Goal: Information Seeking & Learning: Compare options

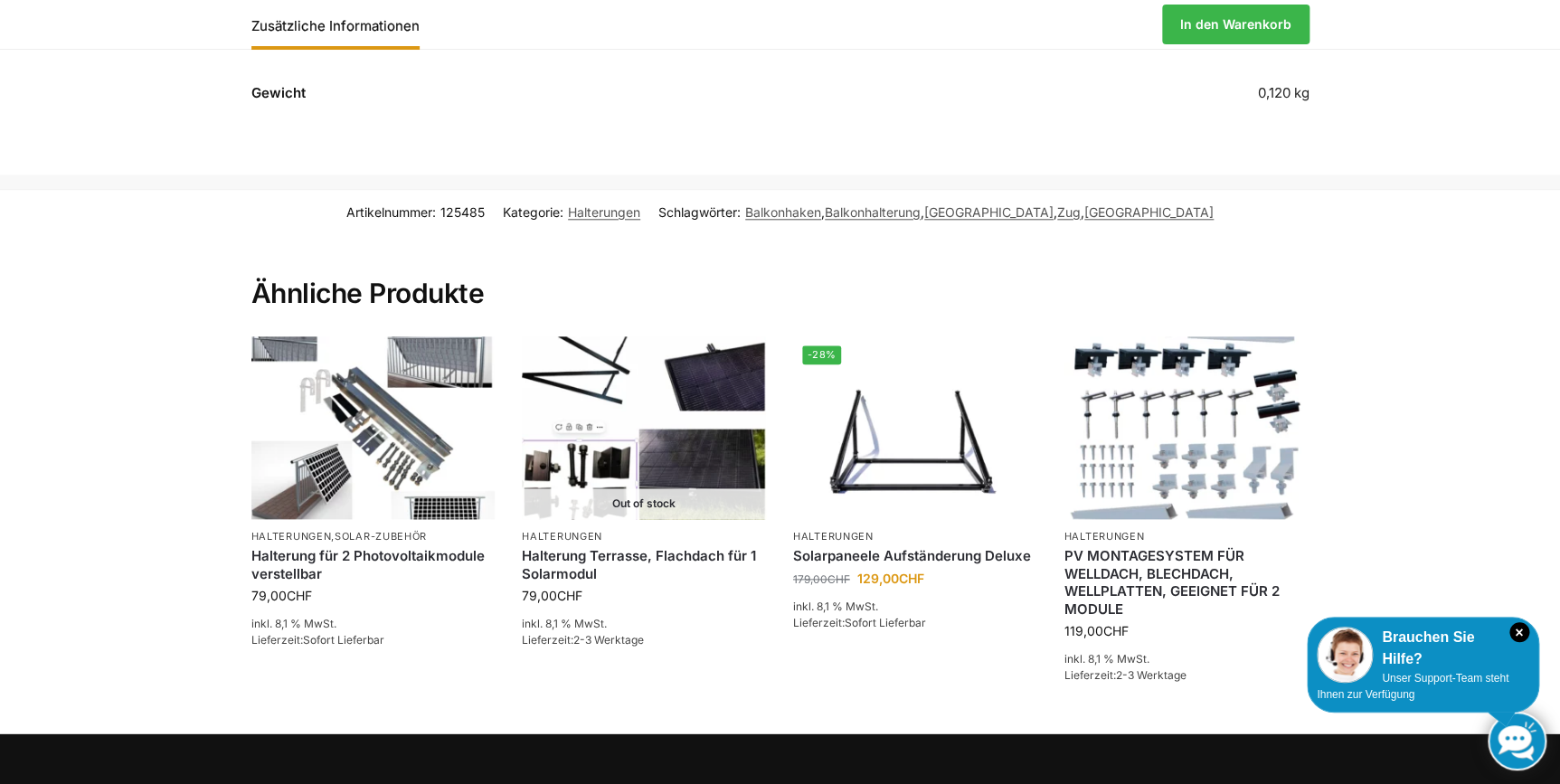
scroll to position [822, 0]
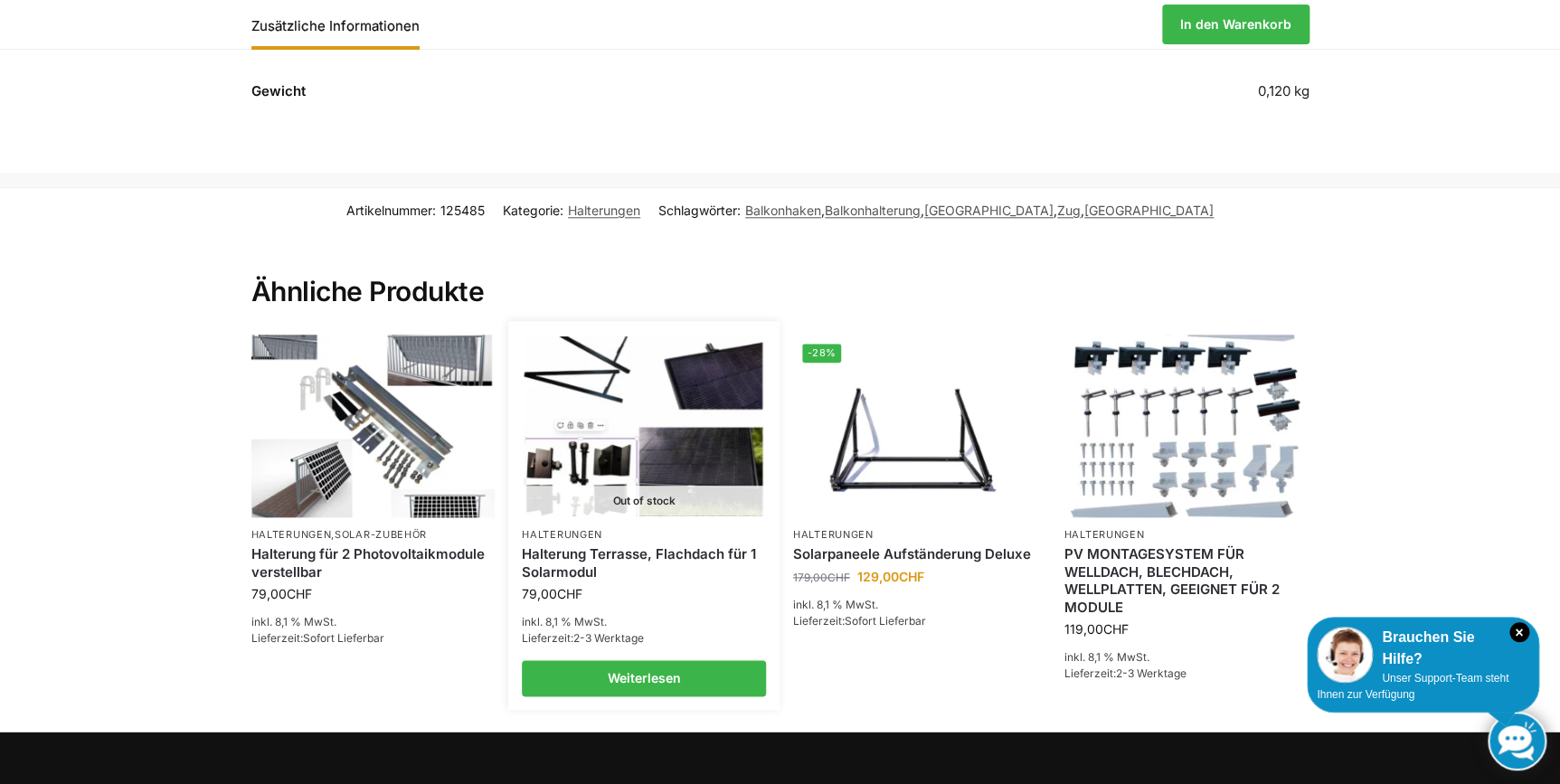
click at [573, 573] on link "Halterung Terrasse, Flachdach für 1 Solarmodul" at bounding box center [644, 563] width 244 height 35
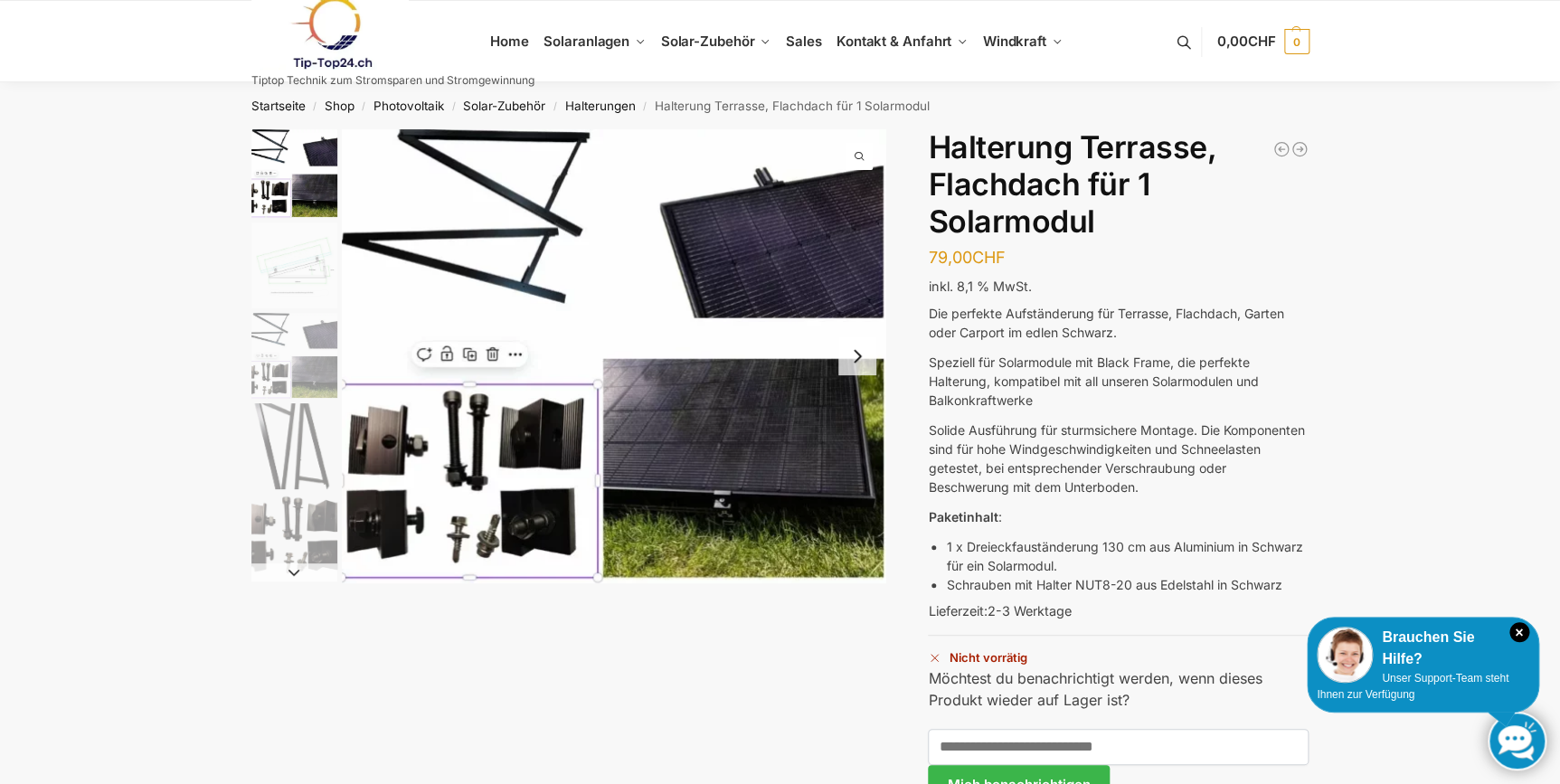
click at [284, 176] on img "1 / 5" at bounding box center [295, 174] width 86 height 88
click at [281, 278] on img "2 / 5" at bounding box center [295, 266] width 86 height 86
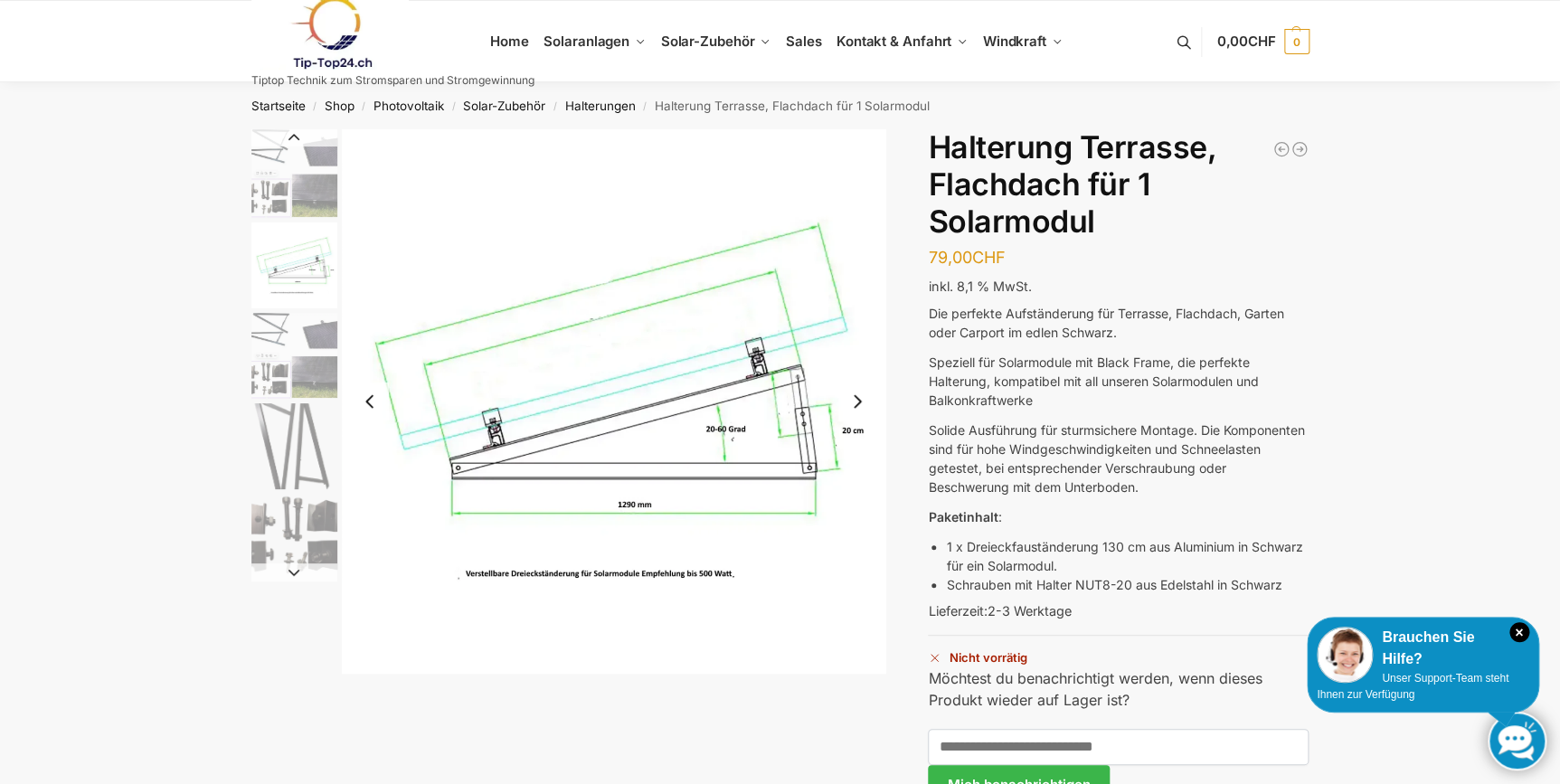
click at [290, 378] on img "3 / 5" at bounding box center [295, 356] width 86 height 86
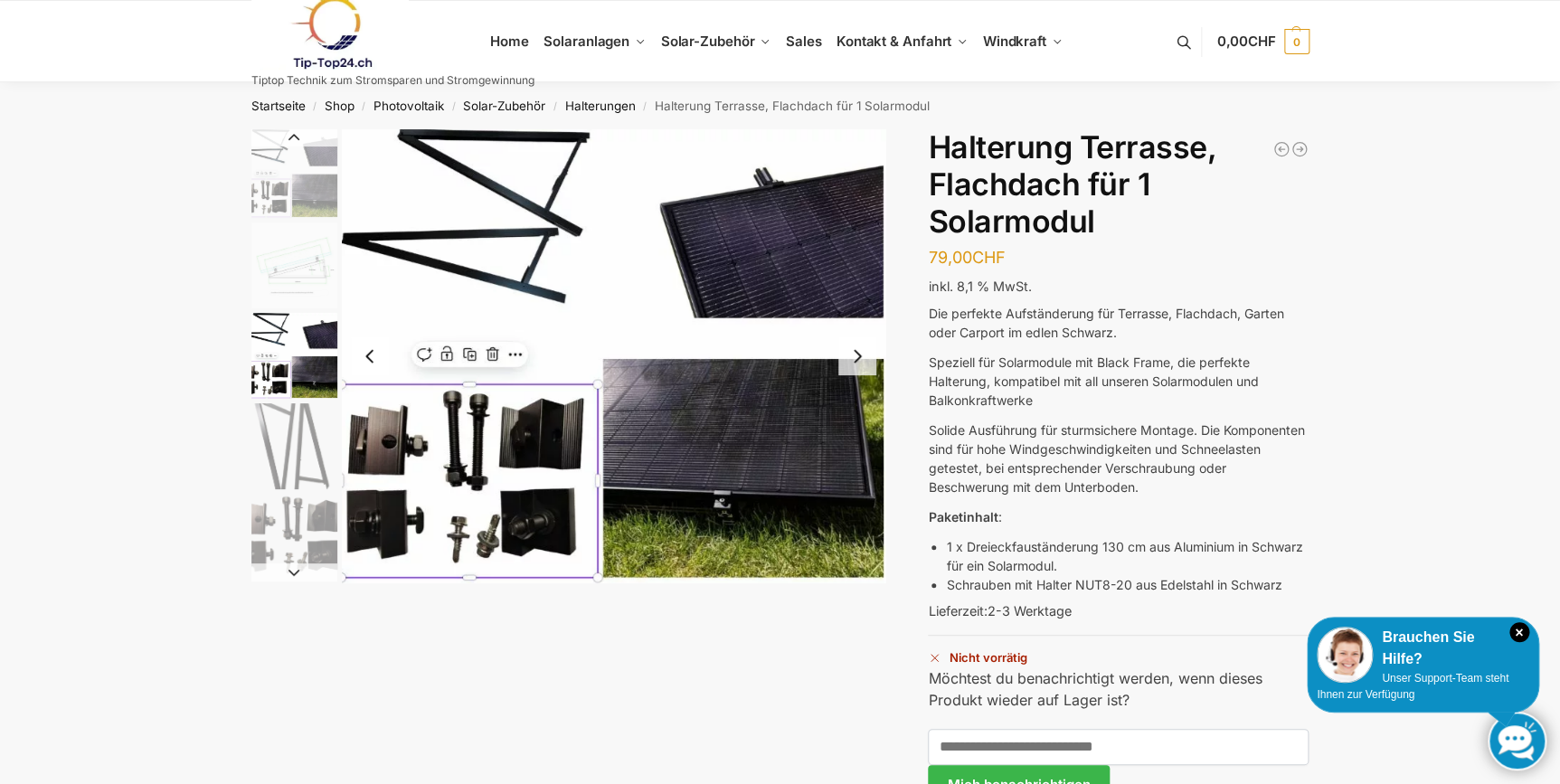
click at [305, 313] on img "3 / 5" at bounding box center [295, 356] width 86 height 86
click at [305, 323] on img "3 / 5" at bounding box center [295, 356] width 86 height 86
click at [306, 281] on img "2 / 5" at bounding box center [295, 266] width 86 height 86
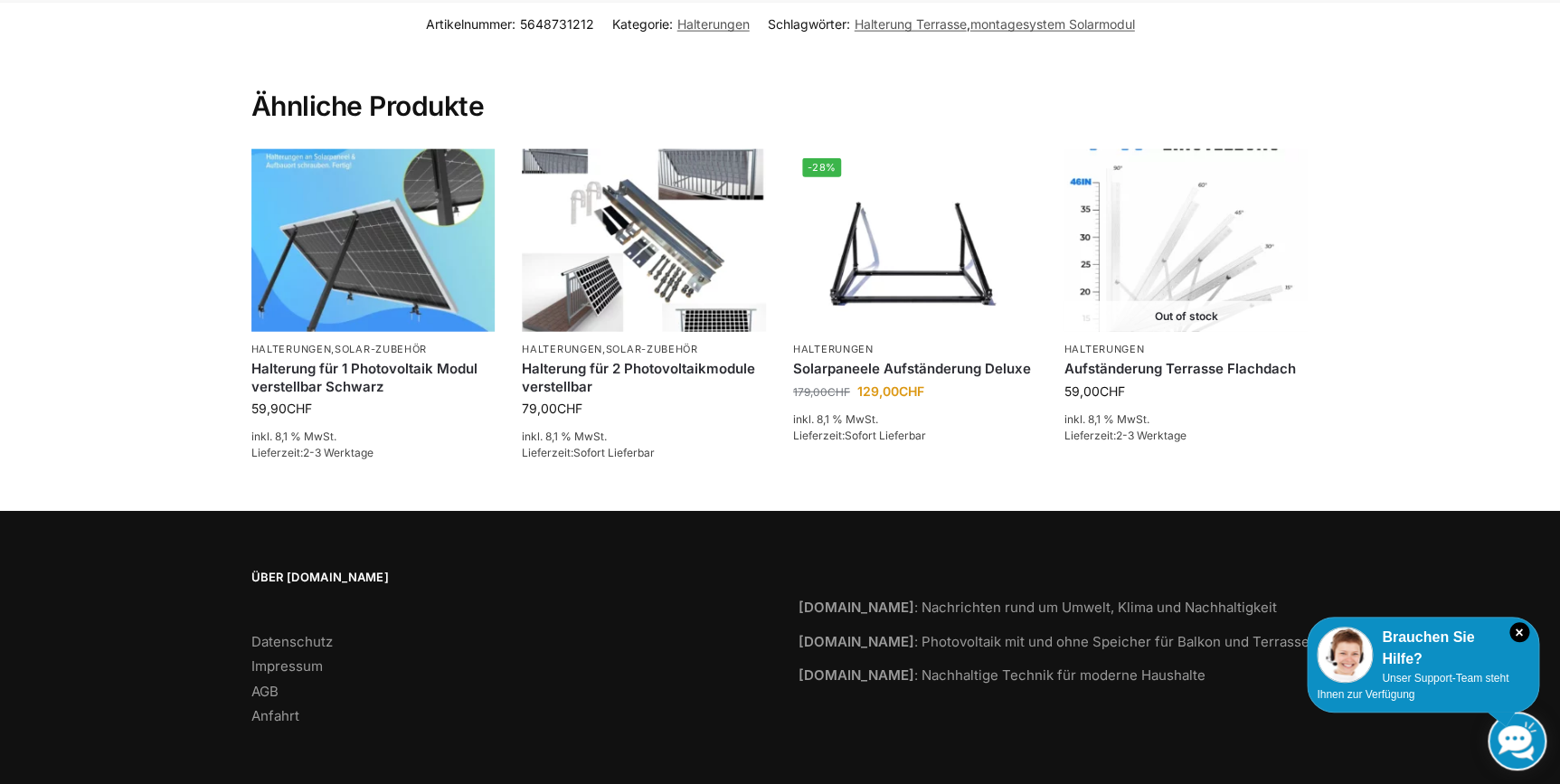
scroll to position [2149, 0]
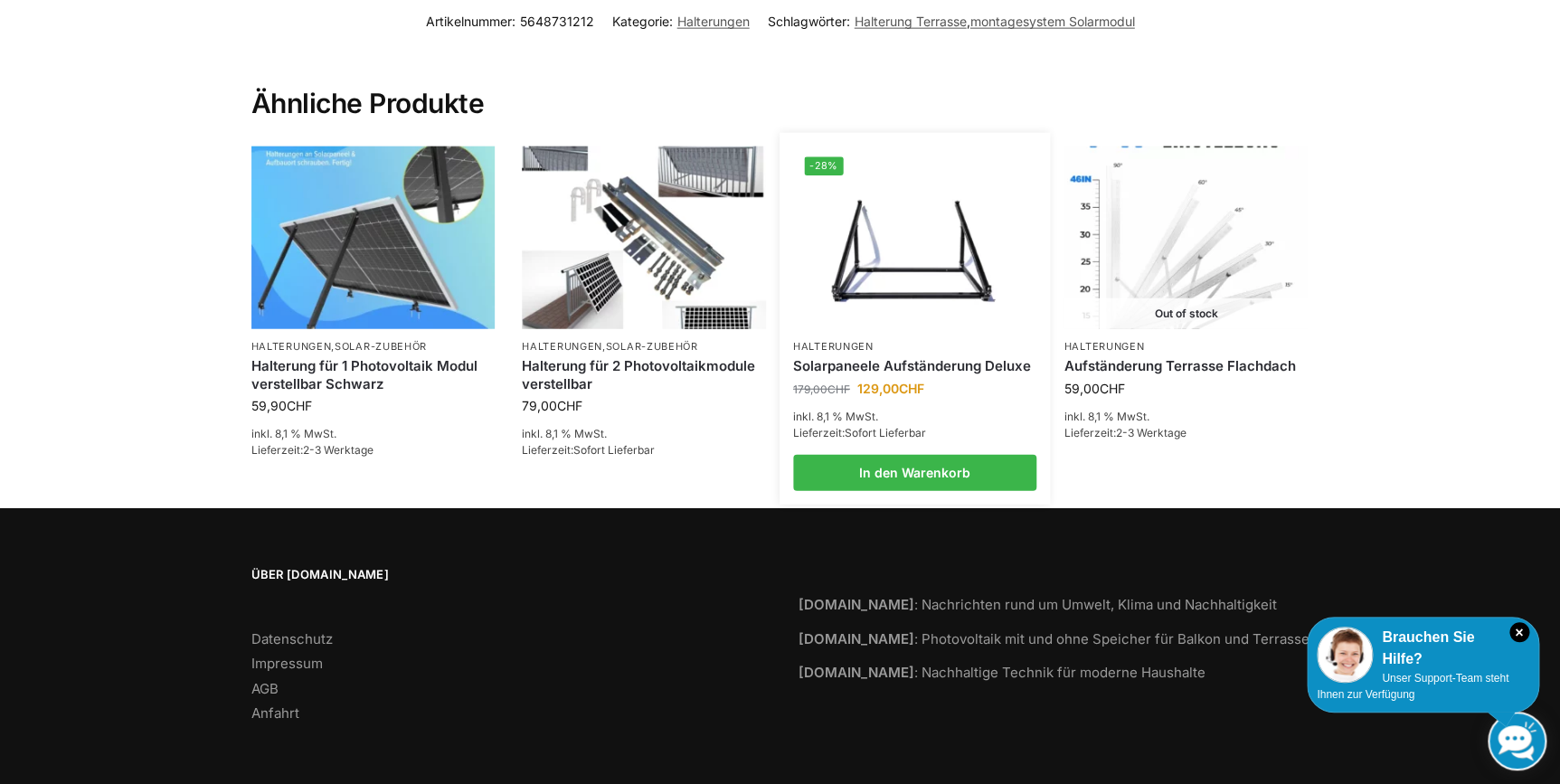
click at [847, 181] on img at bounding box center [915, 236] width 240 height 180
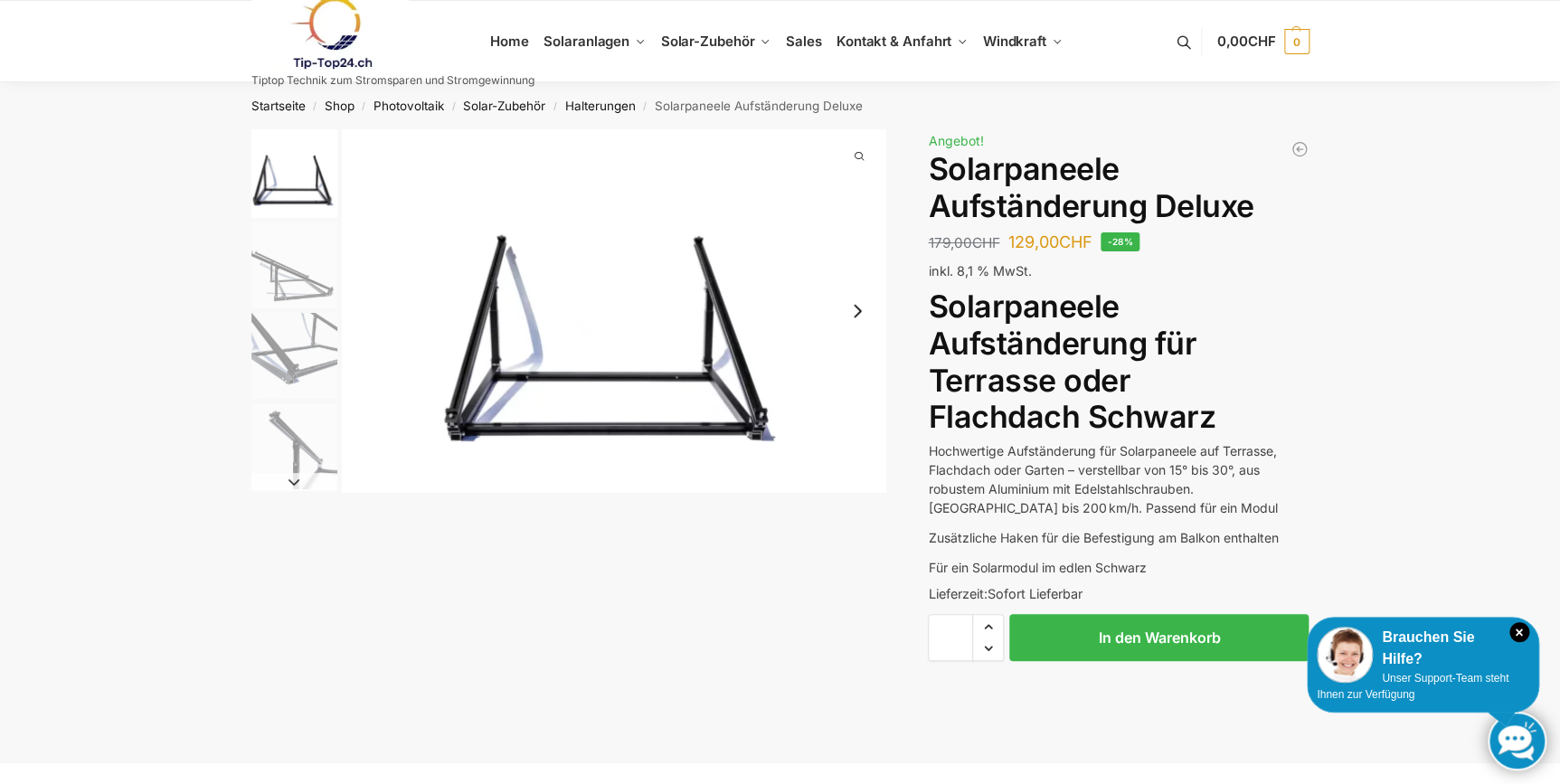
click at [260, 271] on img "2 / 4" at bounding box center [295, 266] width 86 height 86
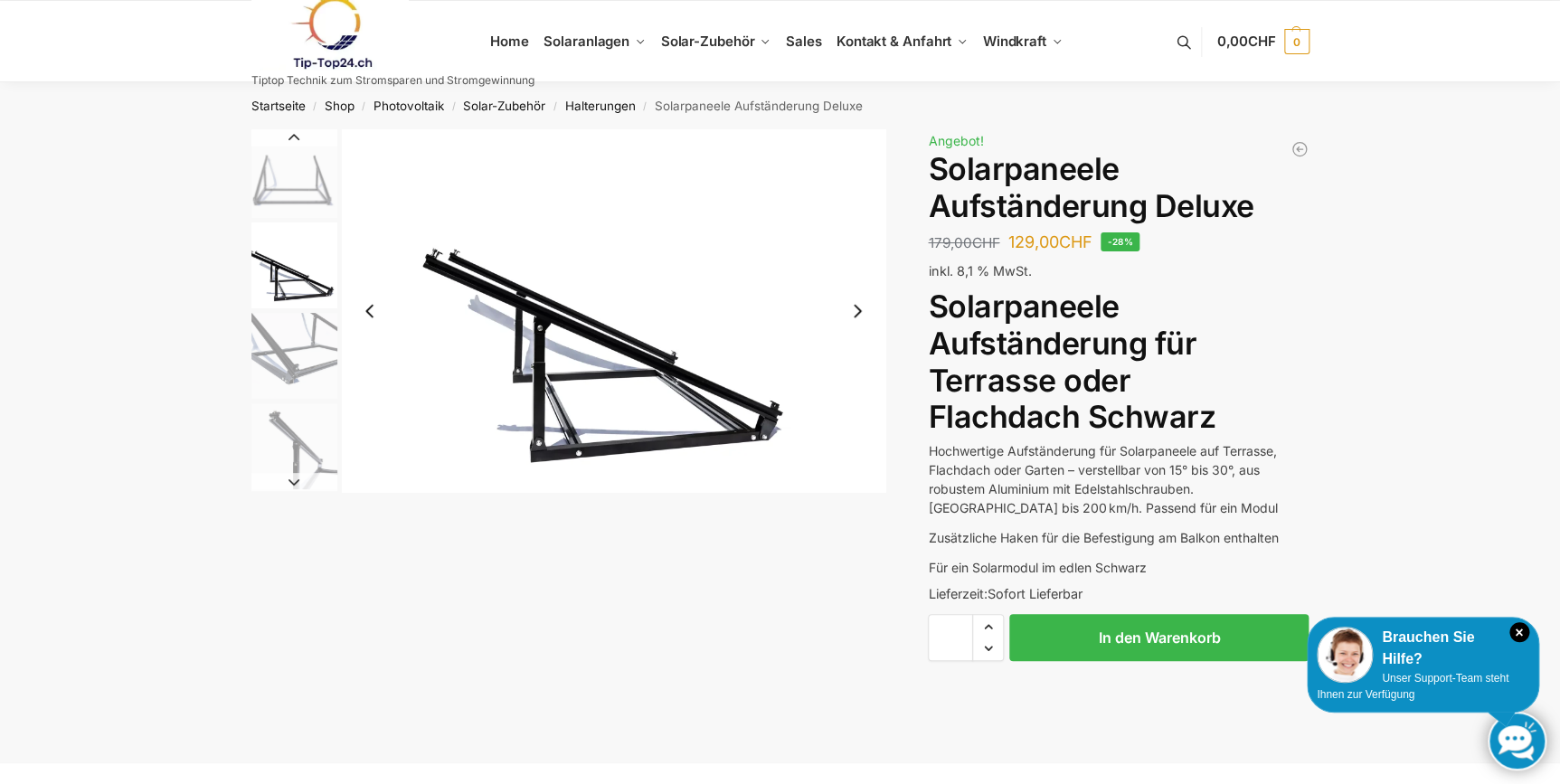
click at [287, 345] on img "3 / 4" at bounding box center [295, 356] width 86 height 86
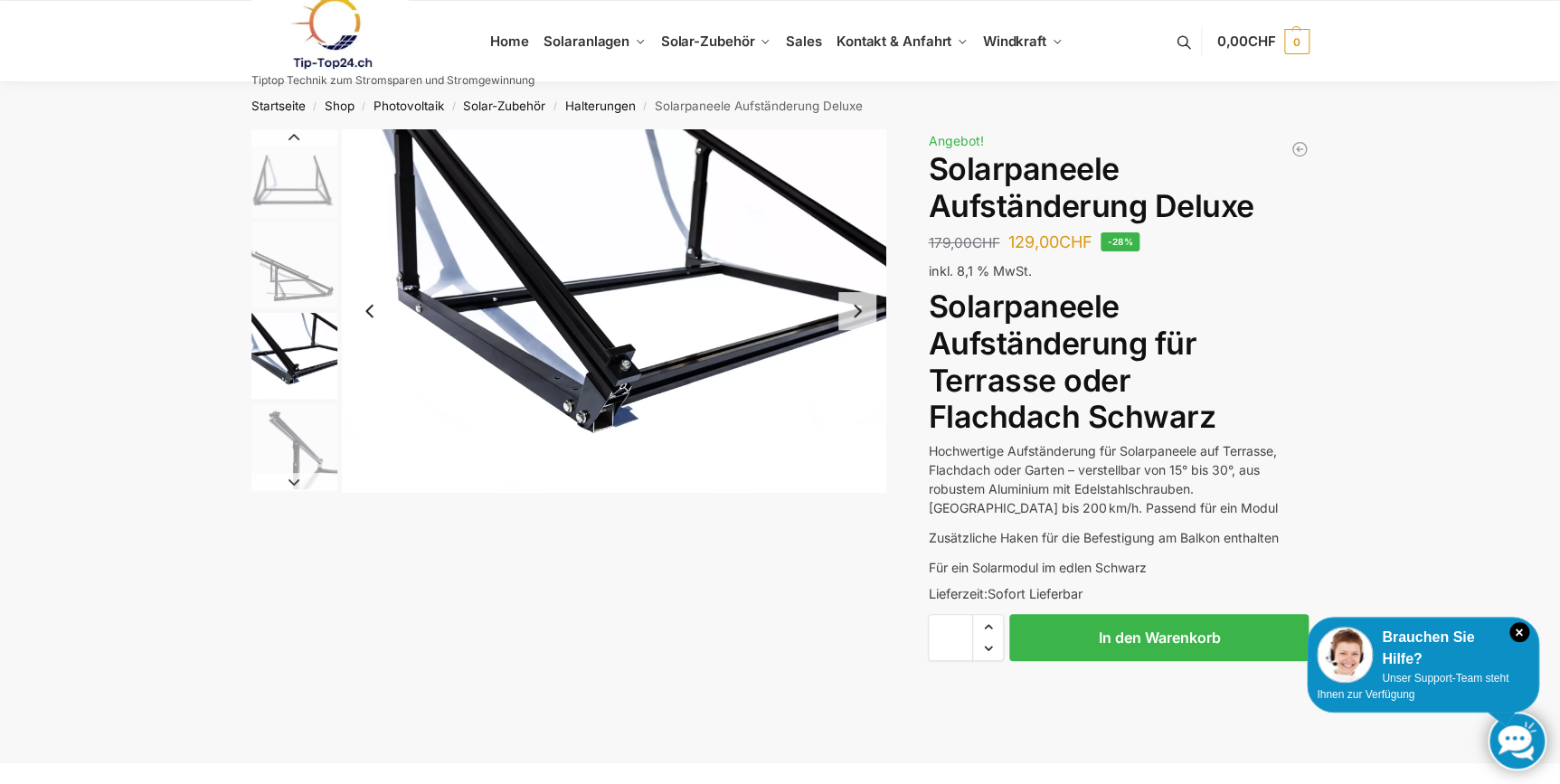
click at [281, 424] on img "4 / 4" at bounding box center [295, 446] width 86 height 86
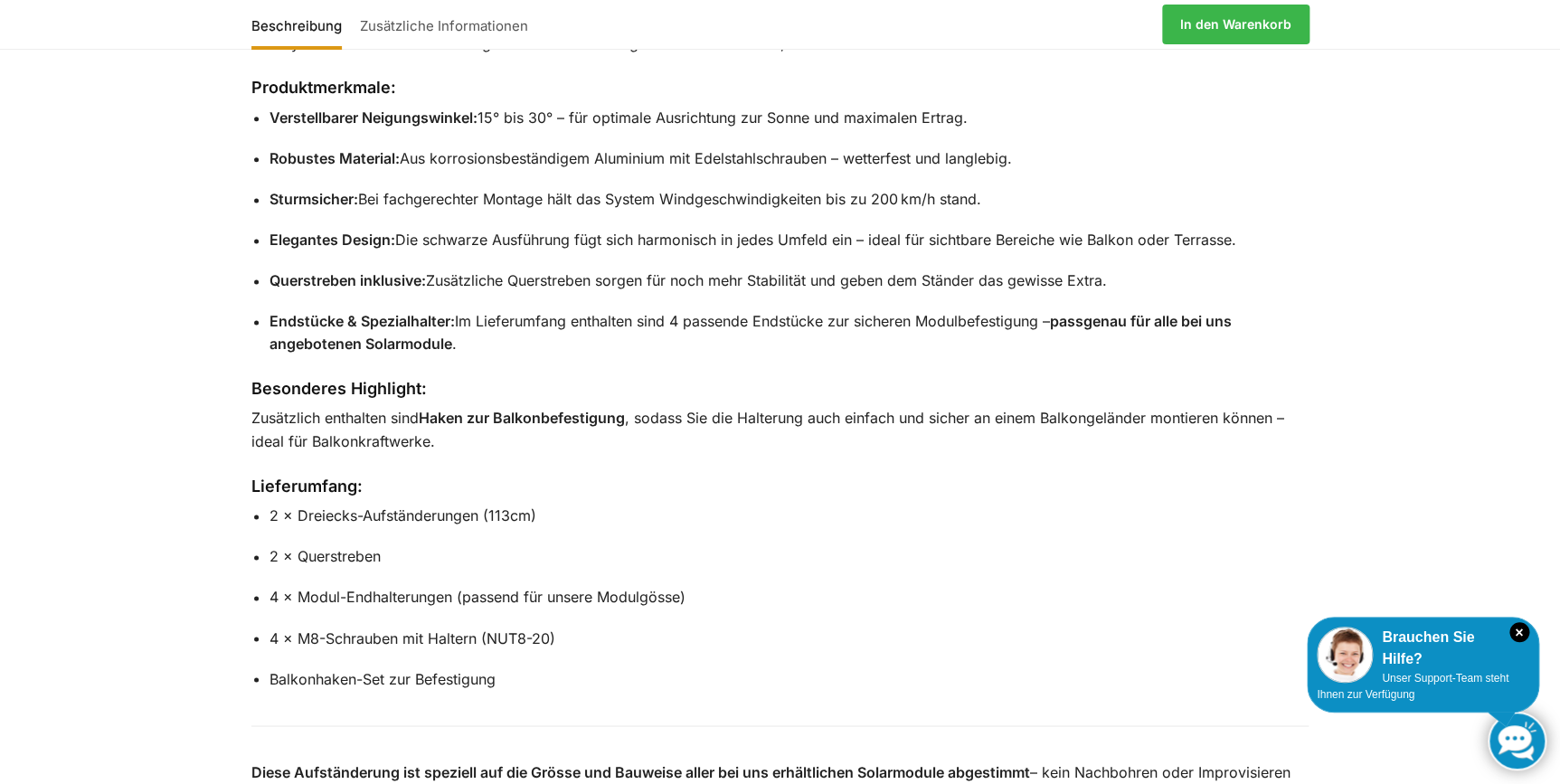
scroll to position [1232, 0]
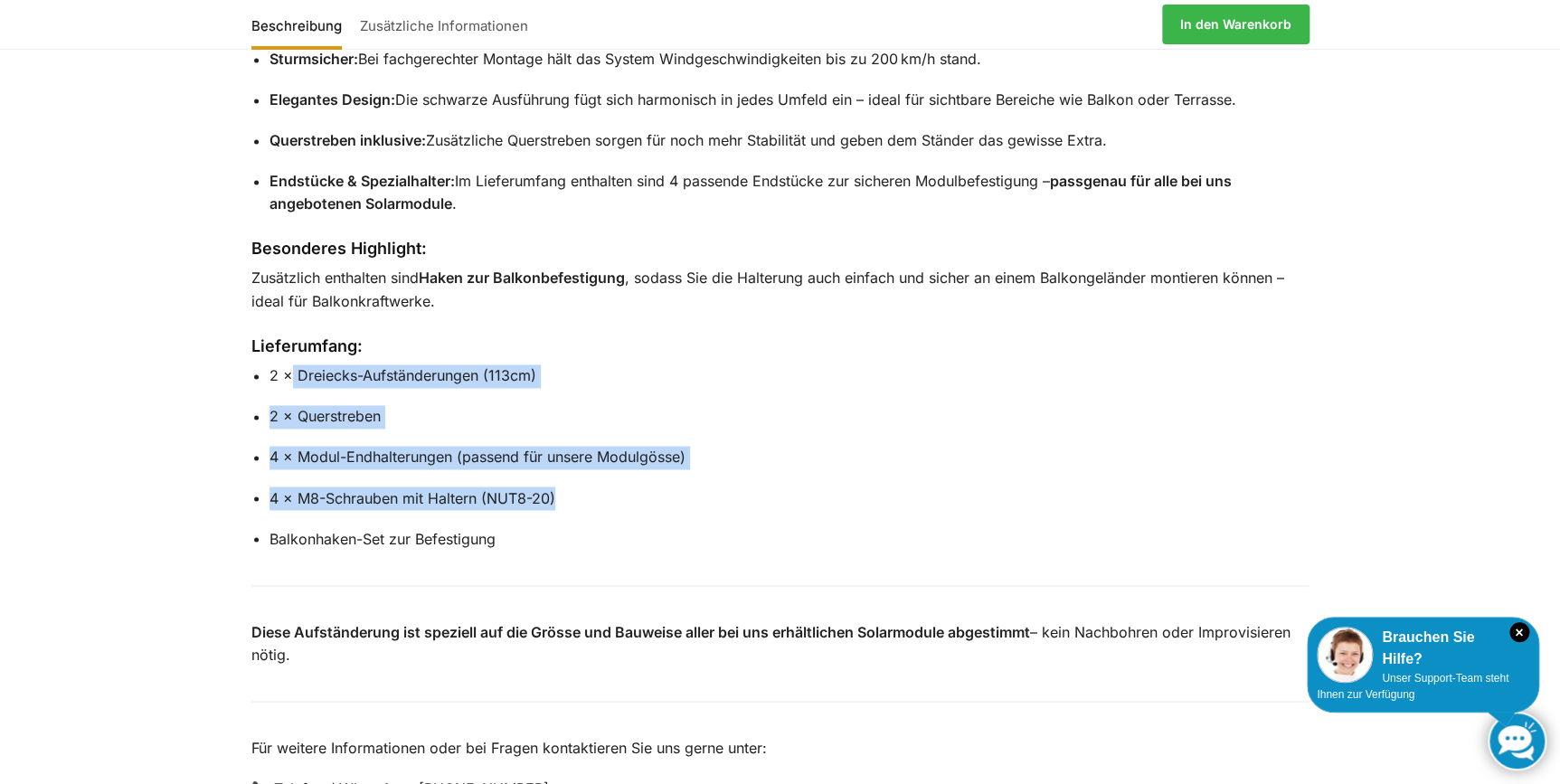
drag, startPoint x: 306, startPoint y: 378, endPoint x: 689, endPoint y: 498, distance: 401.4
click at [689, 498] on ul "2 × Dreiecks-Aufständerungen (113cm) 2 × Querstreben 4 × Modul-Endhalterungen (…" at bounding box center [790, 457] width 1041 height 186
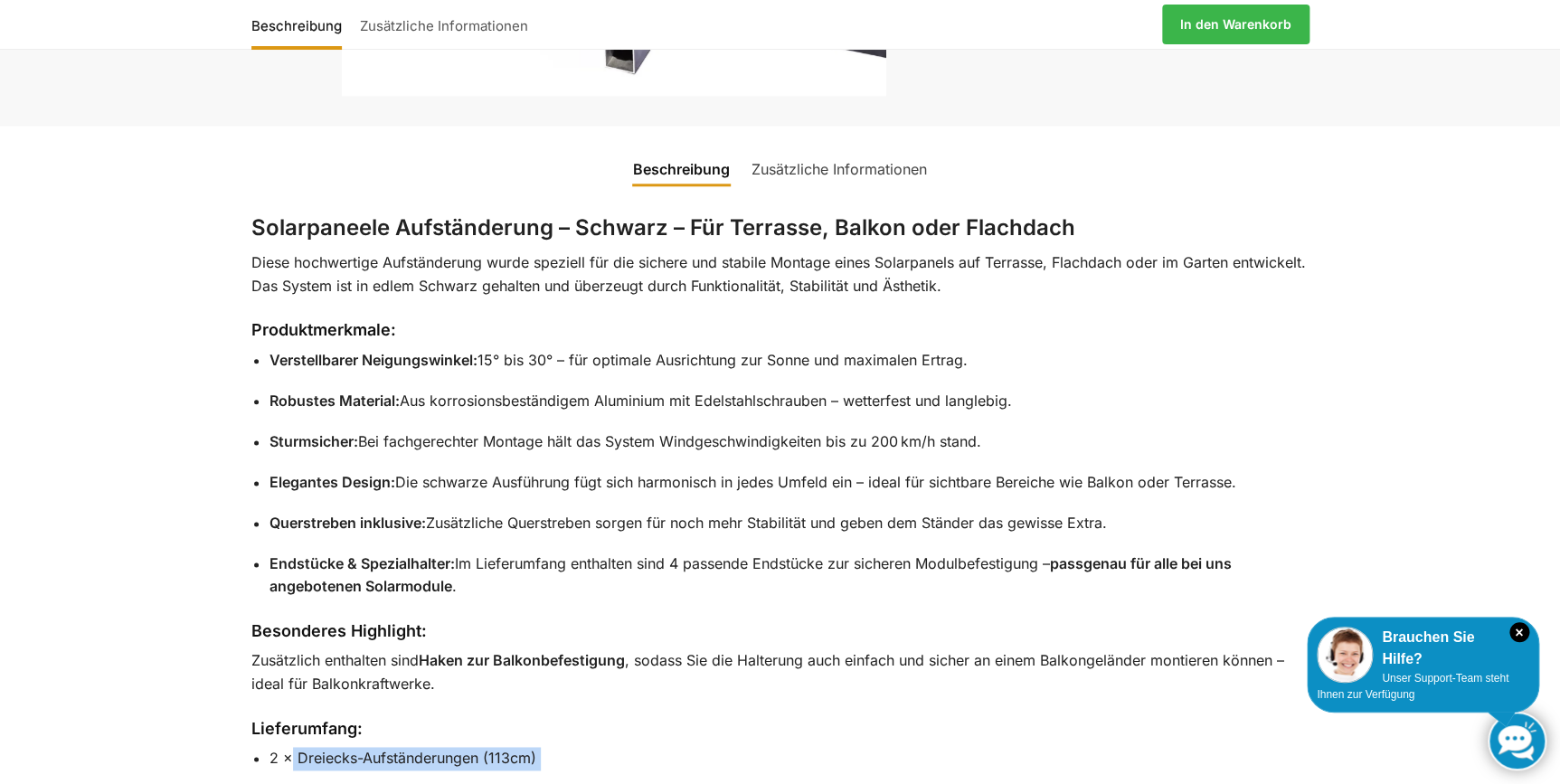
scroll to position [822, 0]
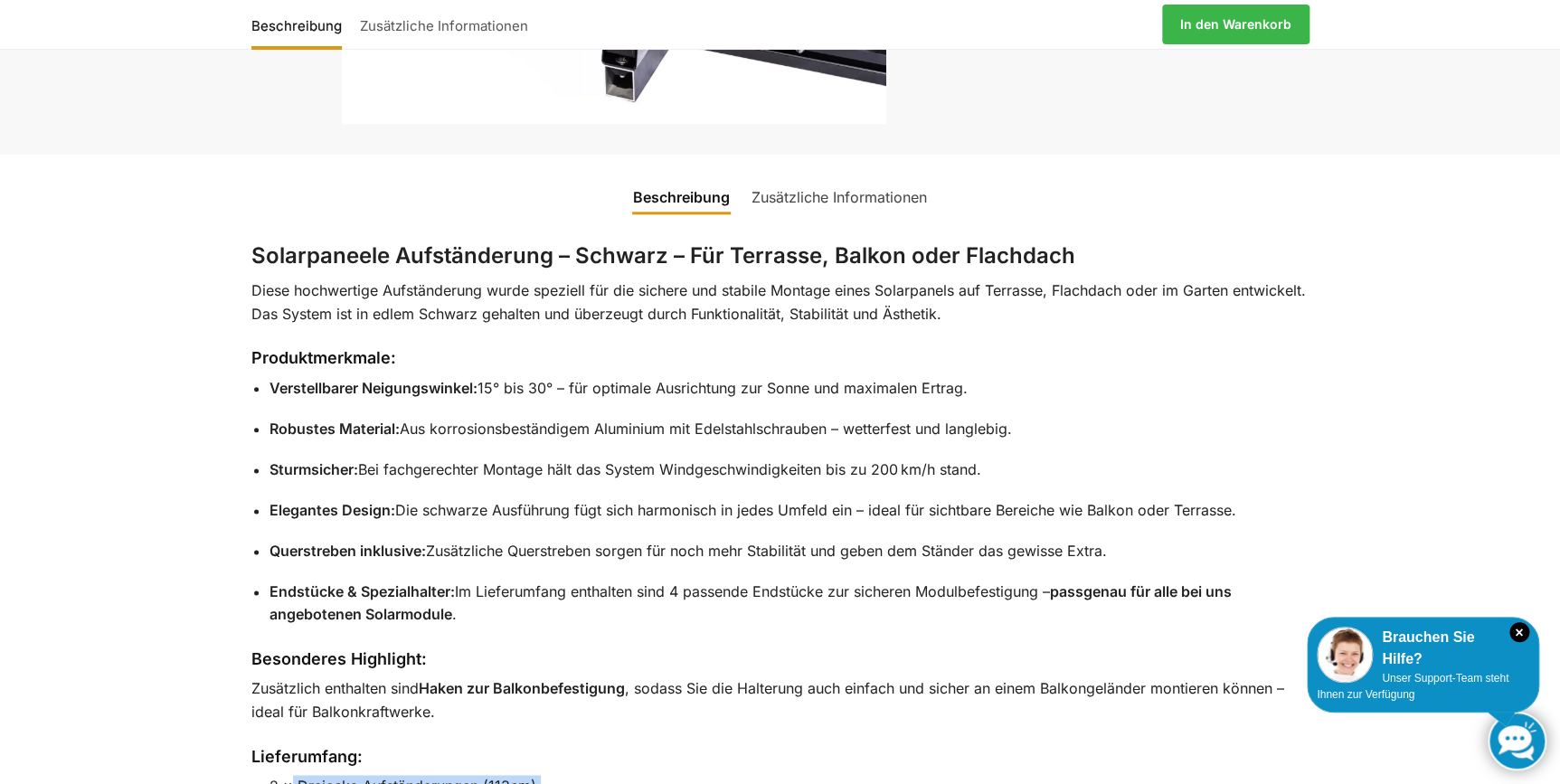
click at [799, 203] on link "Zusätzliche Informationen" at bounding box center [839, 197] width 197 height 43
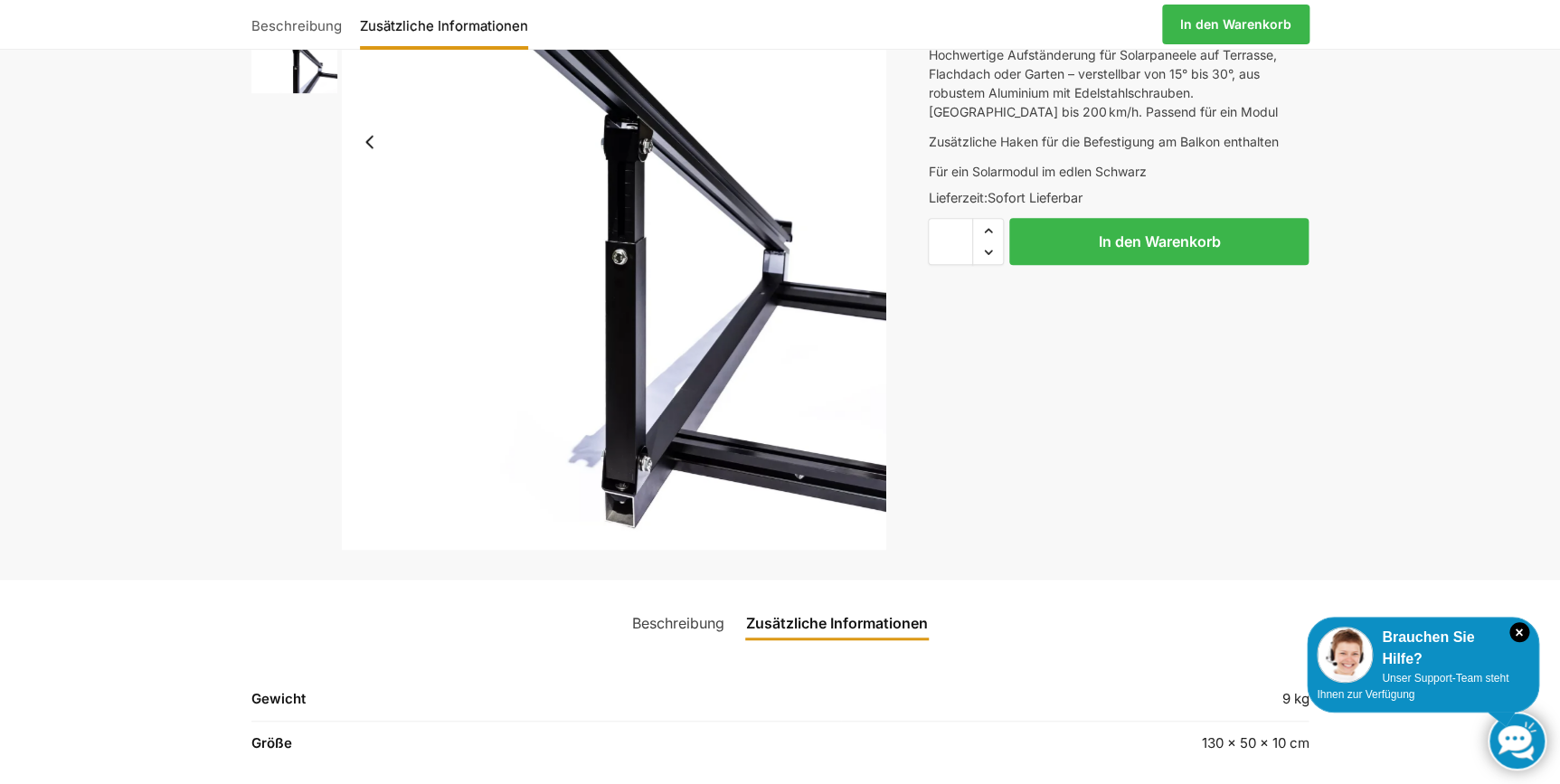
scroll to position [81, 0]
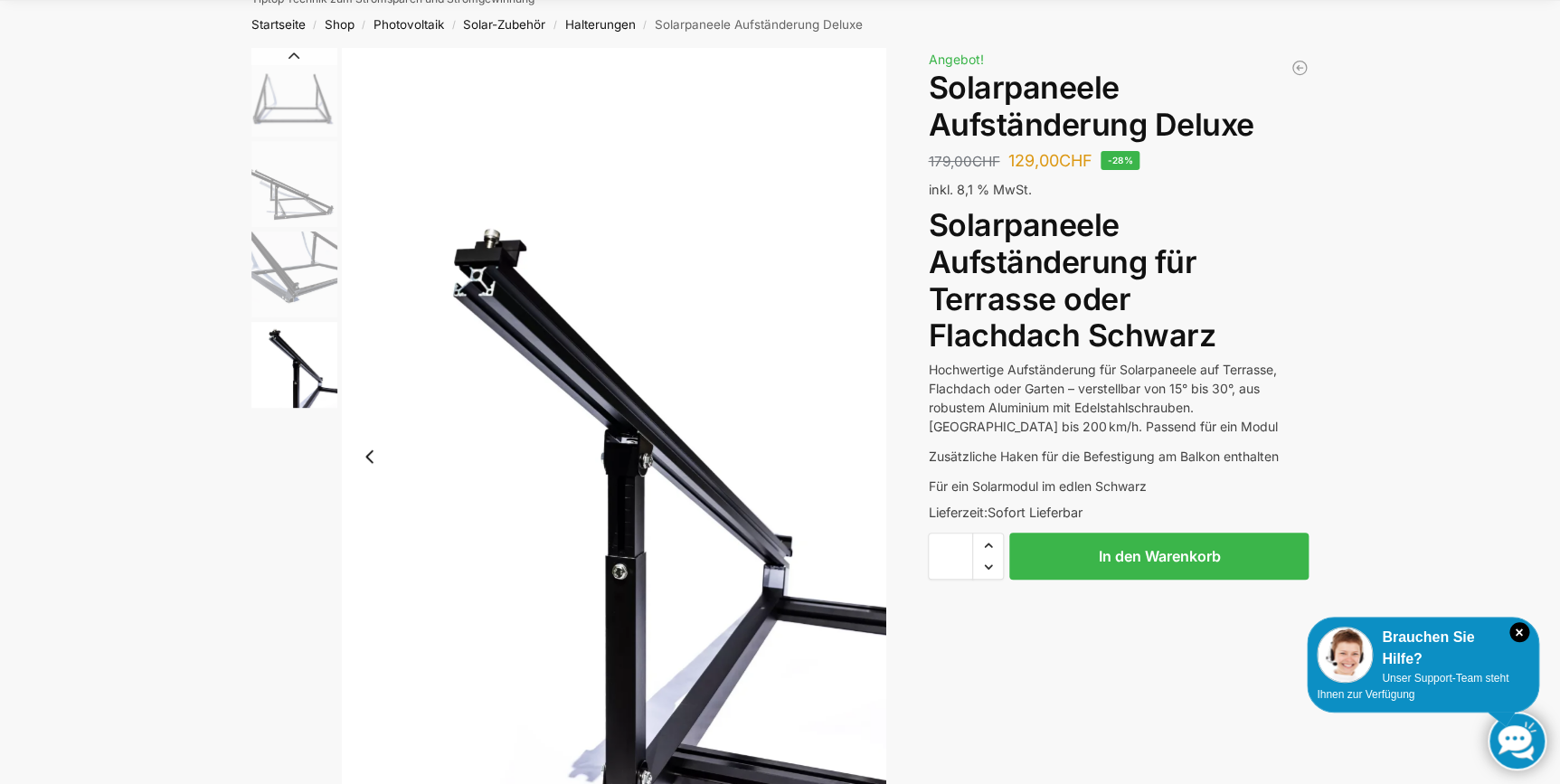
click at [292, 246] on img "3 / 4" at bounding box center [295, 275] width 86 height 86
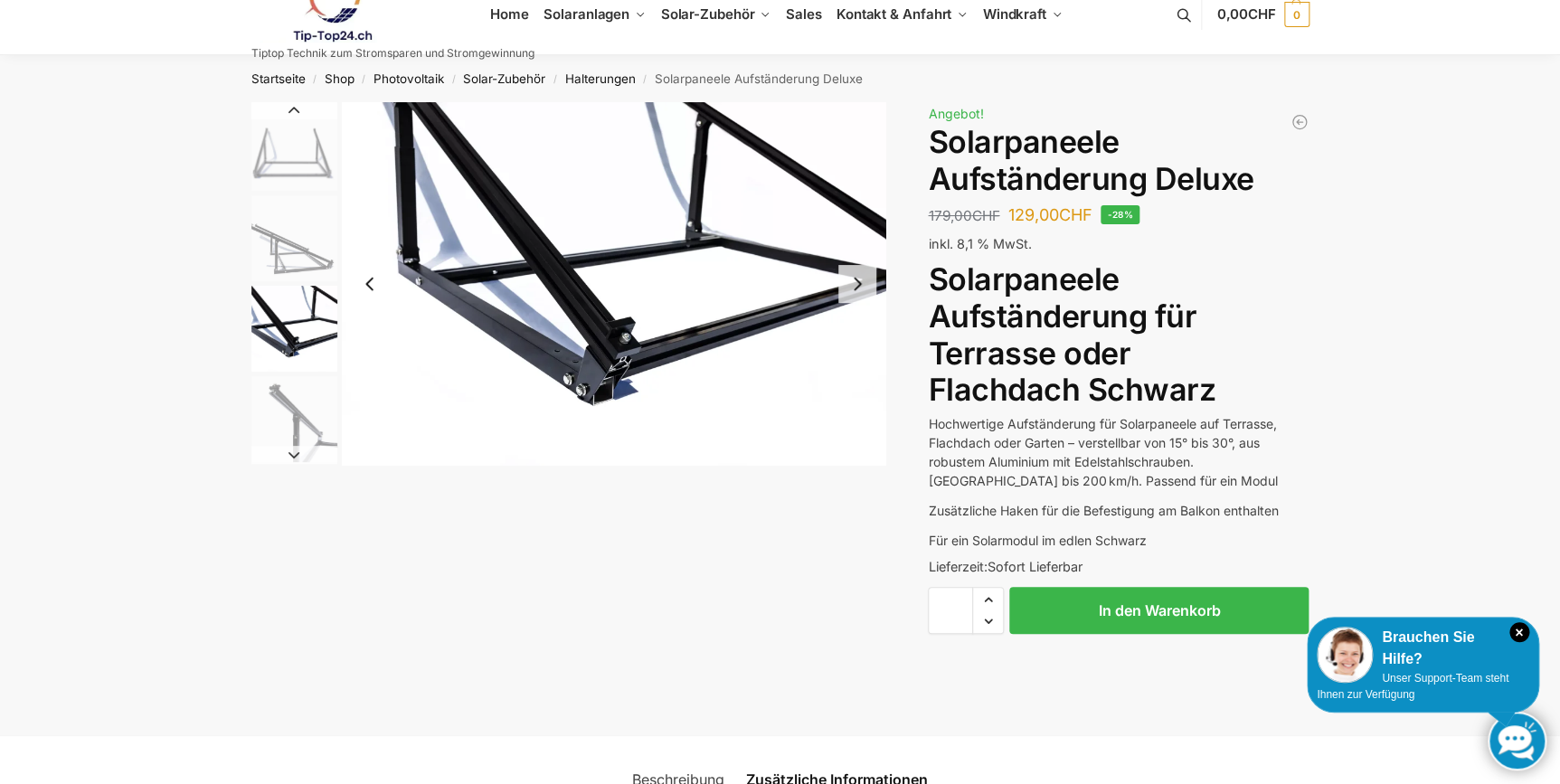
scroll to position [0, 0]
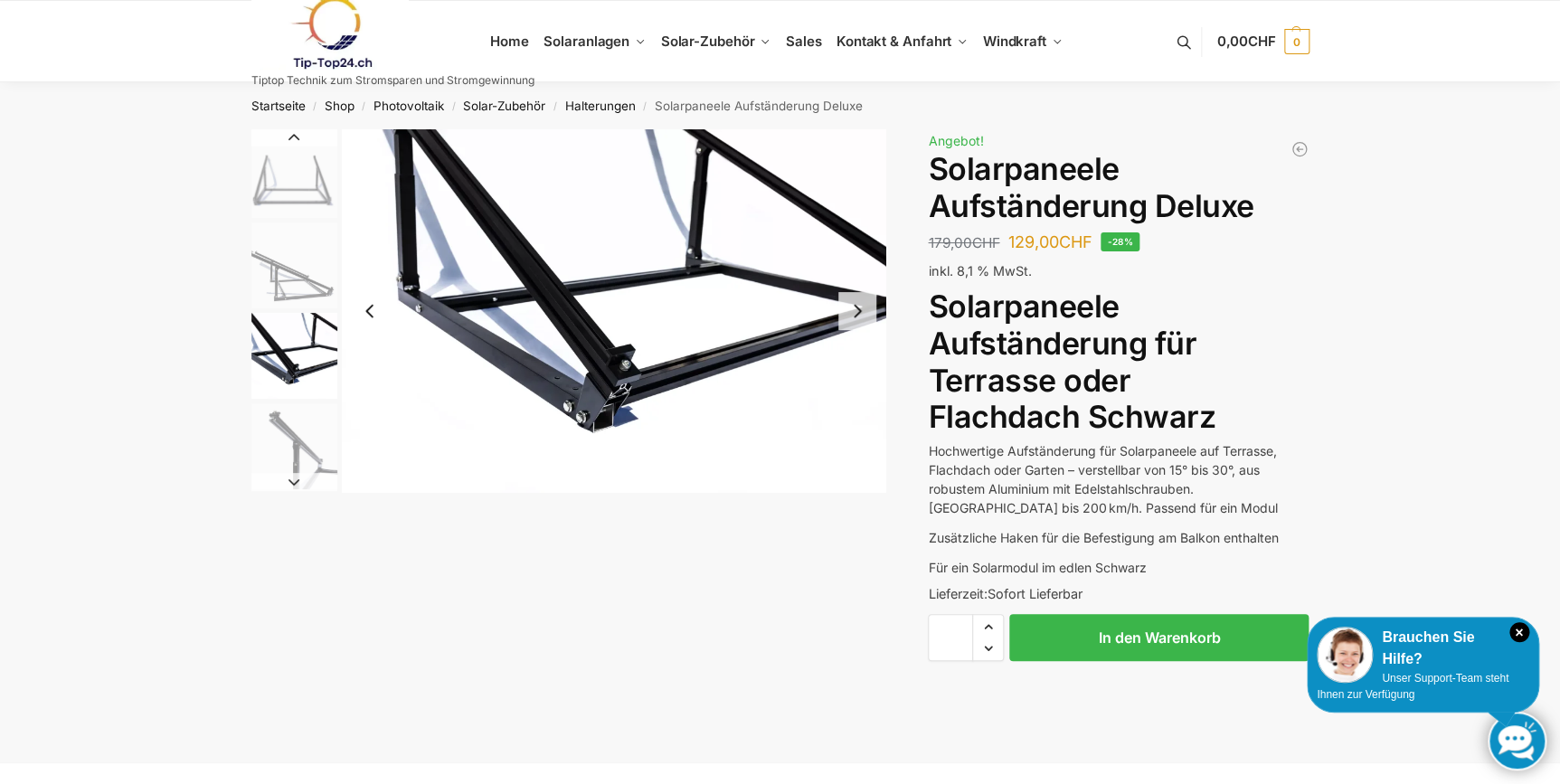
click at [297, 258] on img "2 / 4" at bounding box center [295, 266] width 86 height 86
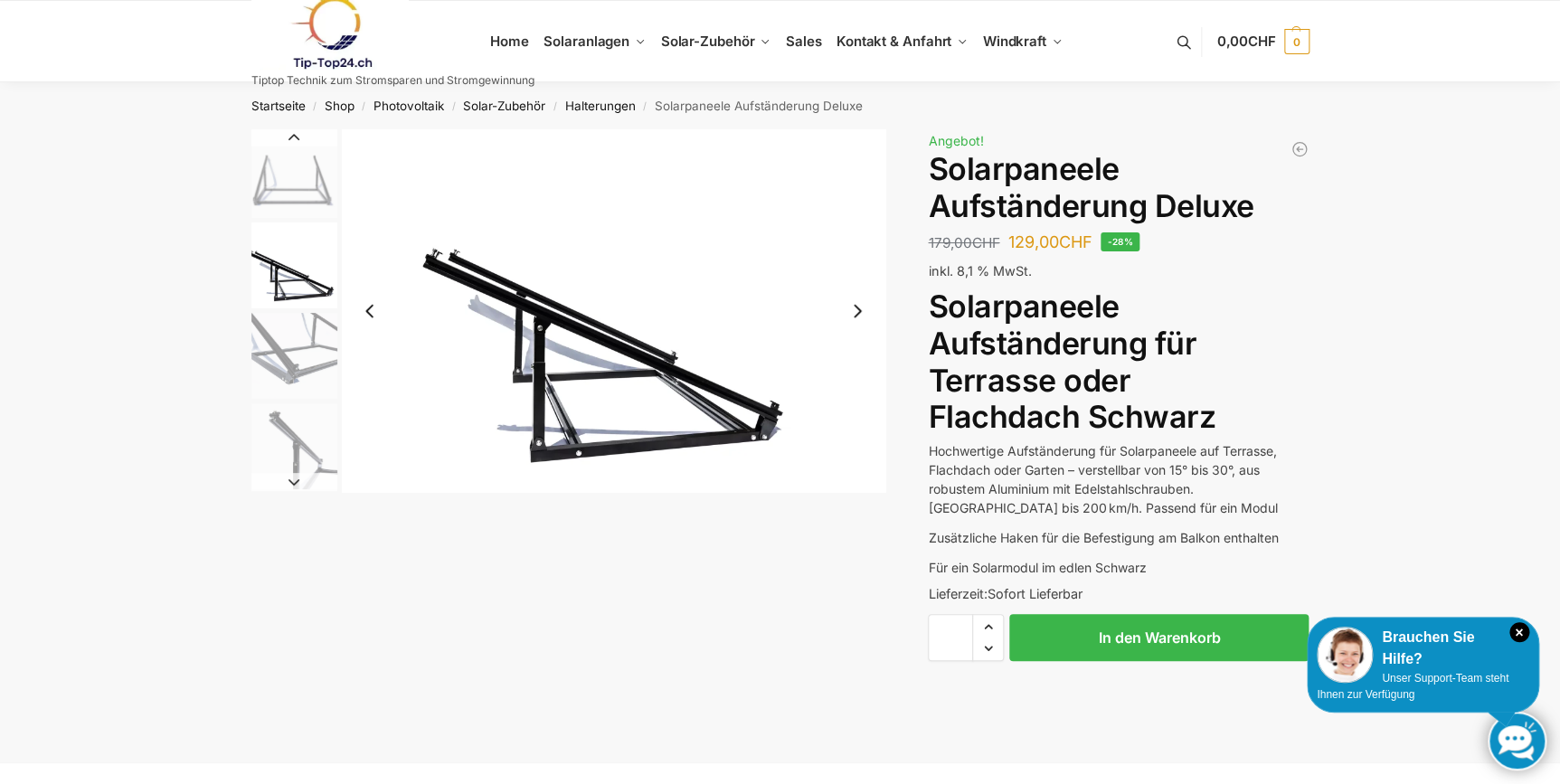
click at [299, 172] on img "1 / 4" at bounding box center [295, 174] width 86 height 88
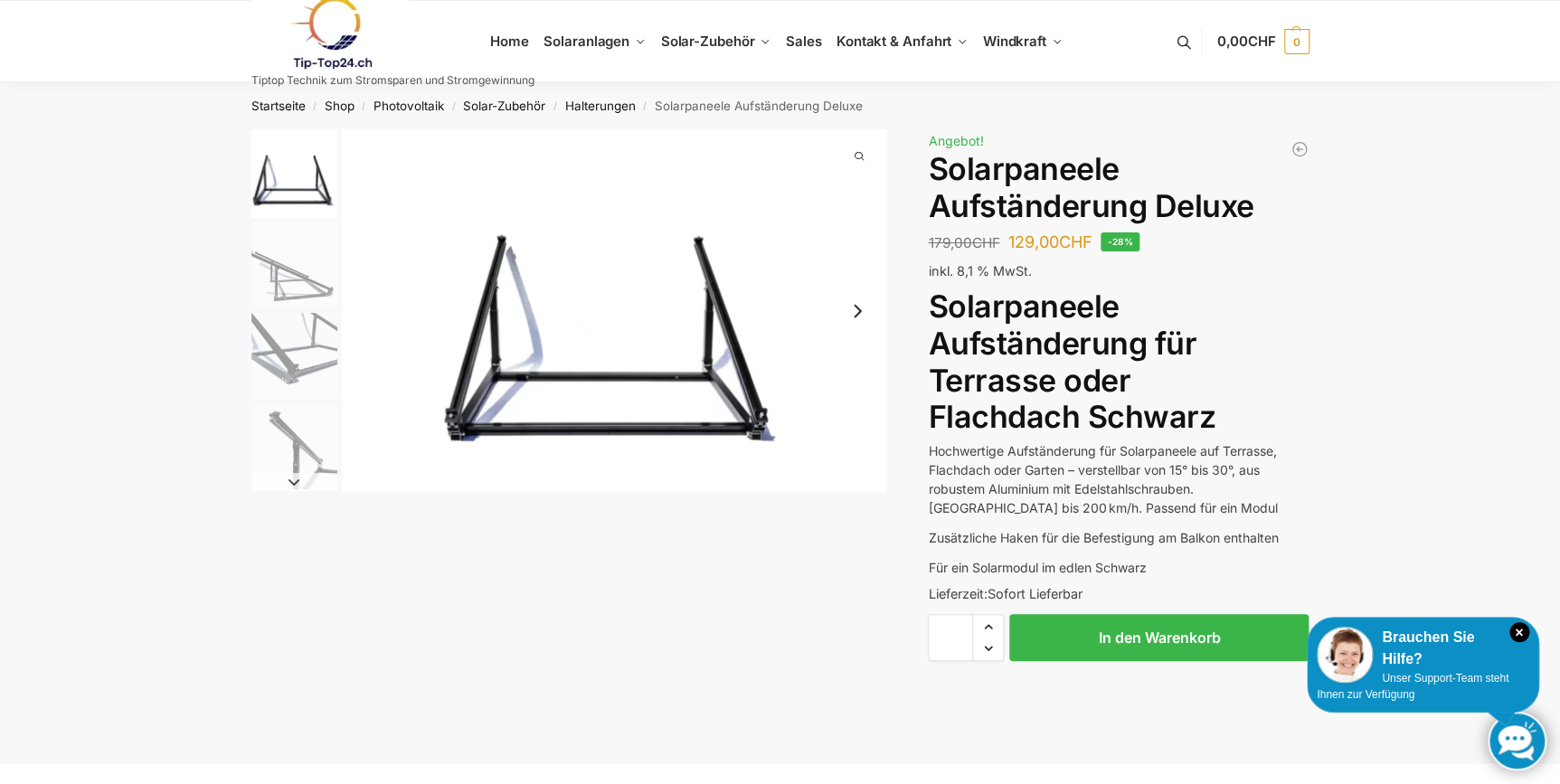
click at [298, 267] on img "2 / 4" at bounding box center [295, 266] width 86 height 86
click at [282, 345] on img "3 / 4" at bounding box center [295, 356] width 86 height 86
click at [305, 451] on img "4 / 4" at bounding box center [295, 446] width 86 height 86
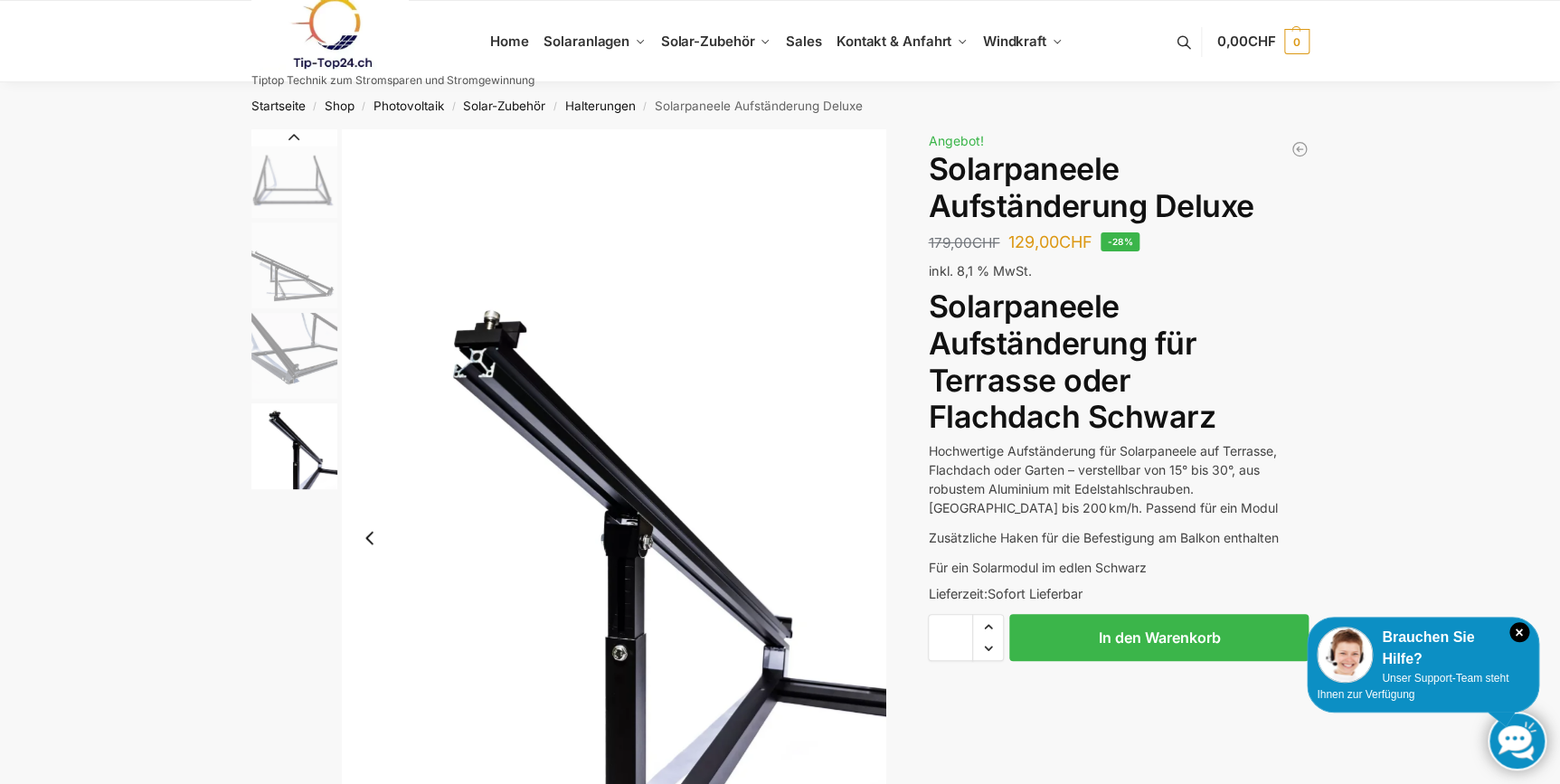
click at [294, 489] on li "4 / 4" at bounding box center [293, 445] width 90 height 90
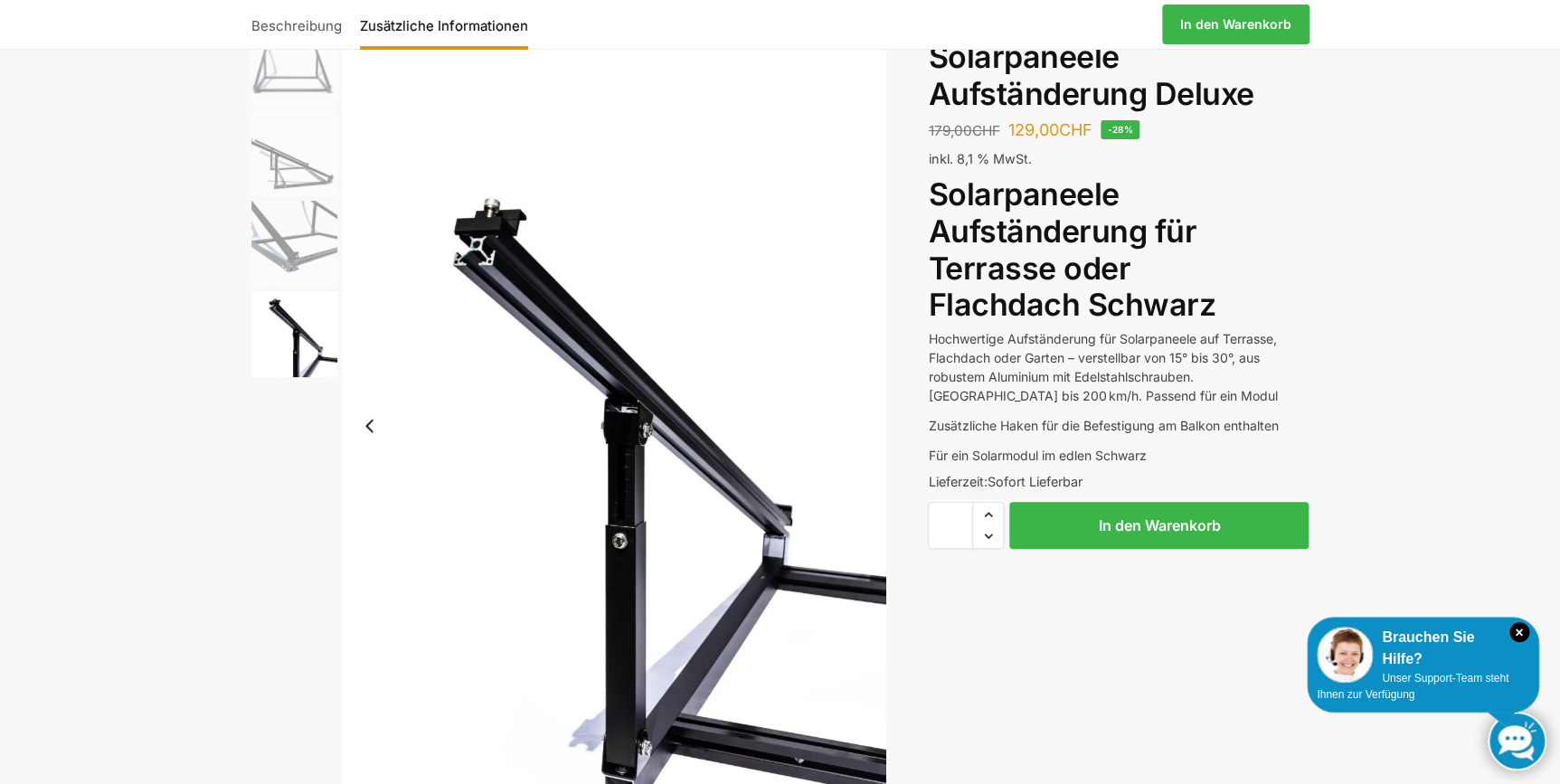
scroll to position [246, 0]
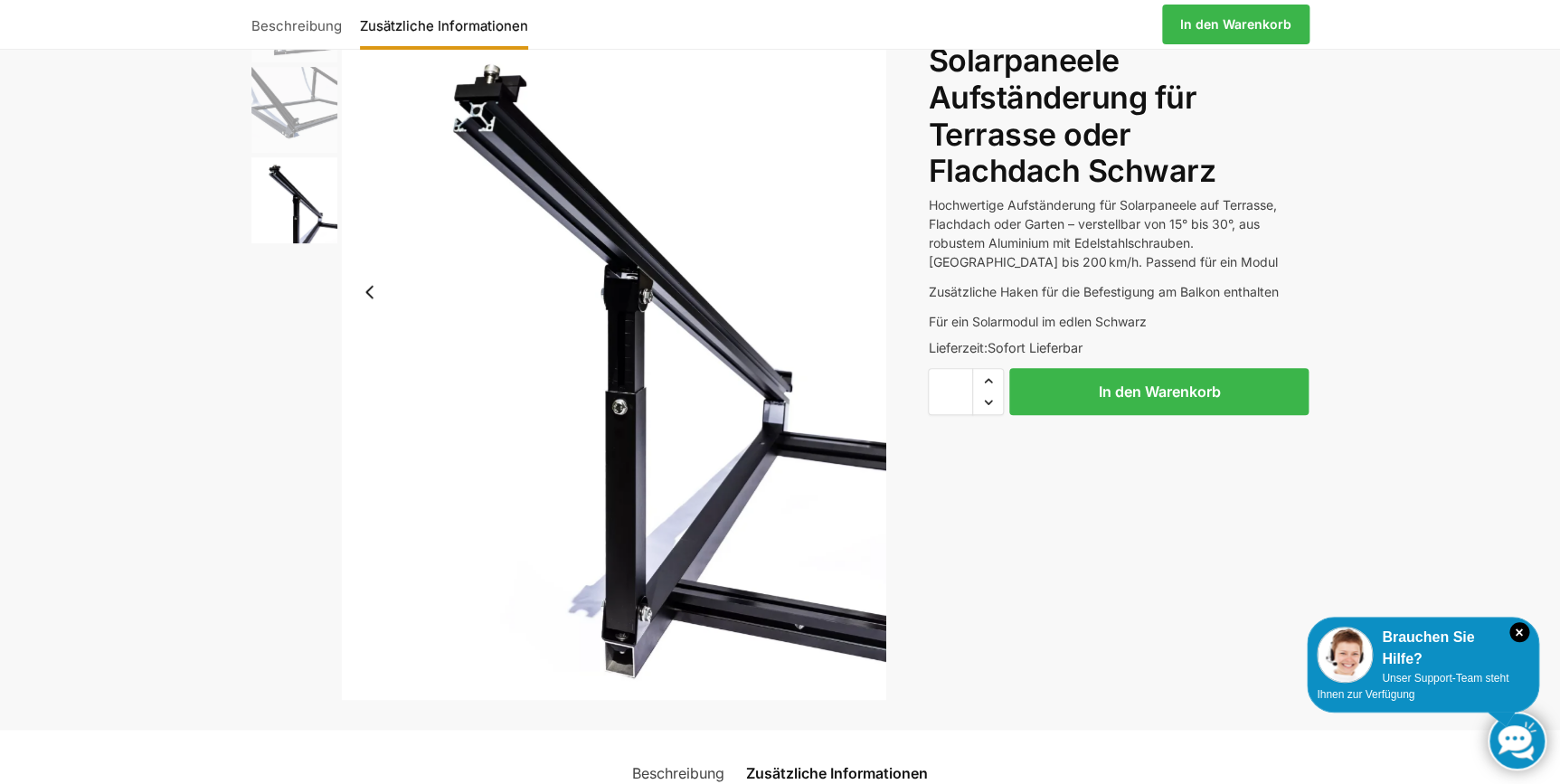
click at [804, 630] on img "4 / 4" at bounding box center [614, 291] width 545 height 816
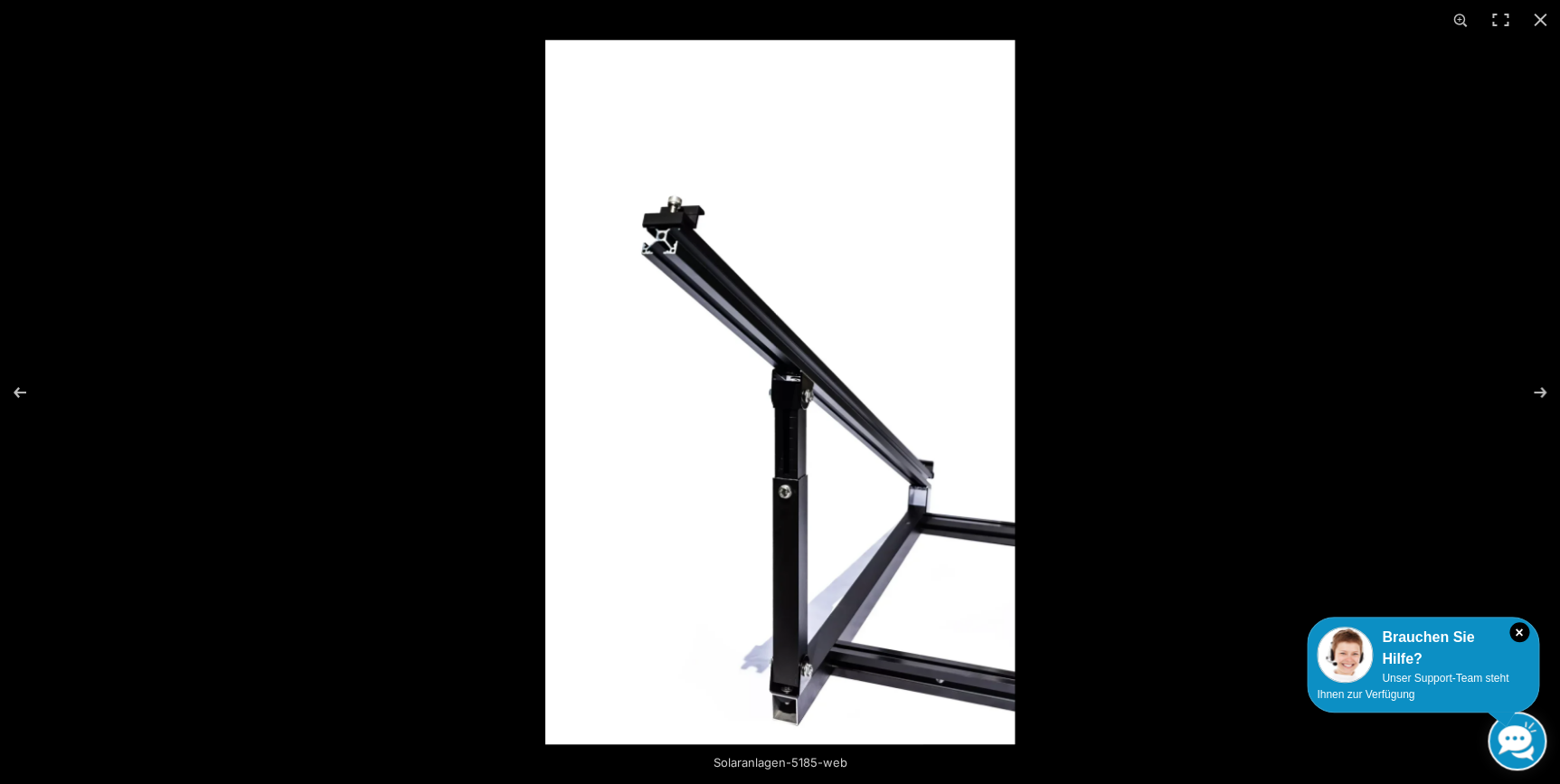
click at [803, 630] on img at bounding box center [780, 392] width 469 height 705
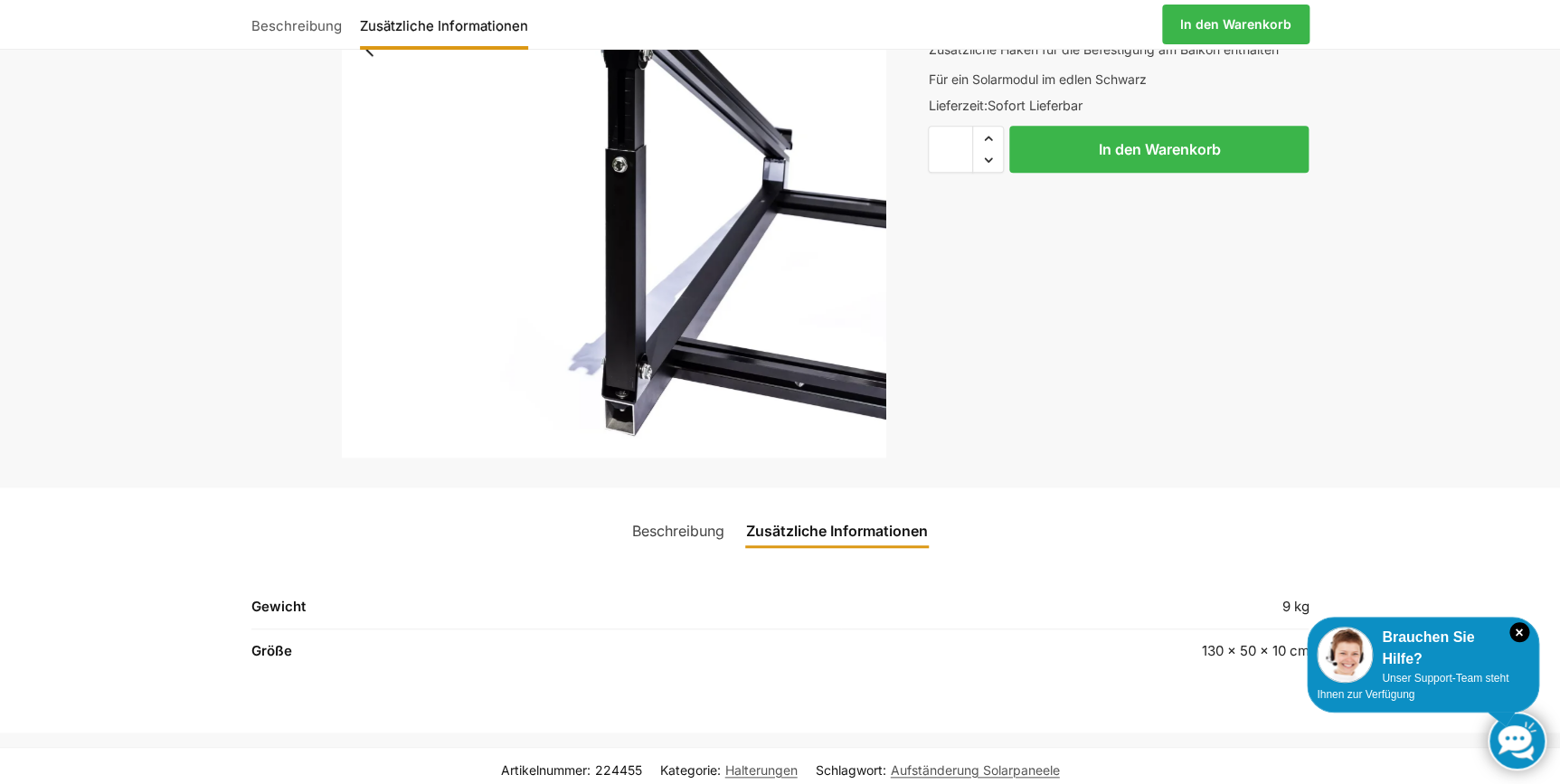
scroll to position [493, 0]
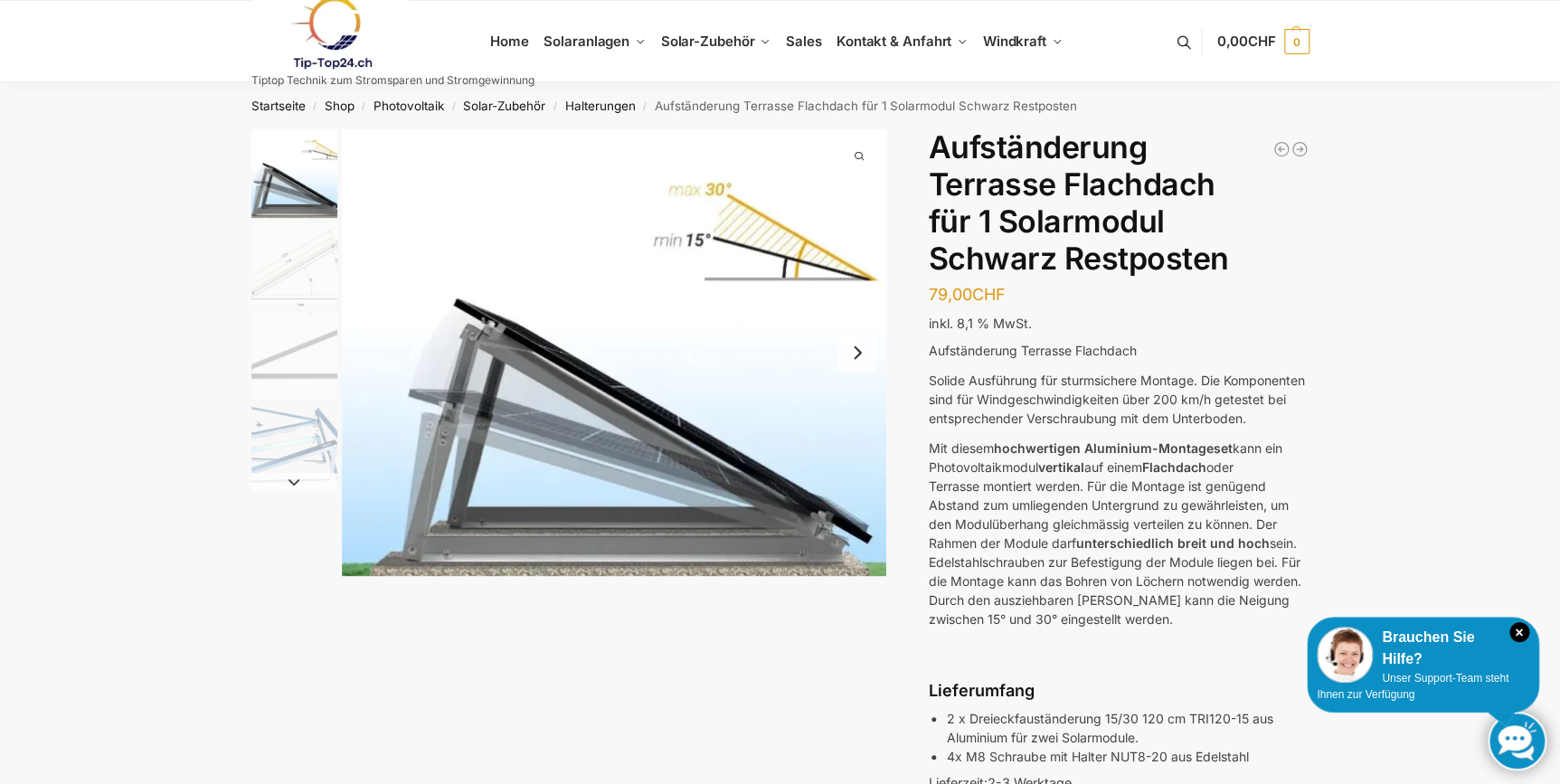
click at [269, 261] on img "2 / 4" at bounding box center [295, 266] width 86 height 86
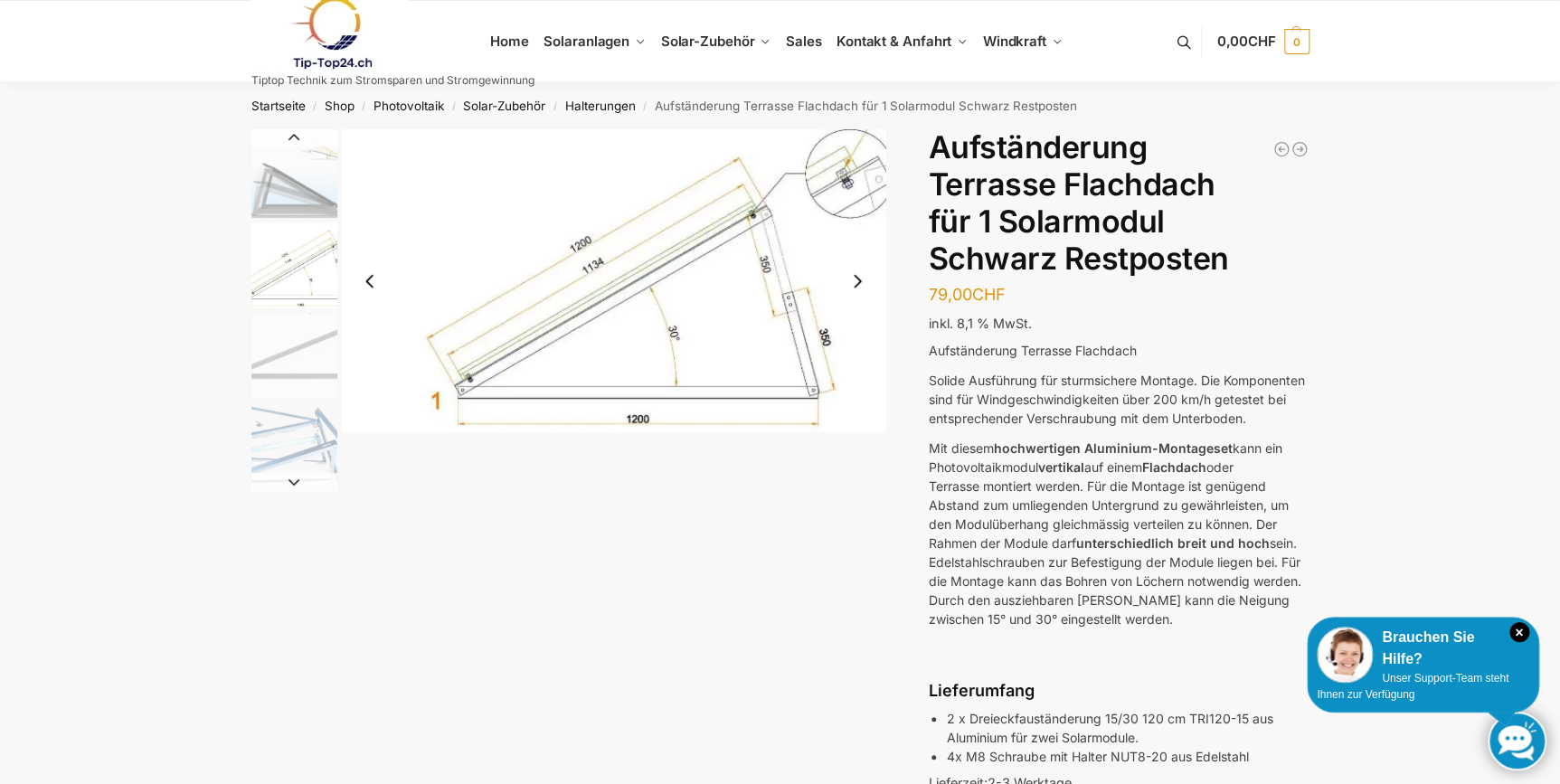
click at [848, 174] on img "2 / 4" at bounding box center [614, 281] width 545 height 303
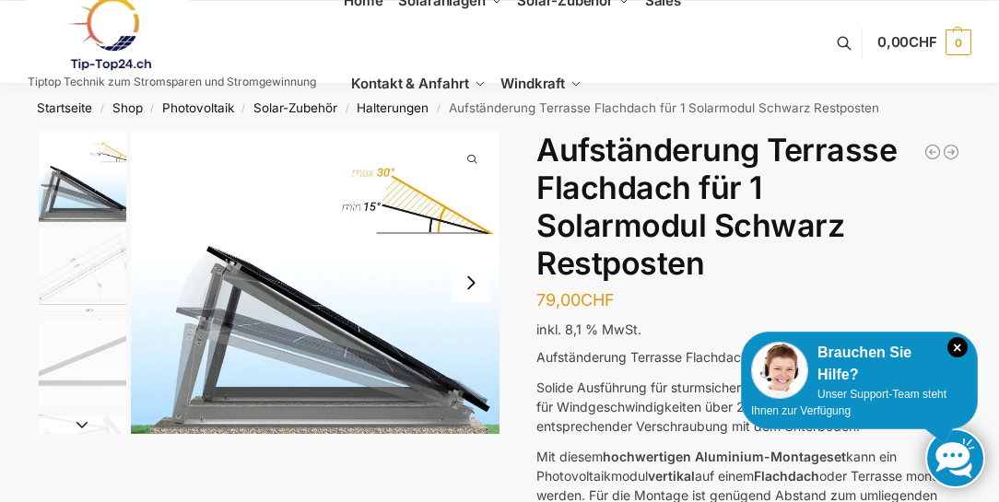
click at [235, 270] on img "1 / 4" at bounding box center [315, 283] width 369 height 302
click at [116, 268] on img "2 / 4" at bounding box center [83, 271] width 88 height 88
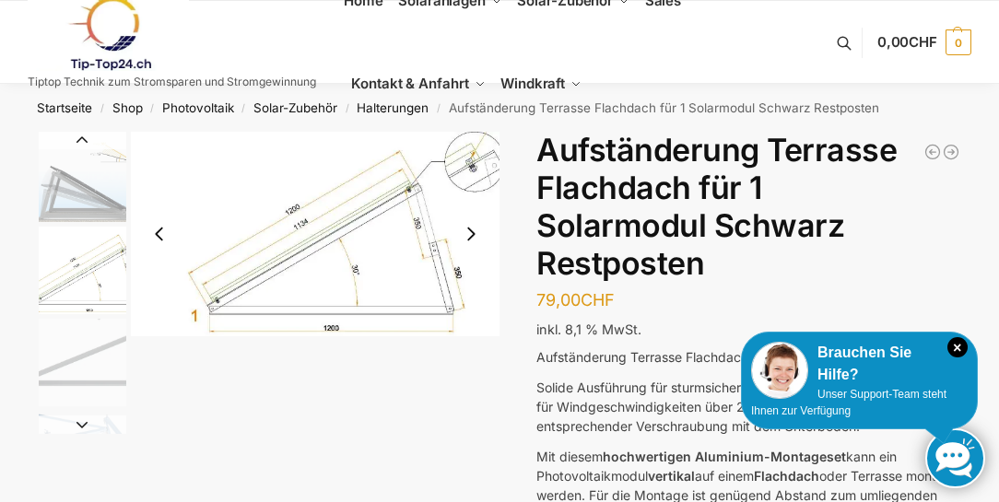
click at [92, 346] on img "3 / 4" at bounding box center [83, 363] width 88 height 88
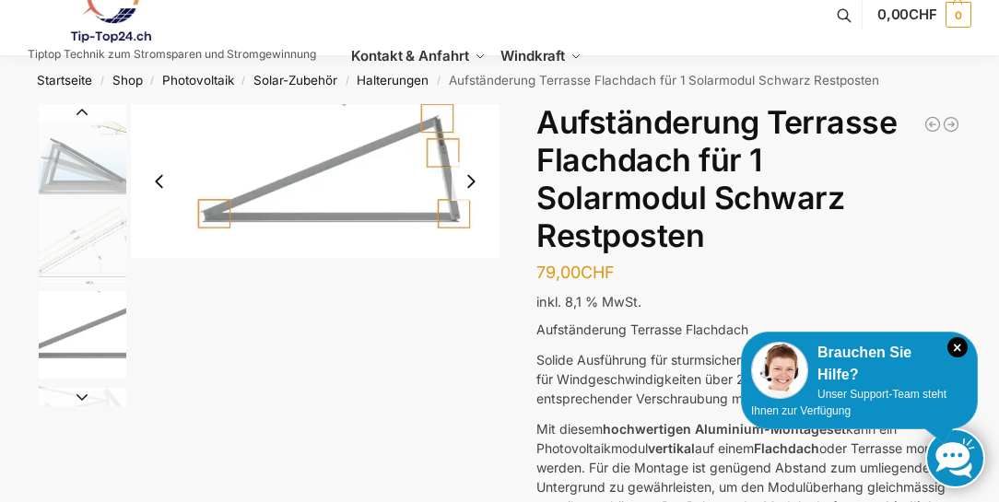
scroll to position [53, 0]
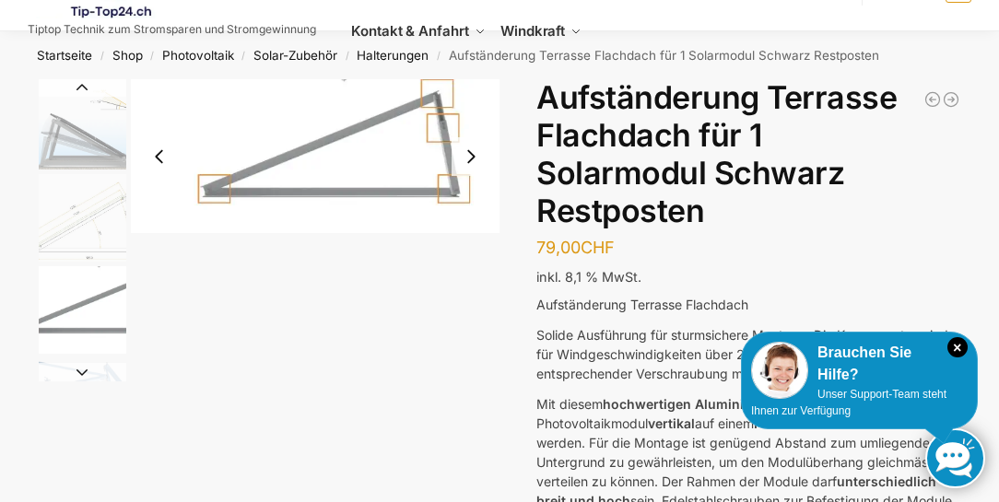
click at [90, 366] on button "Next slide" at bounding box center [83, 372] width 88 height 18
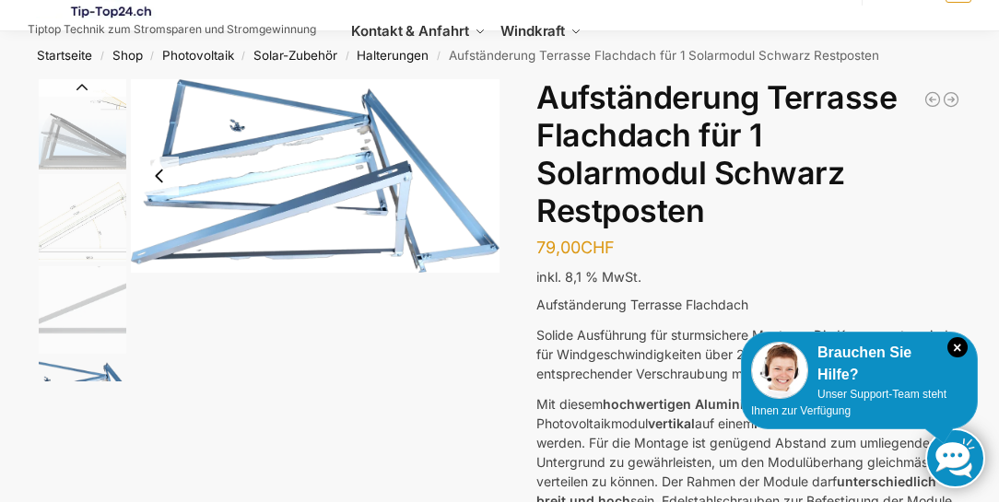
click at [270, 219] on img "4 / 4" at bounding box center [315, 175] width 369 height 193
click at [362, 90] on img "4 / 4" at bounding box center [315, 175] width 369 height 193
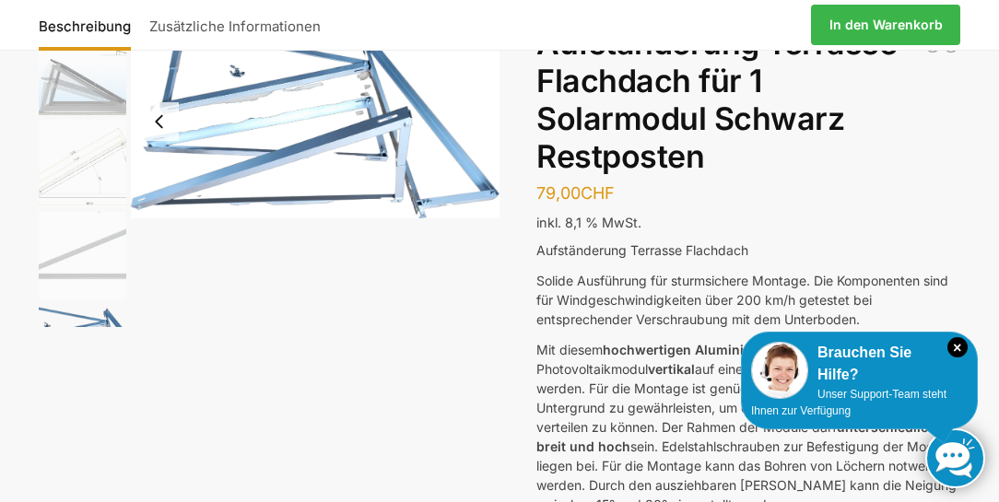
scroll to position [158, 0]
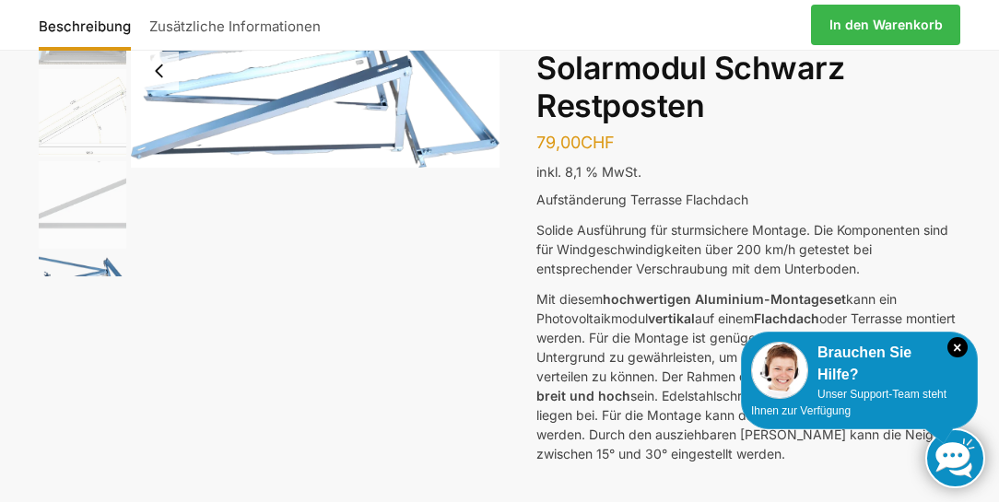
click at [88, 253] on img "4 / 4" at bounding box center [83, 297] width 88 height 88
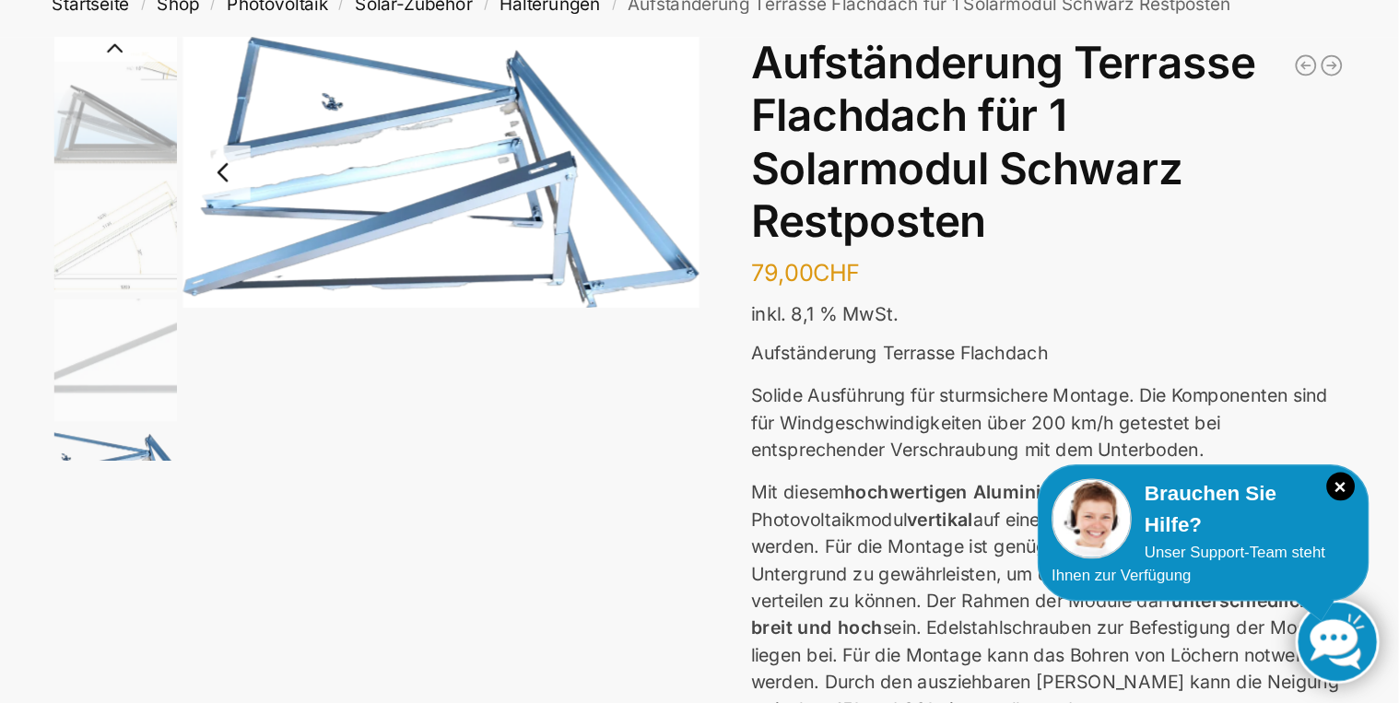
scroll to position [105, 0]
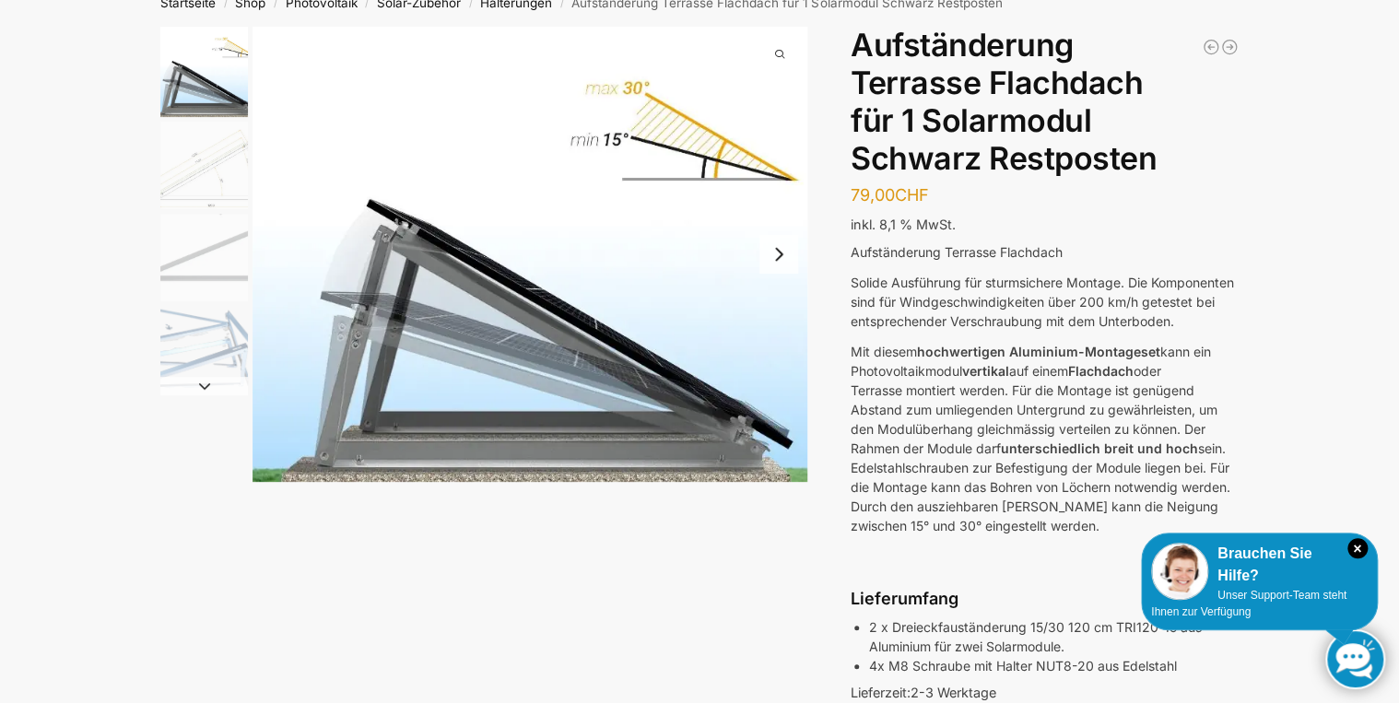
drag, startPoint x: 377, startPoint y: 204, endPoint x: 1187, endPoint y: 221, distance: 810.1
click at [1187, 221] on p "inkl. 8,1 % MwSt." at bounding box center [1044, 225] width 388 height 20
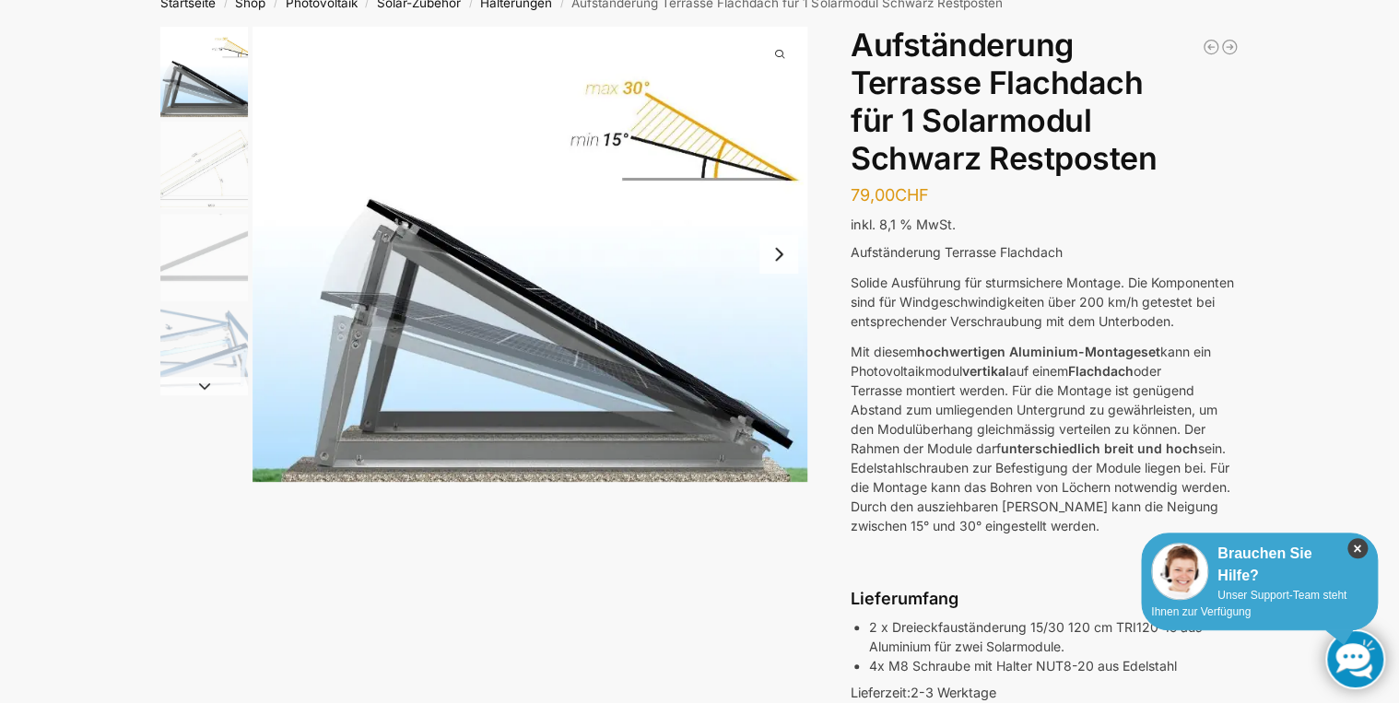
click at [1354, 550] on icon "×" at bounding box center [1357, 548] width 20 height 20
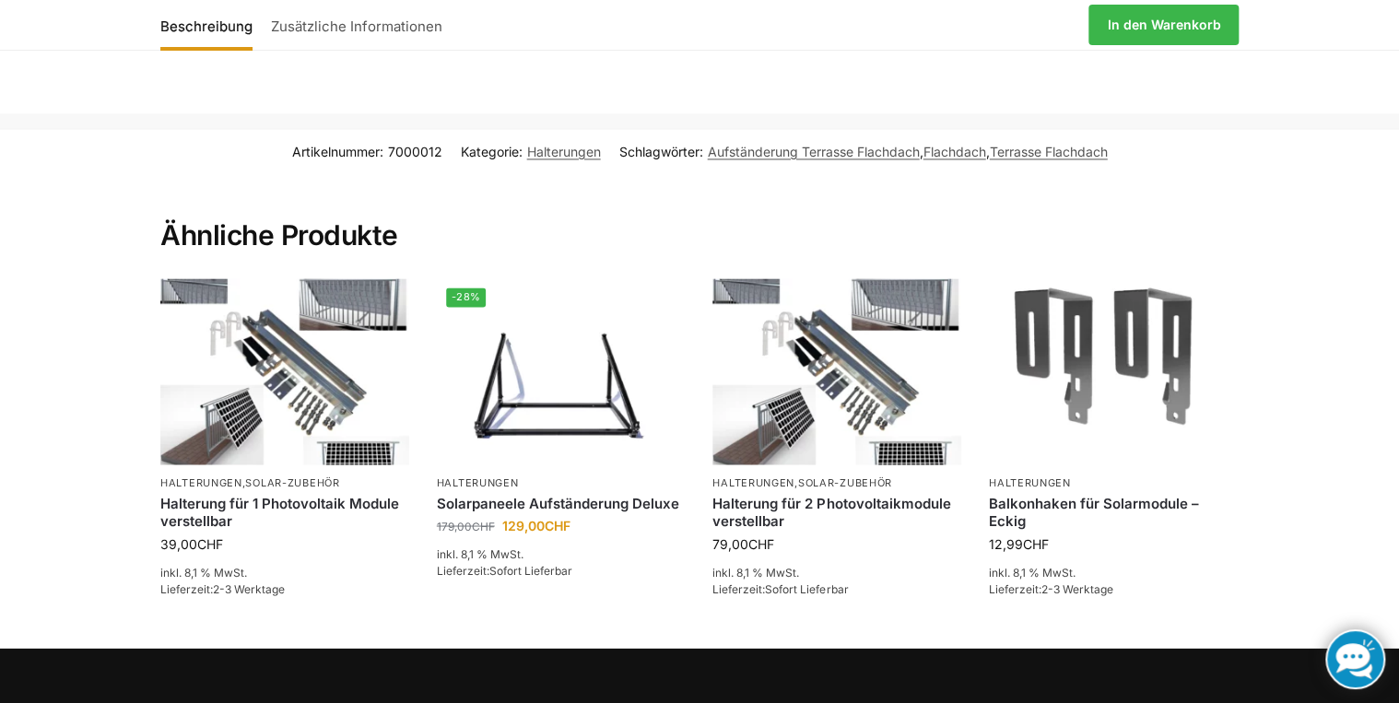
scroll to position [1358, 0]
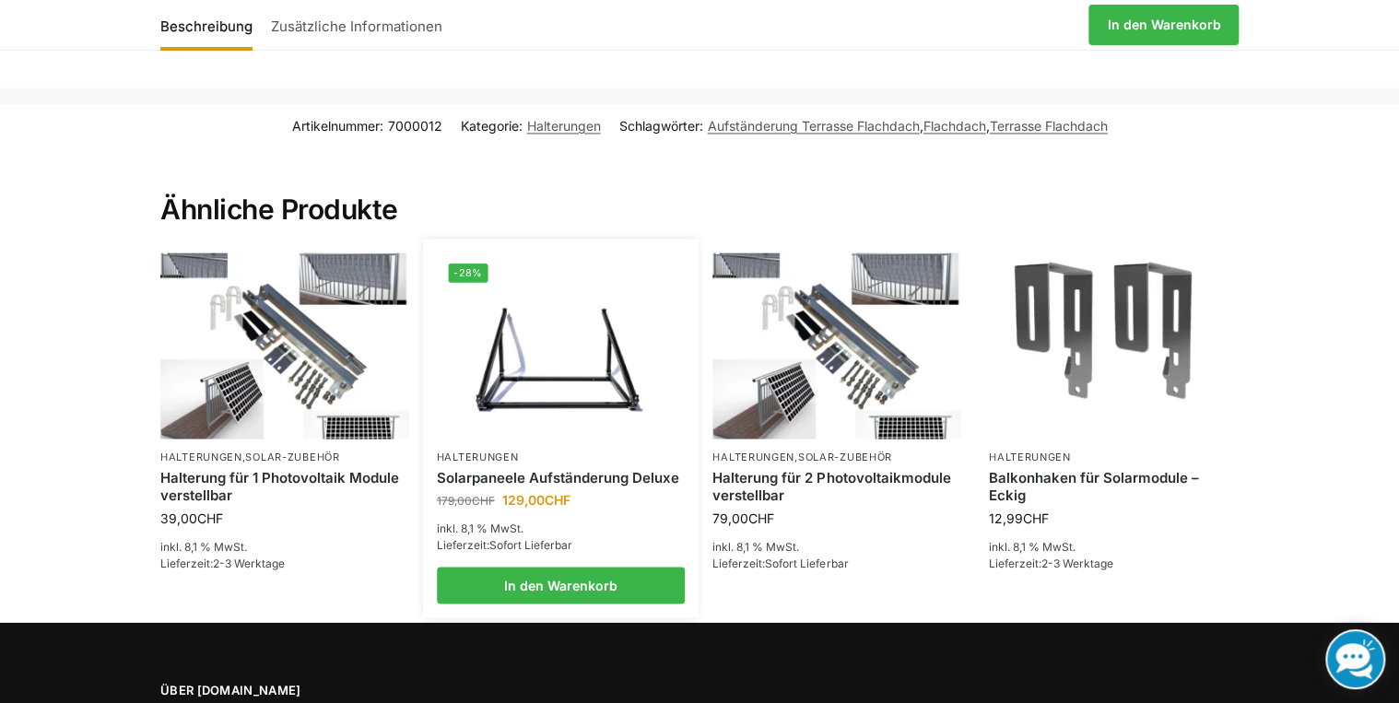
click at [592, 532] on li "-28% Halterungen Solarpaneele Aufständerung Deluxe 179,00 CHF Ursprünglicher Pr…" at bounding box center [561, 427] width 276 height 351
click at [593, 486] on link "Solarpaneele Aufständerung Deluxe" at bounding box center [561, 477] width 249 height 18
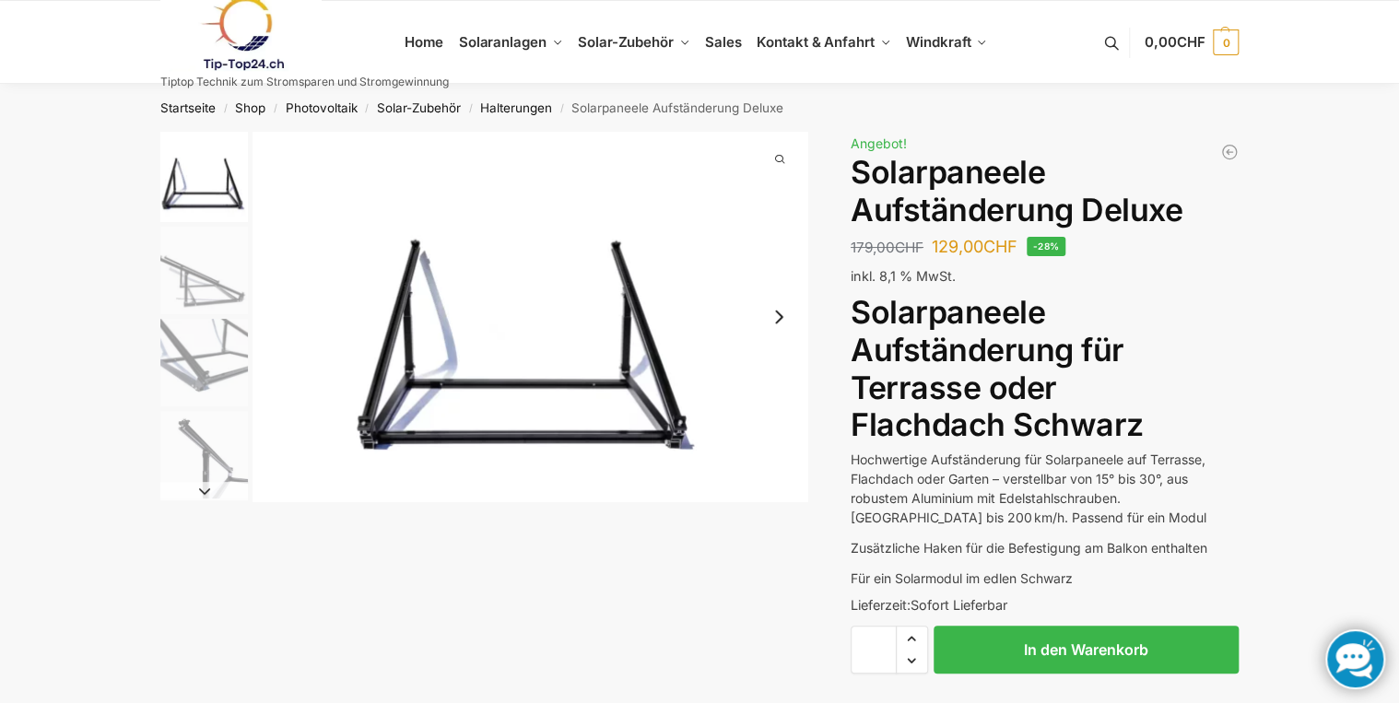
click at [918, 633] on span "Increase quantity" at bounding box center [912, 639] width 30 height 24
type input "*"
click at [195, 295] on img "2 / 4" at bounding box center [204, 271] width 88 height 88
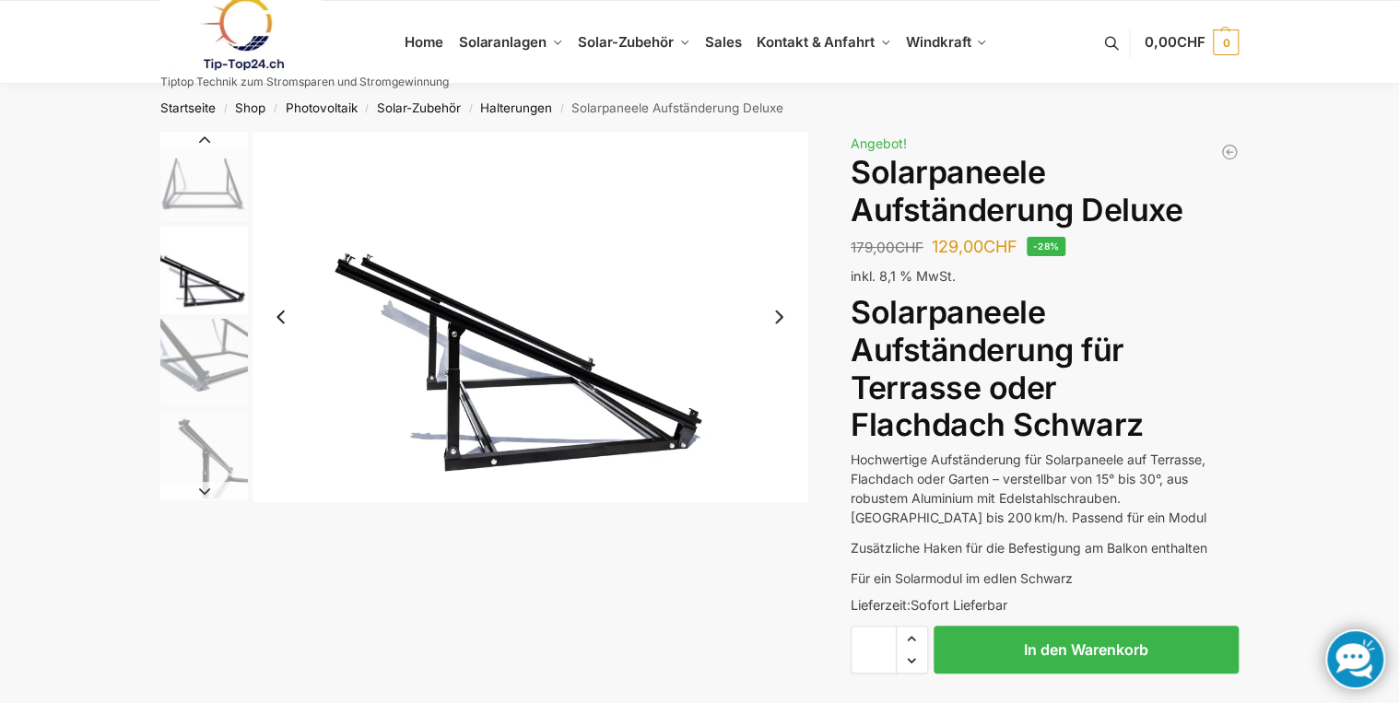
click at [214, 207] on img "1 / 4" at bounding box center [204, 177] width 88 height 90
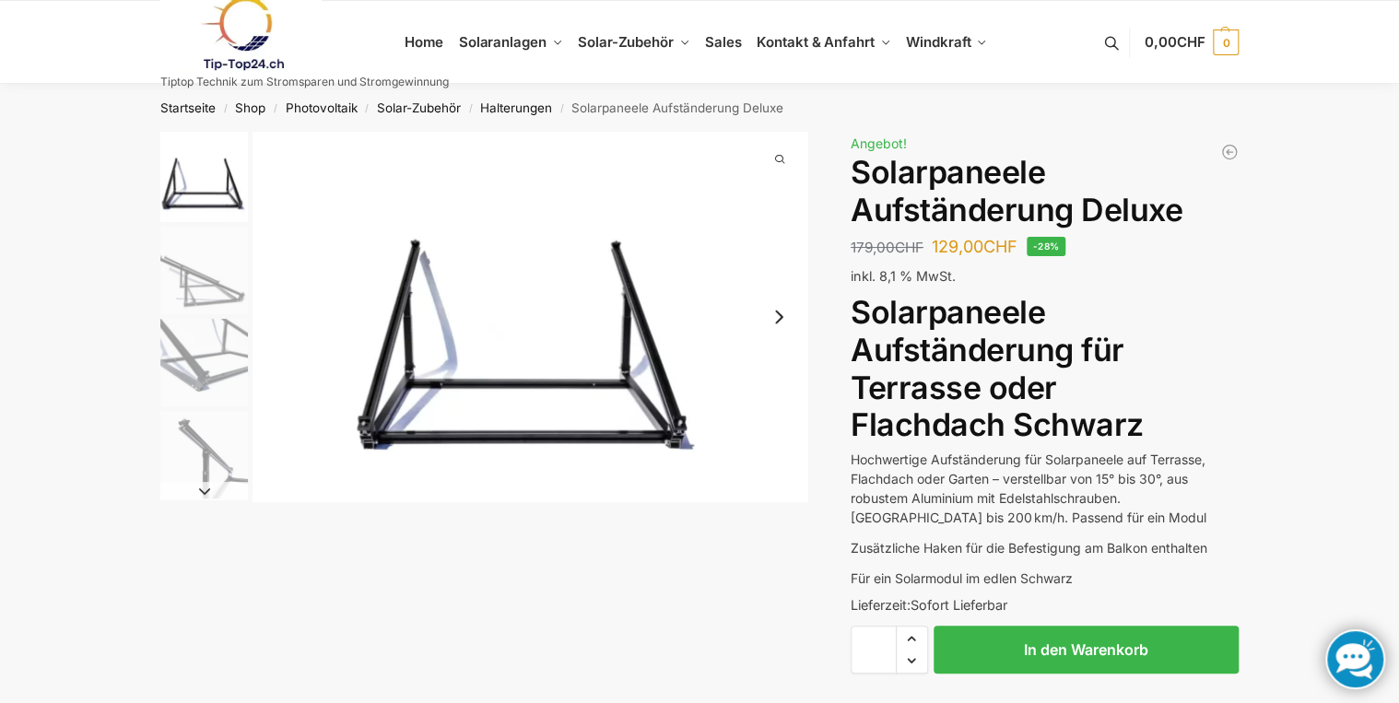
click at [193, 280] on img "2 / 4" at bounding box center [204, 271] width 88 height 88
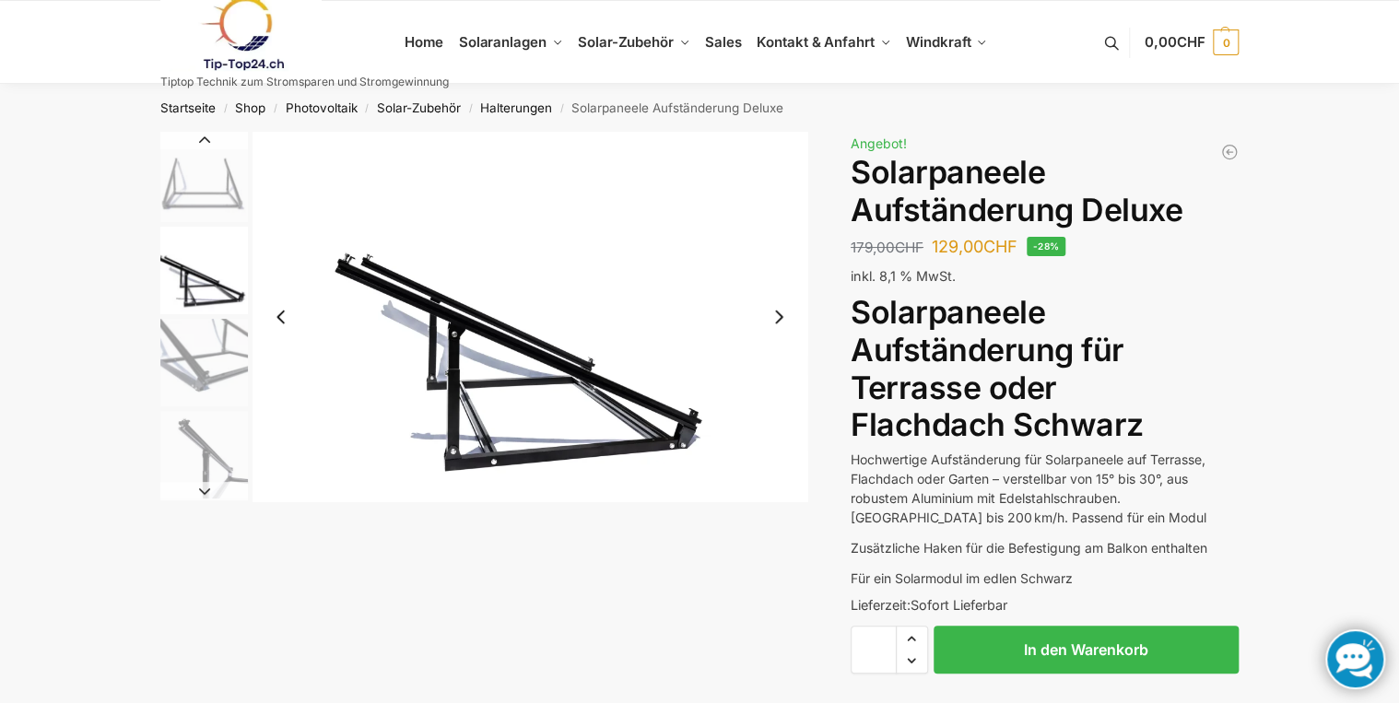
click at [195, 369] on img "3 / 4" at bounding box center [204, 363] width 88 height 88
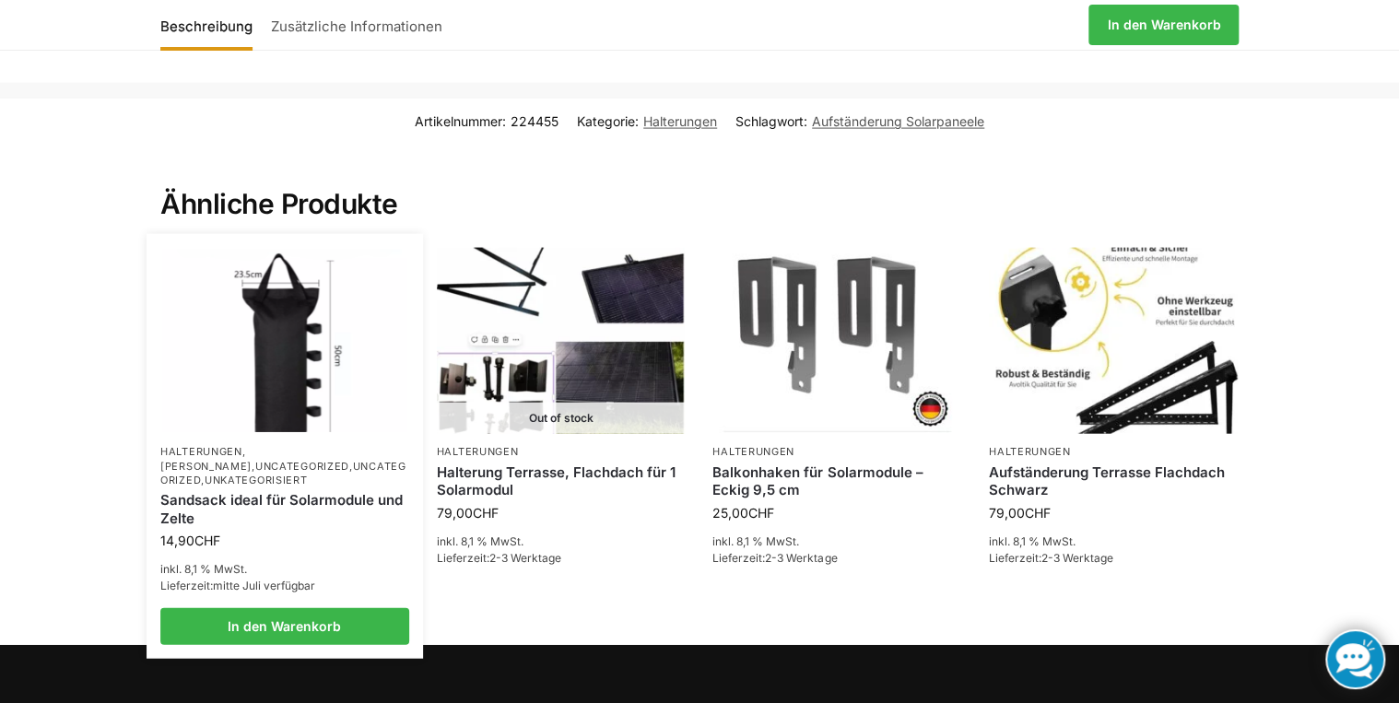
scroll to position [1917, 0]
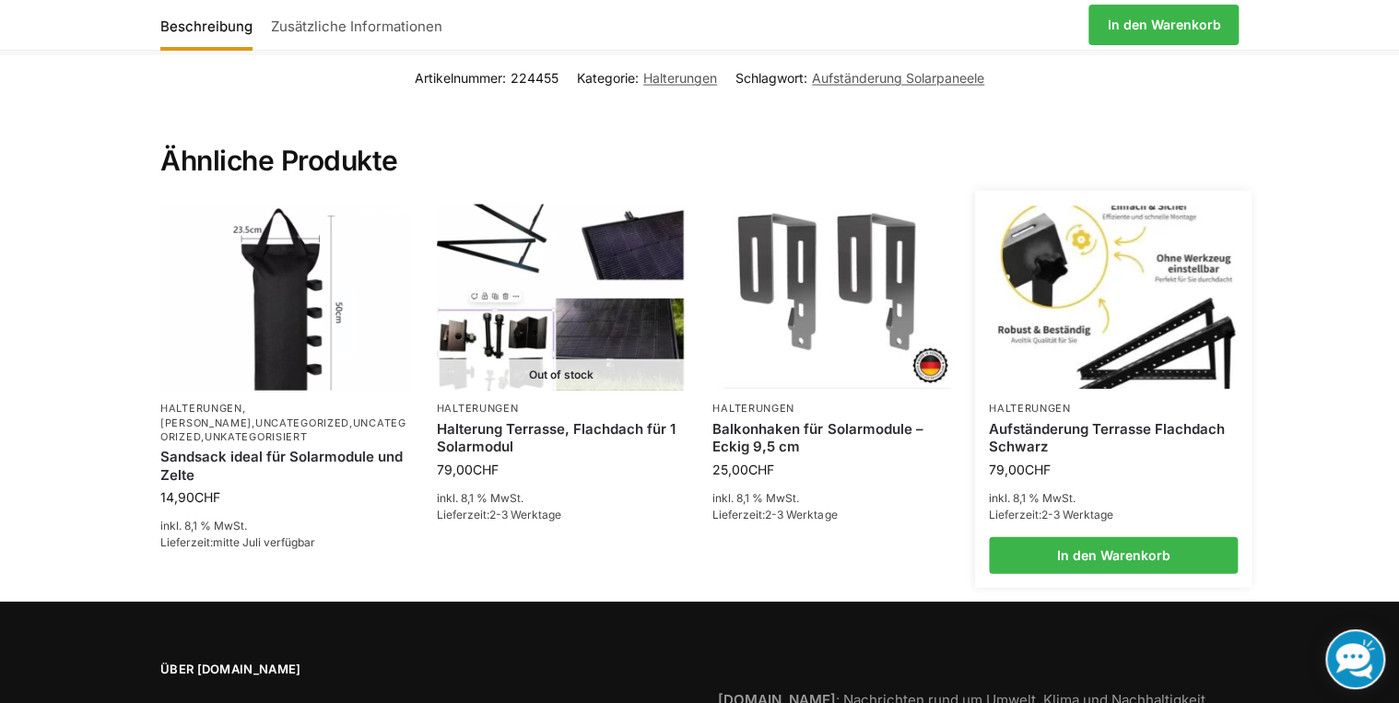
click at [1097, 286] on img at bounding box center [1113, 297] width 244 height 183
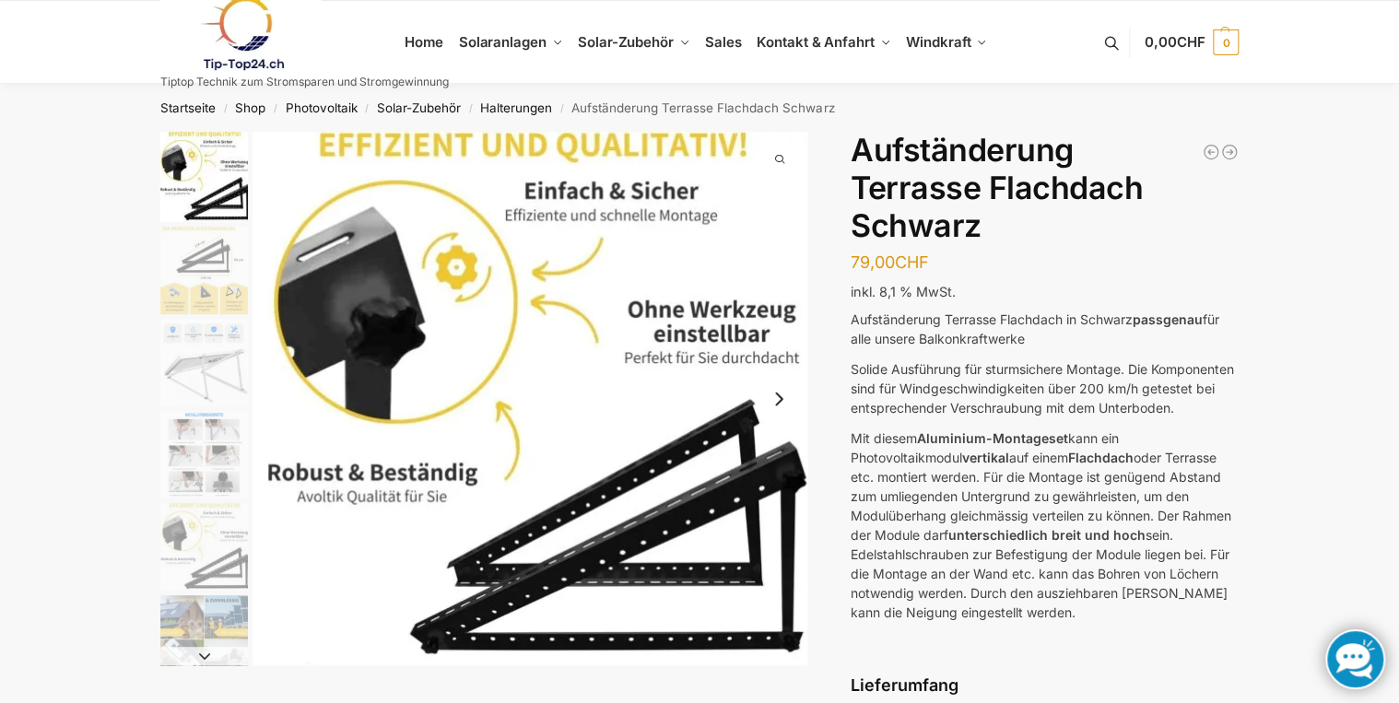
click at [204, 261] on img "2 / 6" at bounding box center [204, 271] width 88 height 88
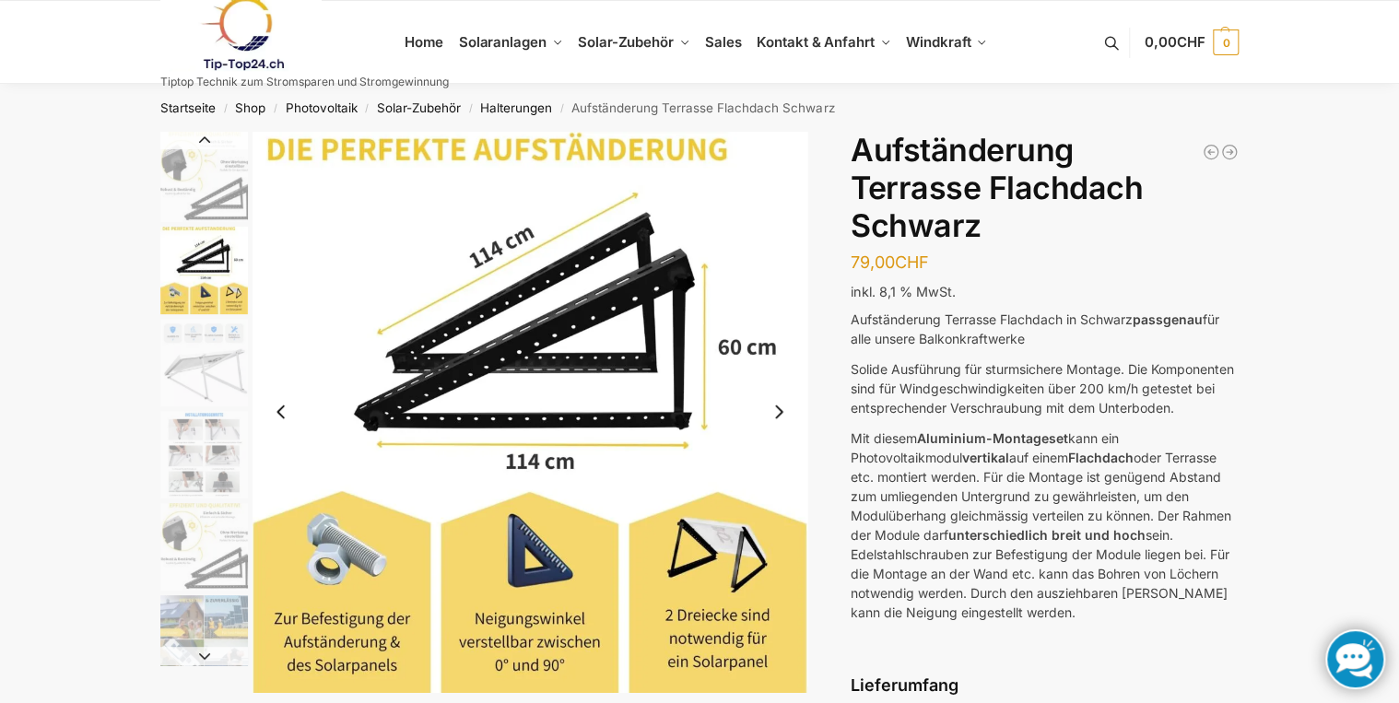
click at [199, 310] on img "2 / 6" at bounding box center [204, 271] width 88 height 88
click at [193, 363] on img "3 / 6" at bounding box center [204, 363] width 88 height 88
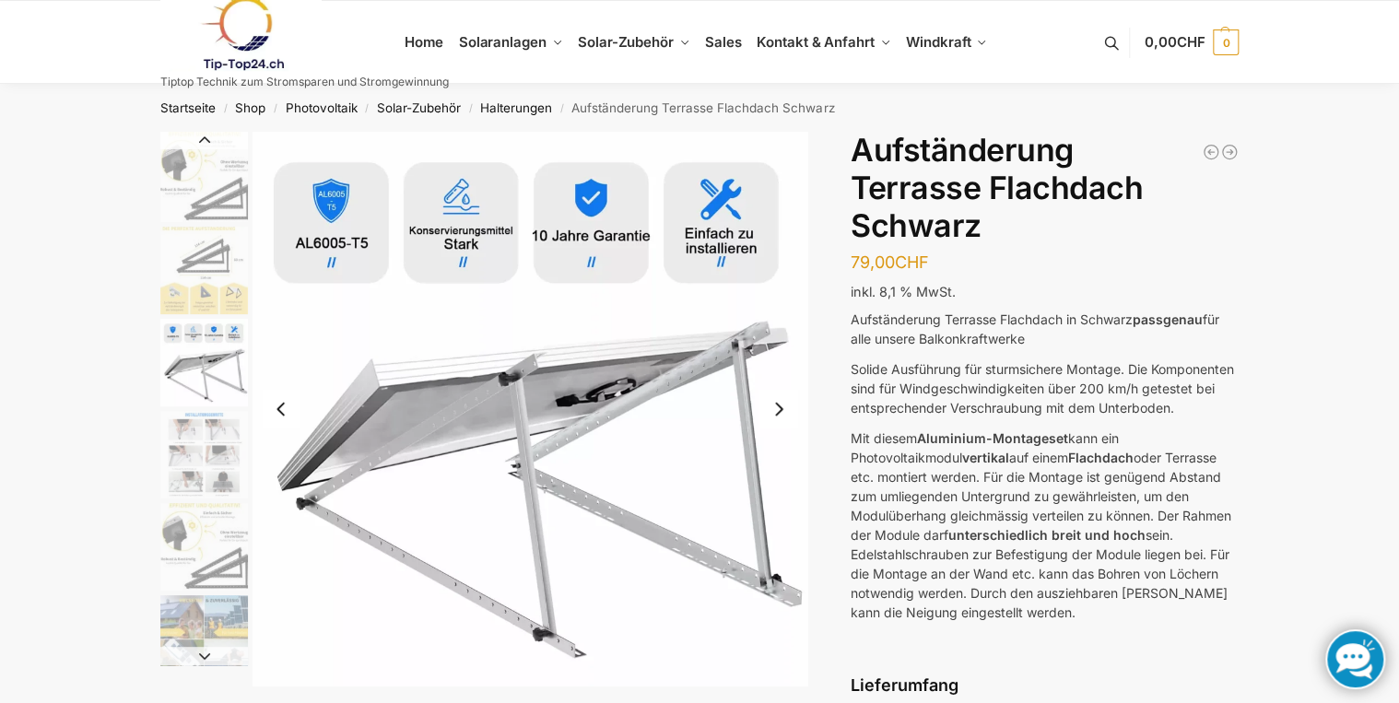
click at [185, 473] on img "4 / 6" at bounding box center [204, 455] width 88 height 88
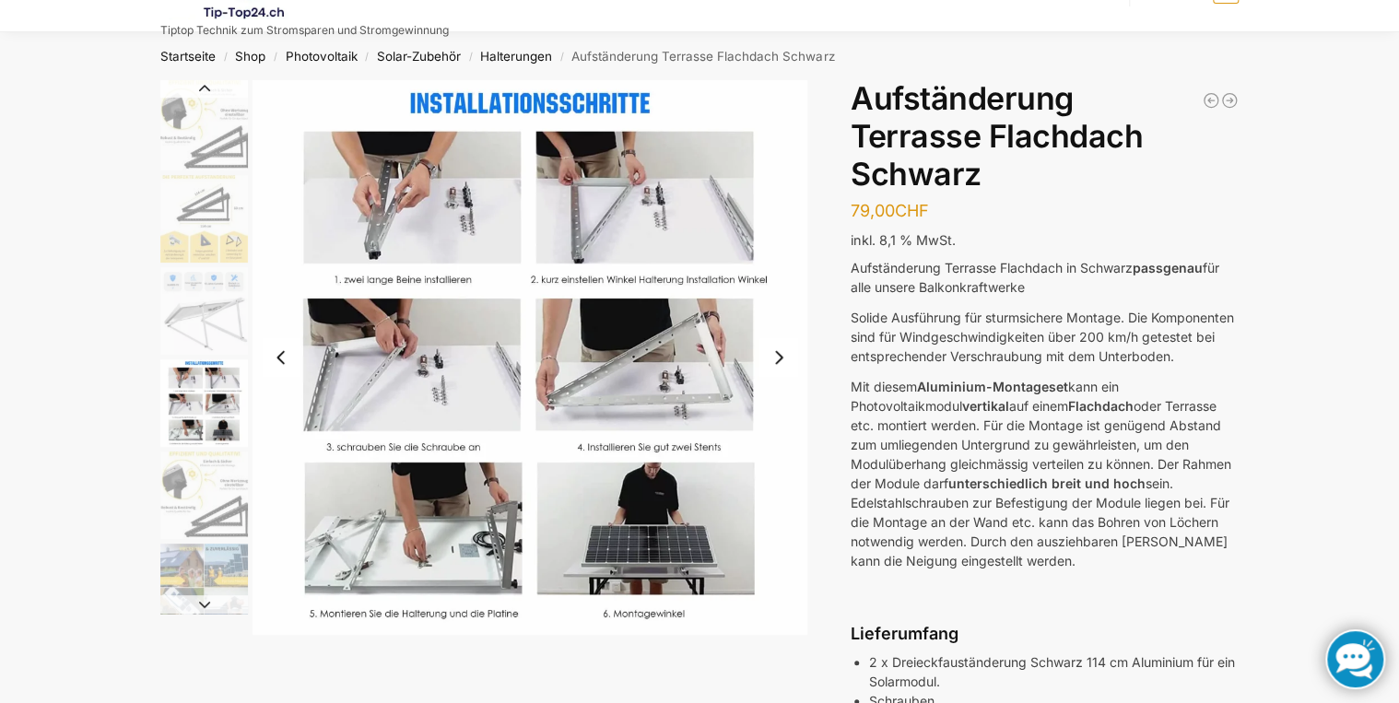
scroll to position [74, 0]
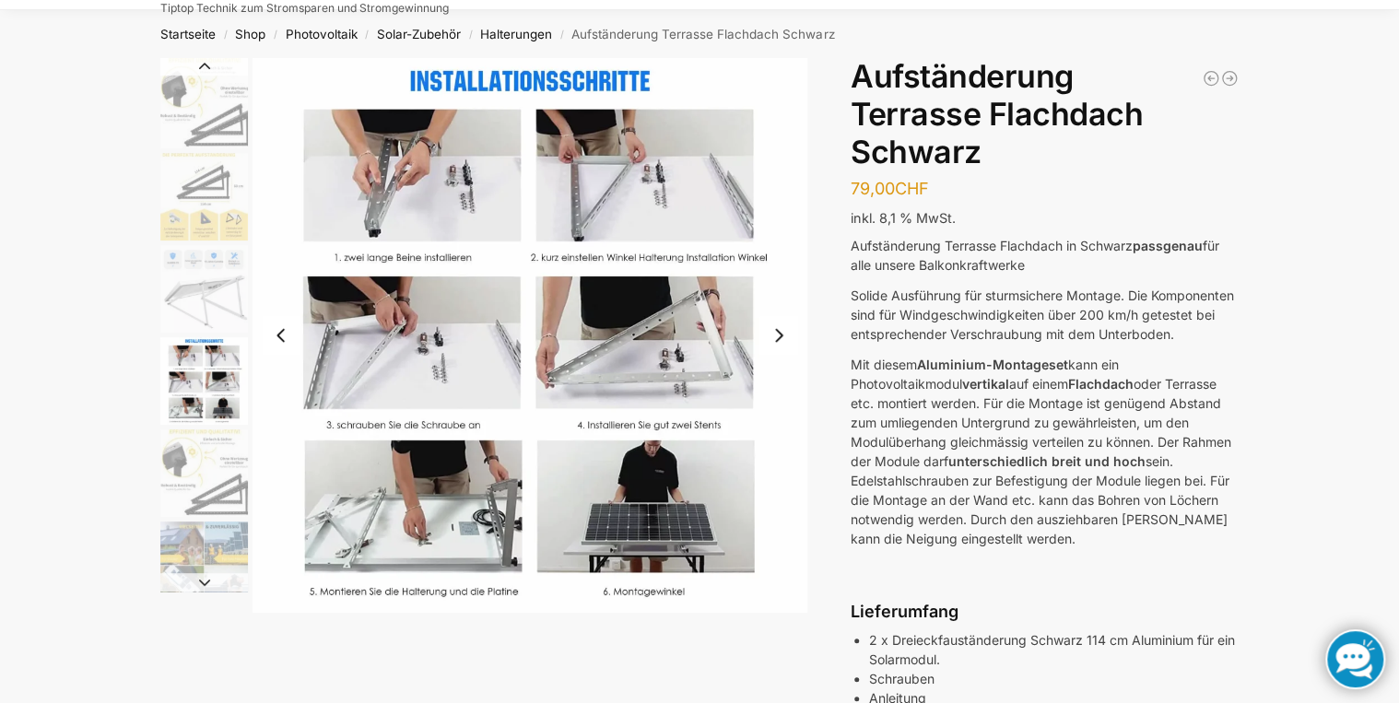
click at [205, 477] on img "5 / 6" at bounding box center [204, 473] width 88 height 88
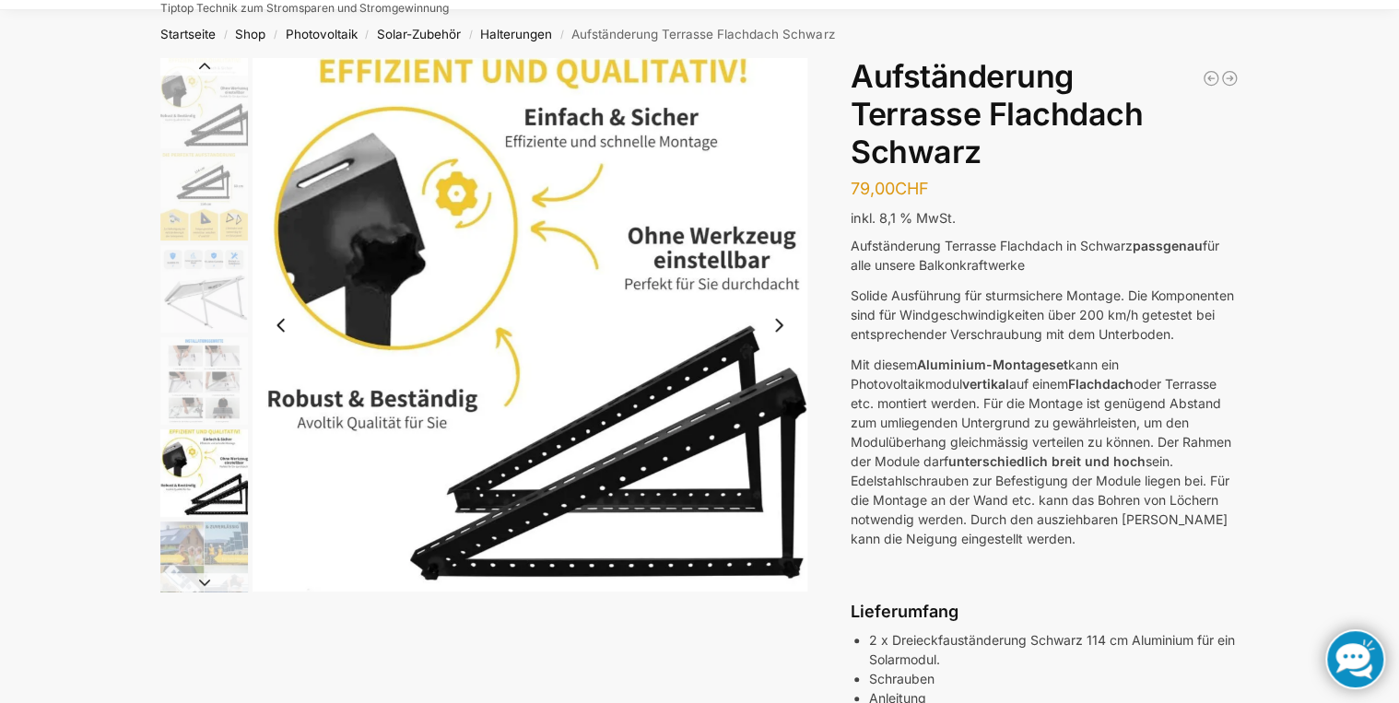
click at [199, 576] on button "Next slide" at bounding box center [204, 582] width 88 height 18
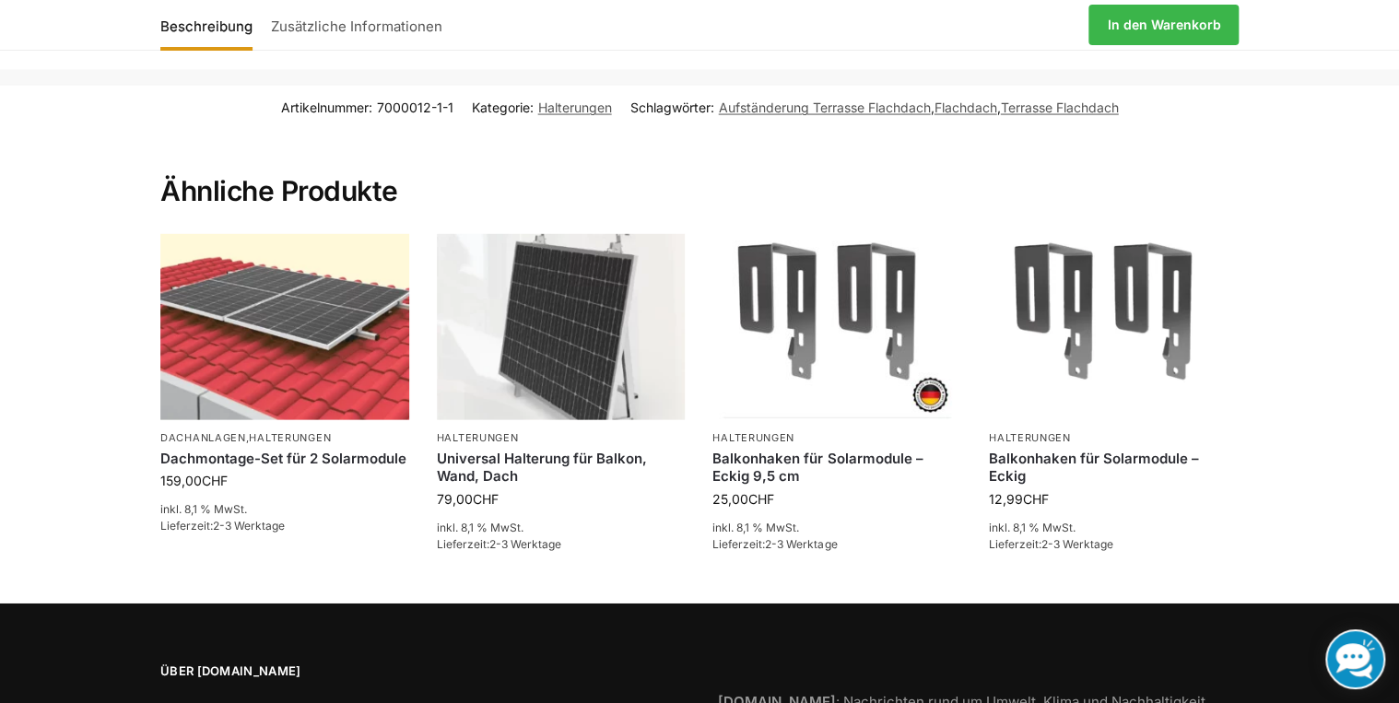
scroll to position [1769, 0]
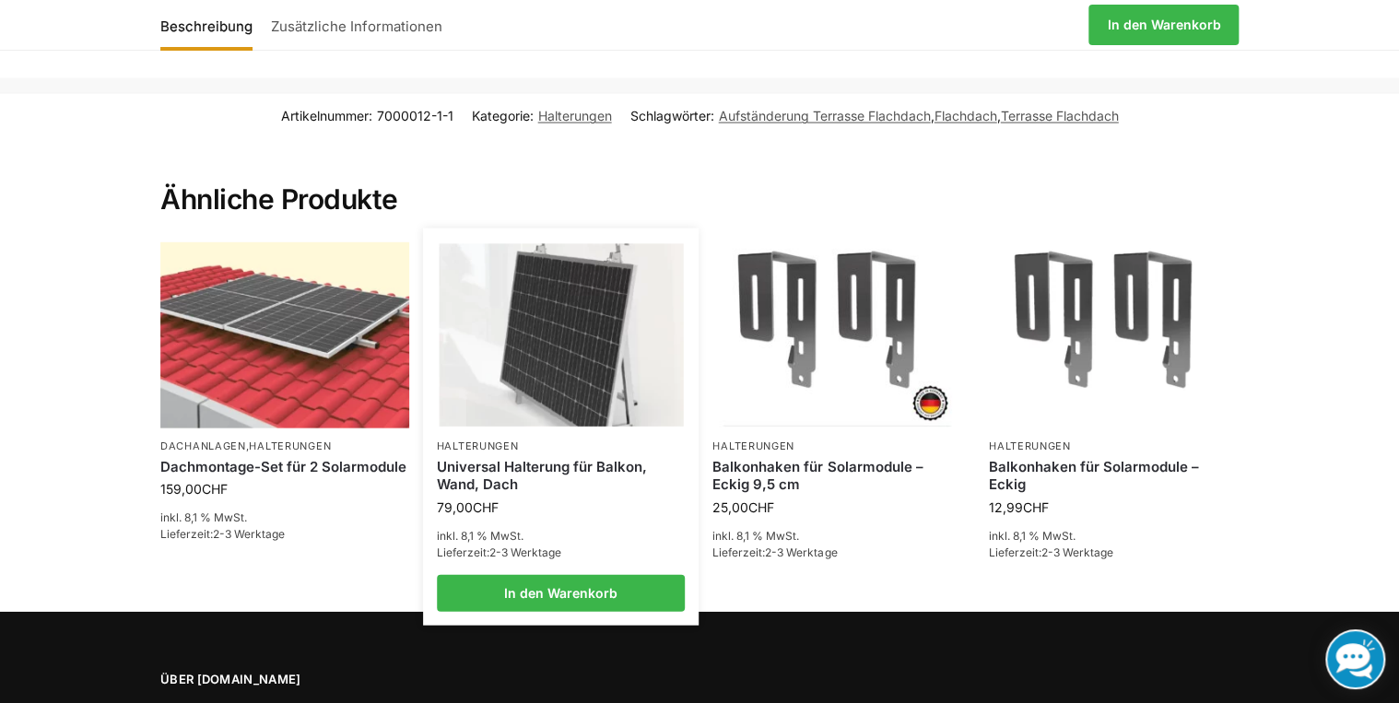
click at [483, 494] on link "Universal Halterung für Balkon, Wand, Dach" at bounding box center [561, 476] width 249 height 36
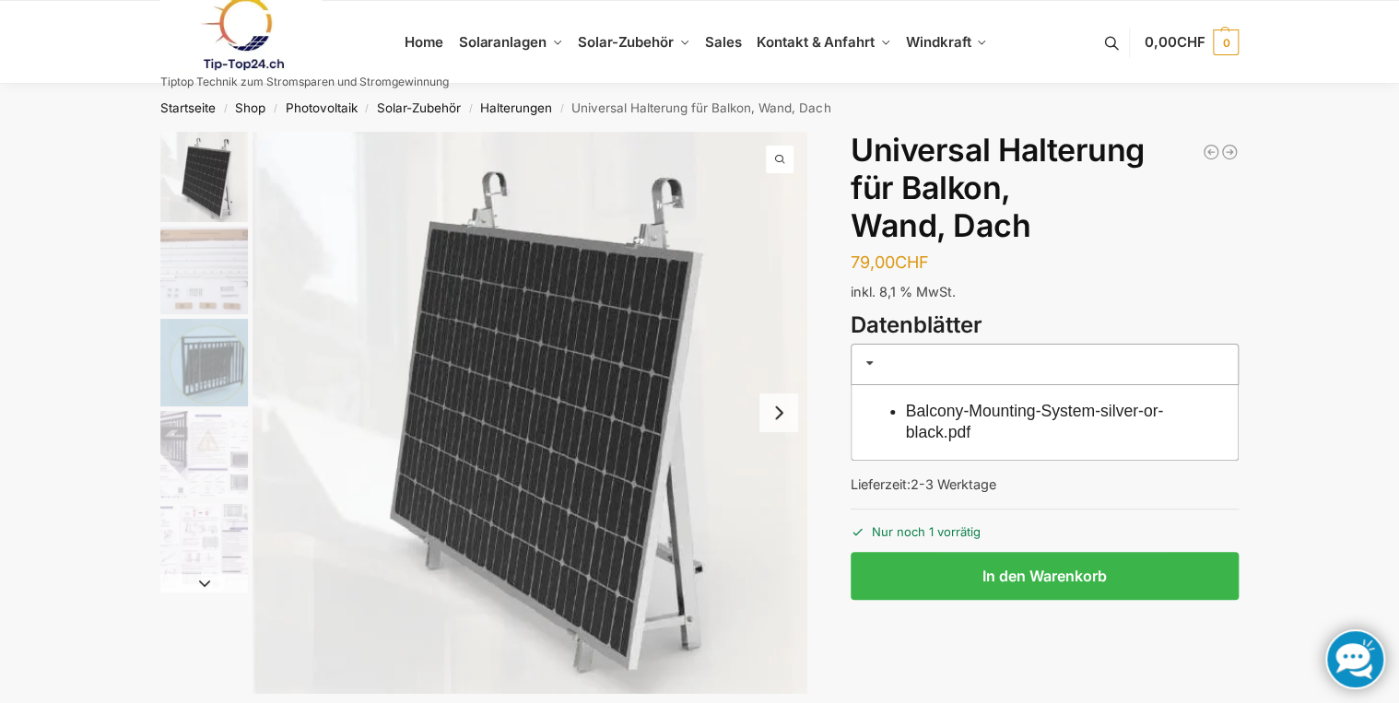
click at [210, 291] on img "2 / 5" at bounding box center [204, 271] width 88 height 88
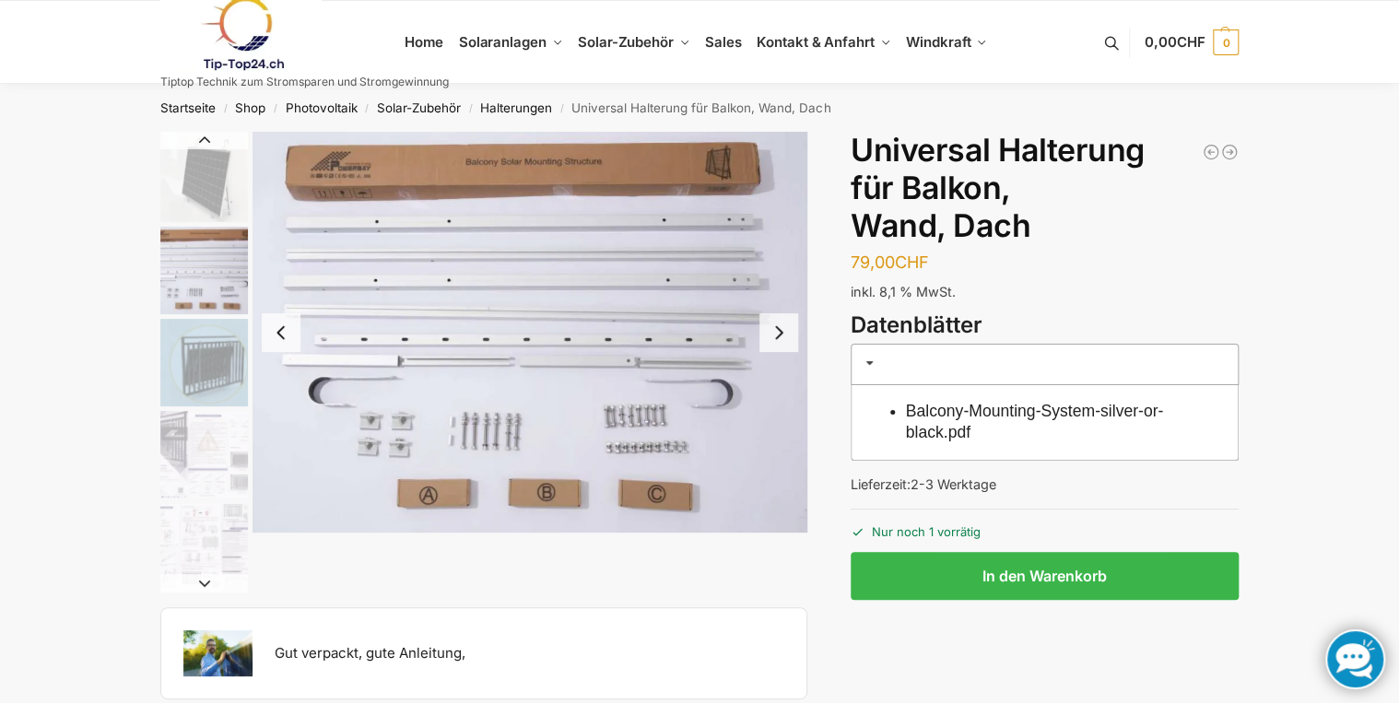
click at [213, 181] on img "1 / 5" at bounding box center [204, 177] width 88 height 90
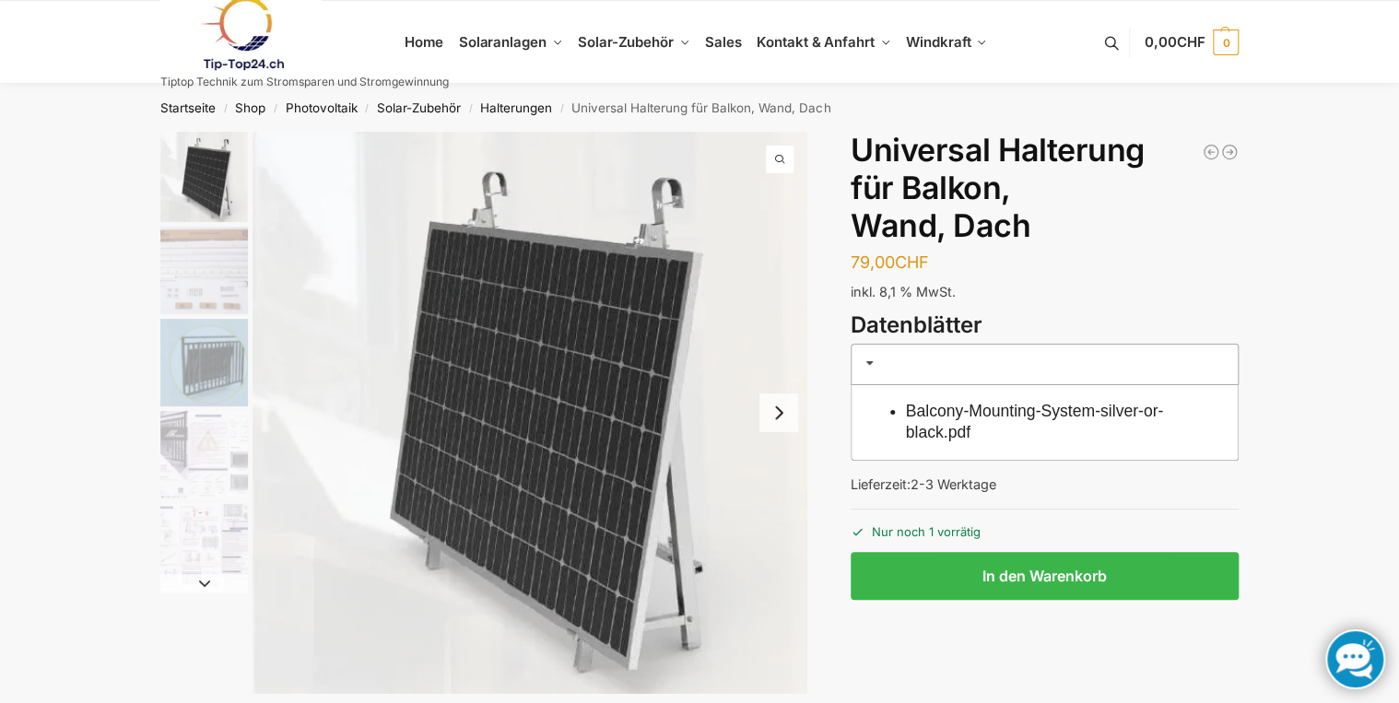
click at [200, 272] on img "2 / 5" at bounding box center [204, 271] width 88 height 88
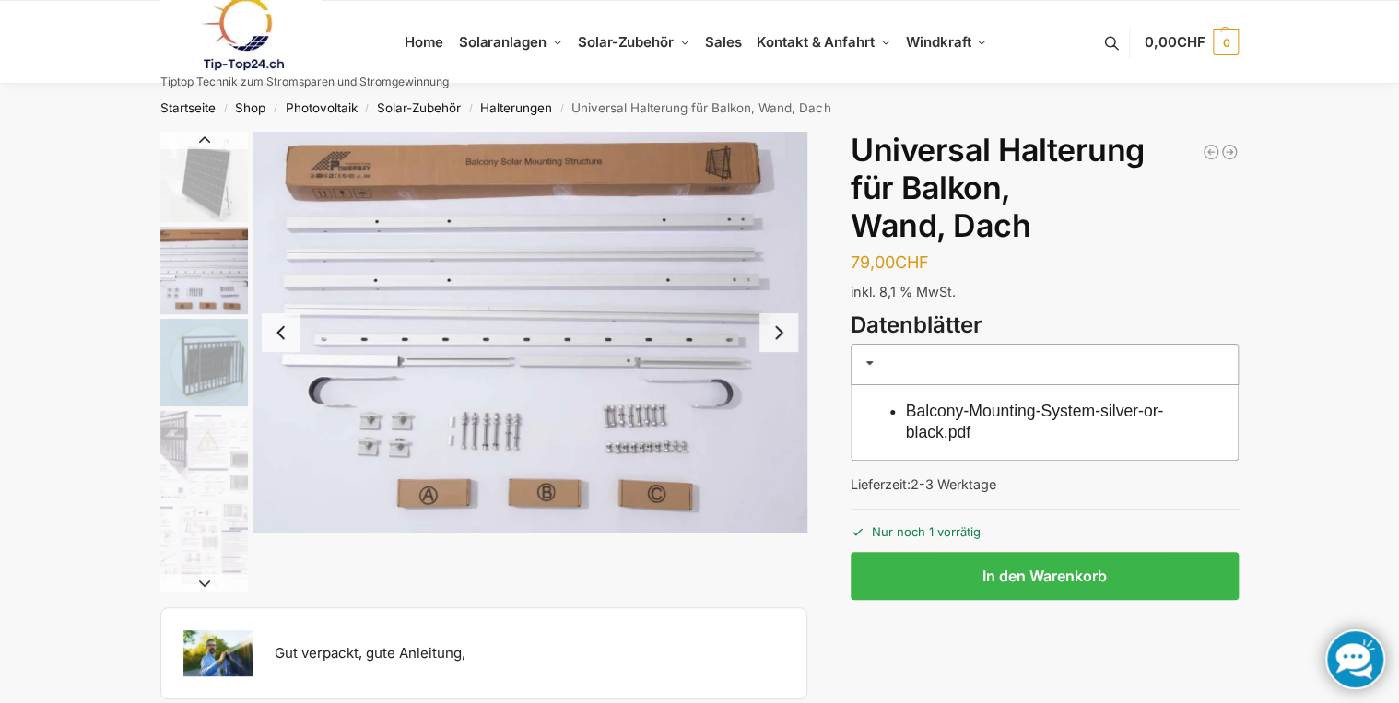
click at [212, 366] on img "3 / 5" at bounding box center [204, 363] width 88 height 88
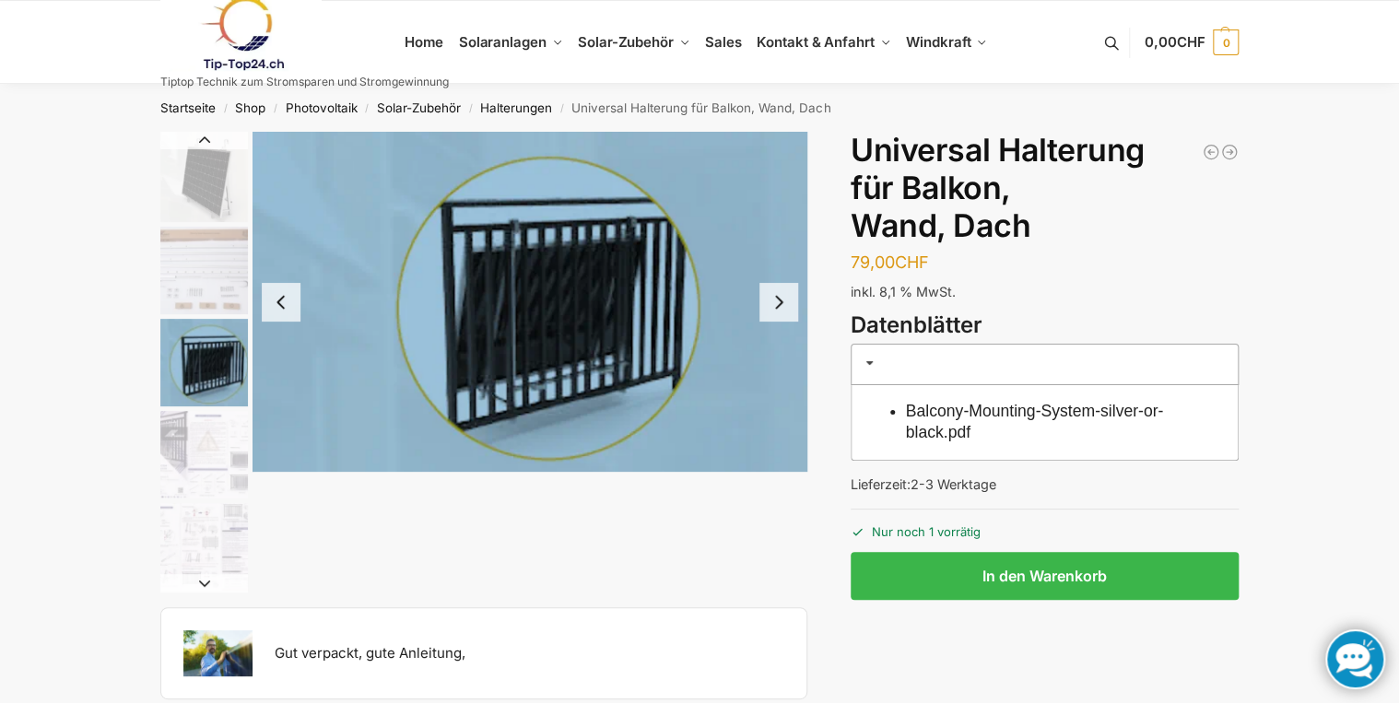
click at [209, 442] on img "4 / 5" at bounding box center [204, 455] width 88 height 88
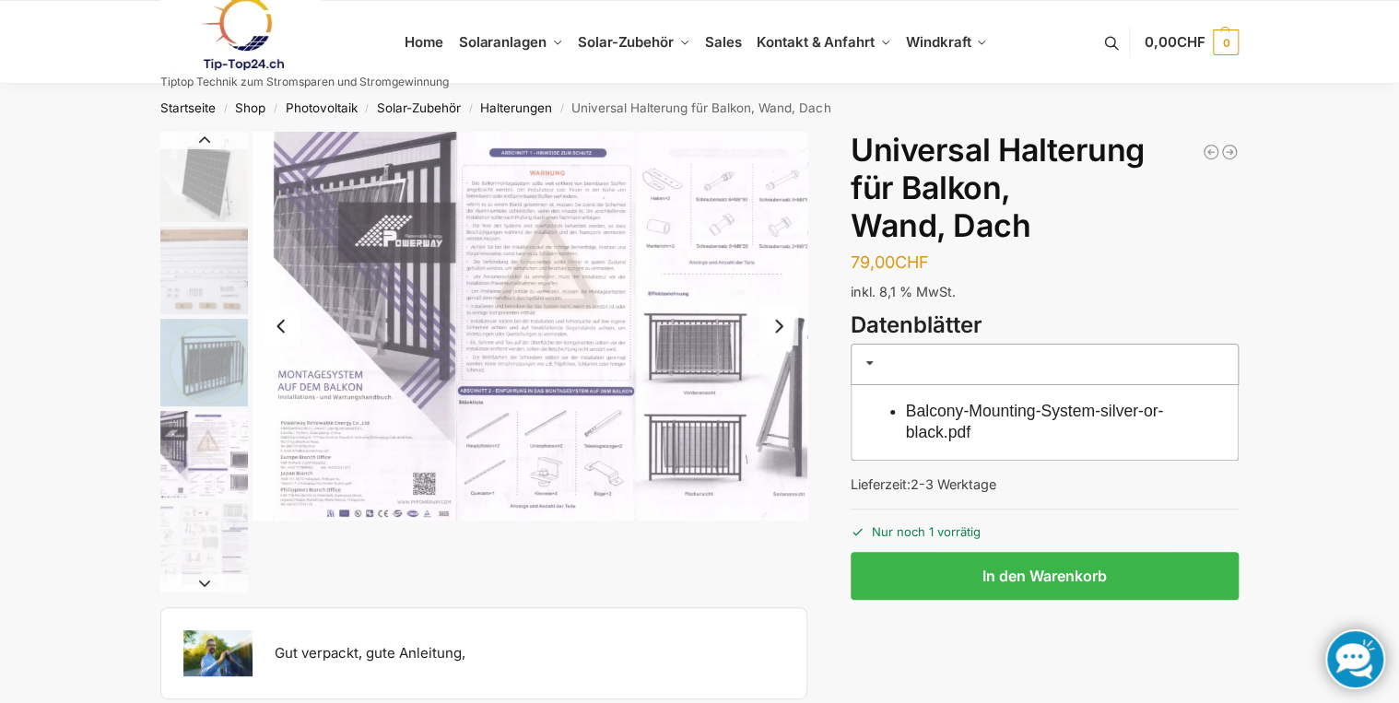
click at [189, 508] on img "5 / 5" at bounding box center [204, 547] width 88 height 88
click at [188, 529] on img "5 / 5" at bounding box center [204, 547] width 88 height 88
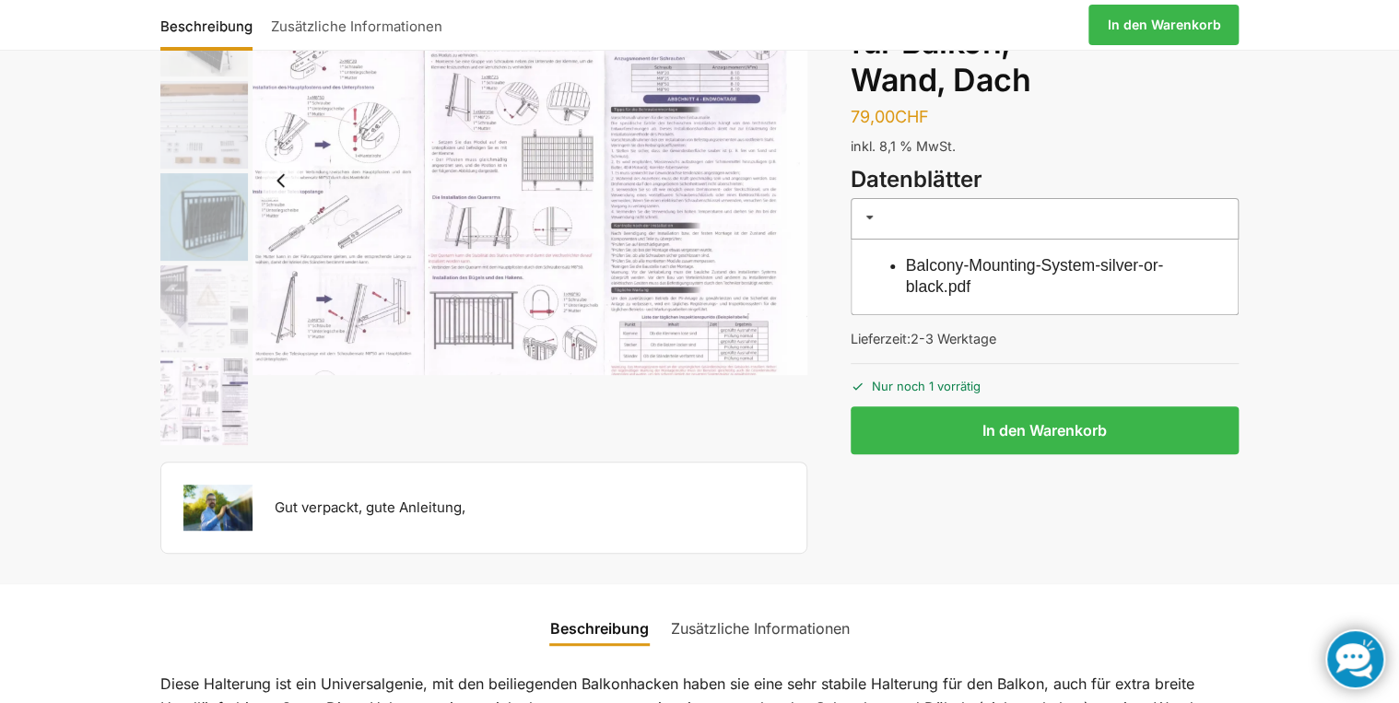
scroll to position [147, 0]
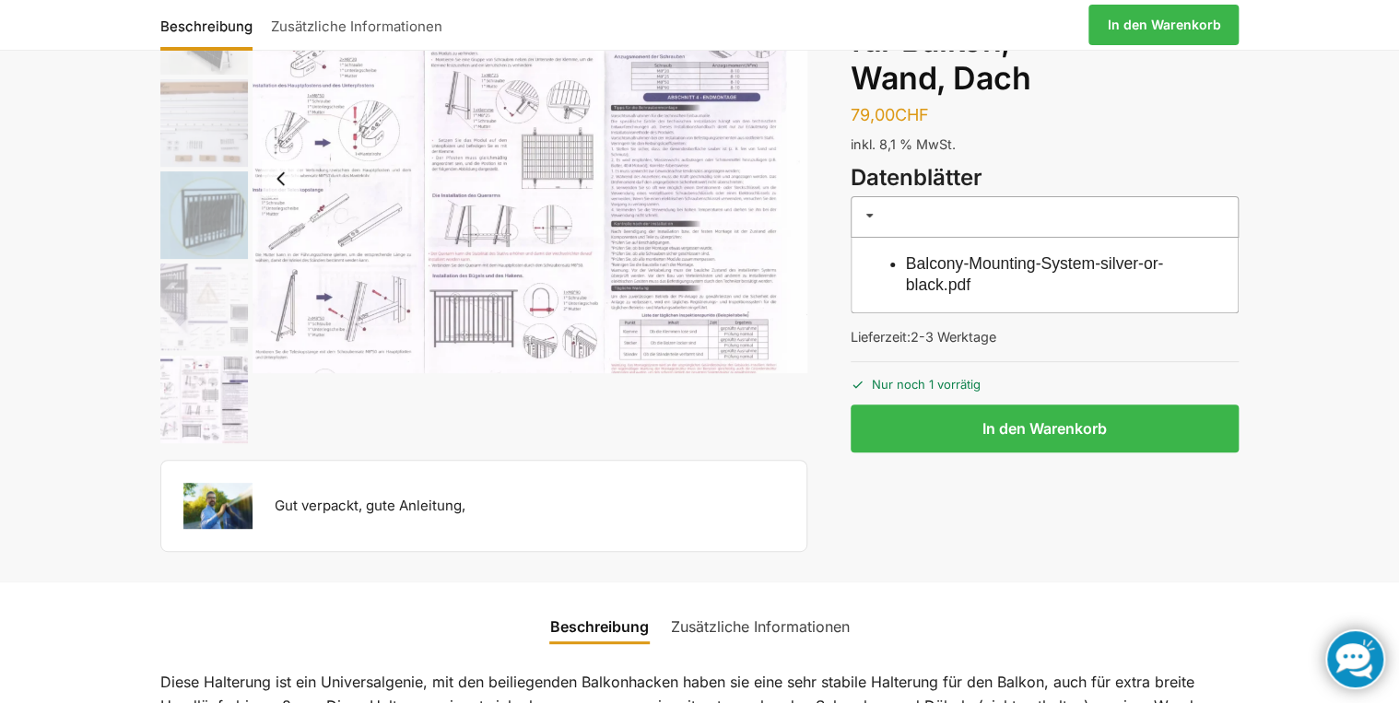
click at [196, 425] on img "5 / 5" at bounding box center [204, 400] width 88 height 88
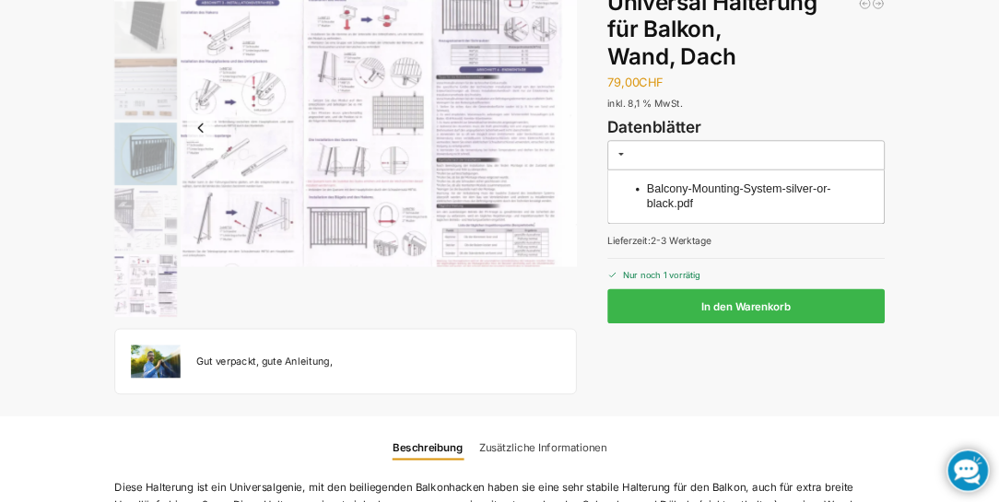
scroll to position [0, 0]
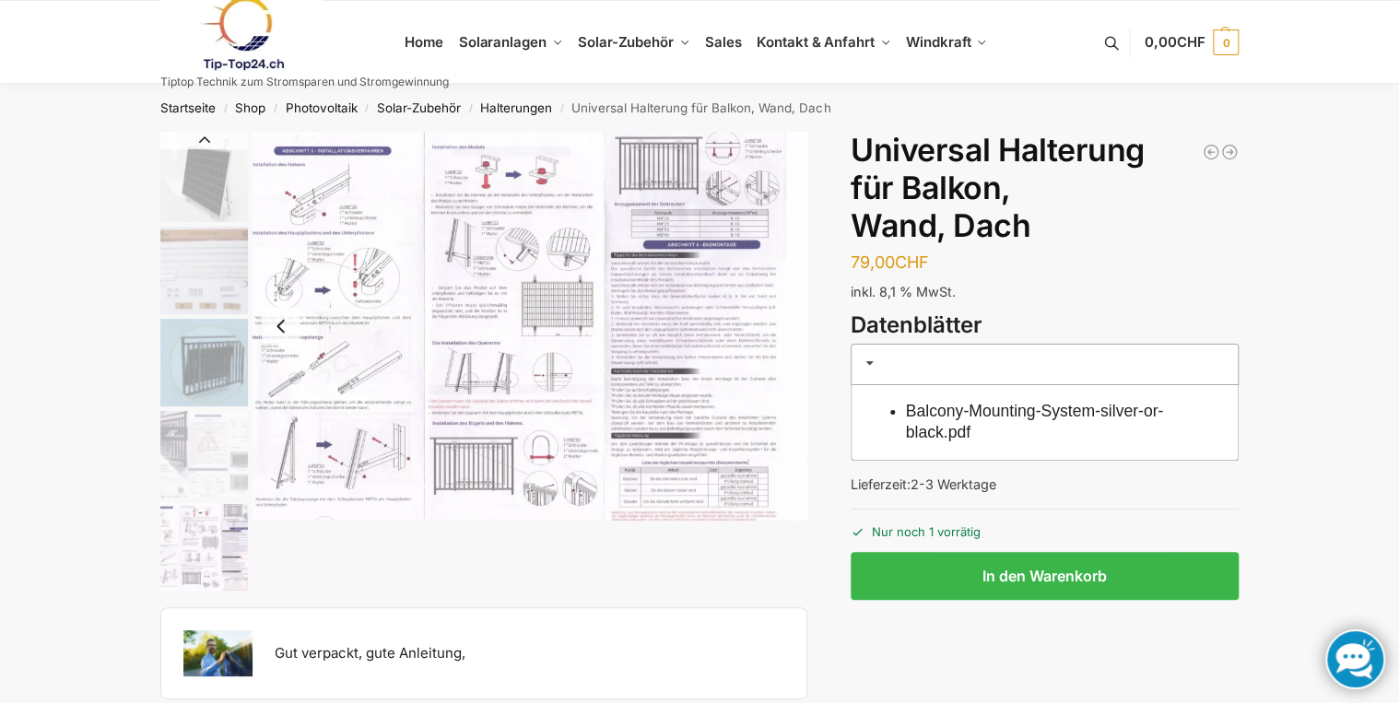
click at [321, 440] on img "5 / 5" at bounding box center [529, 326] width 555 height 389
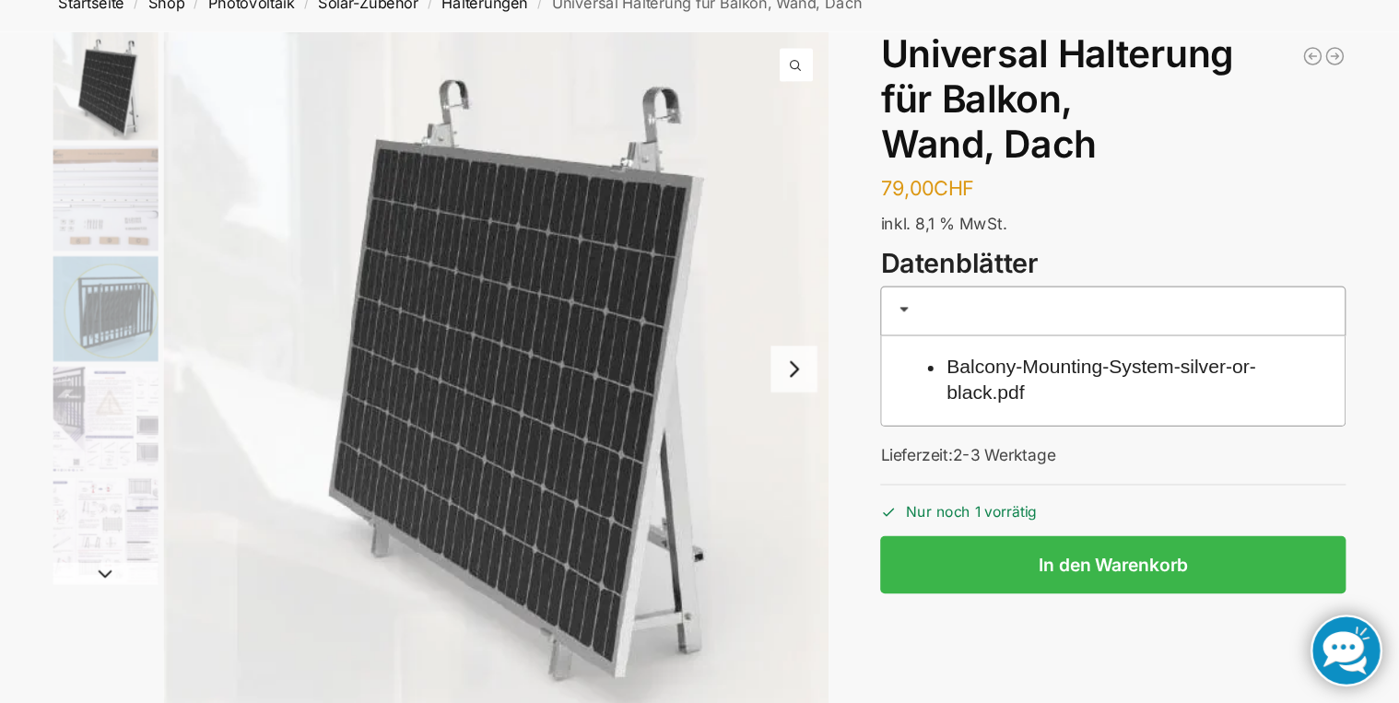
scroll to position [105, 0]
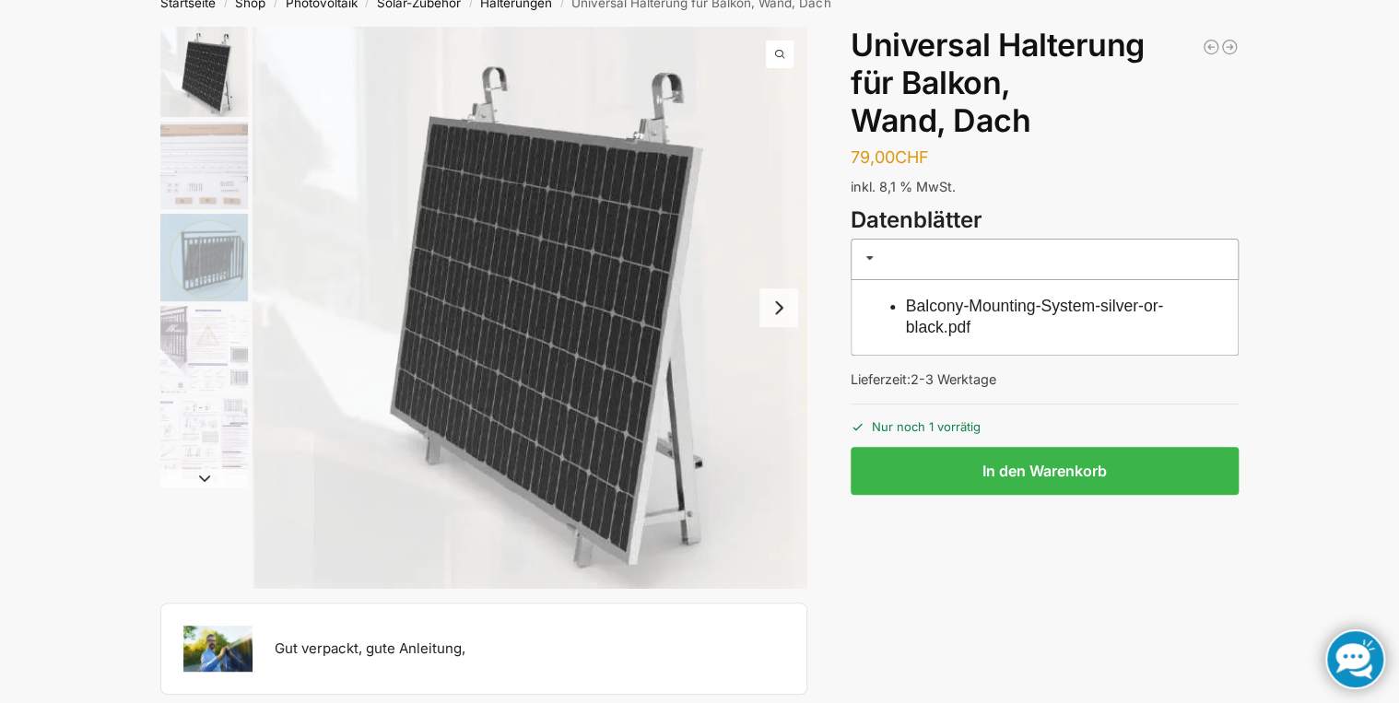
click at [191, 299] on img "3 / 5" at bounding box center [204, 258] width 88 height 88
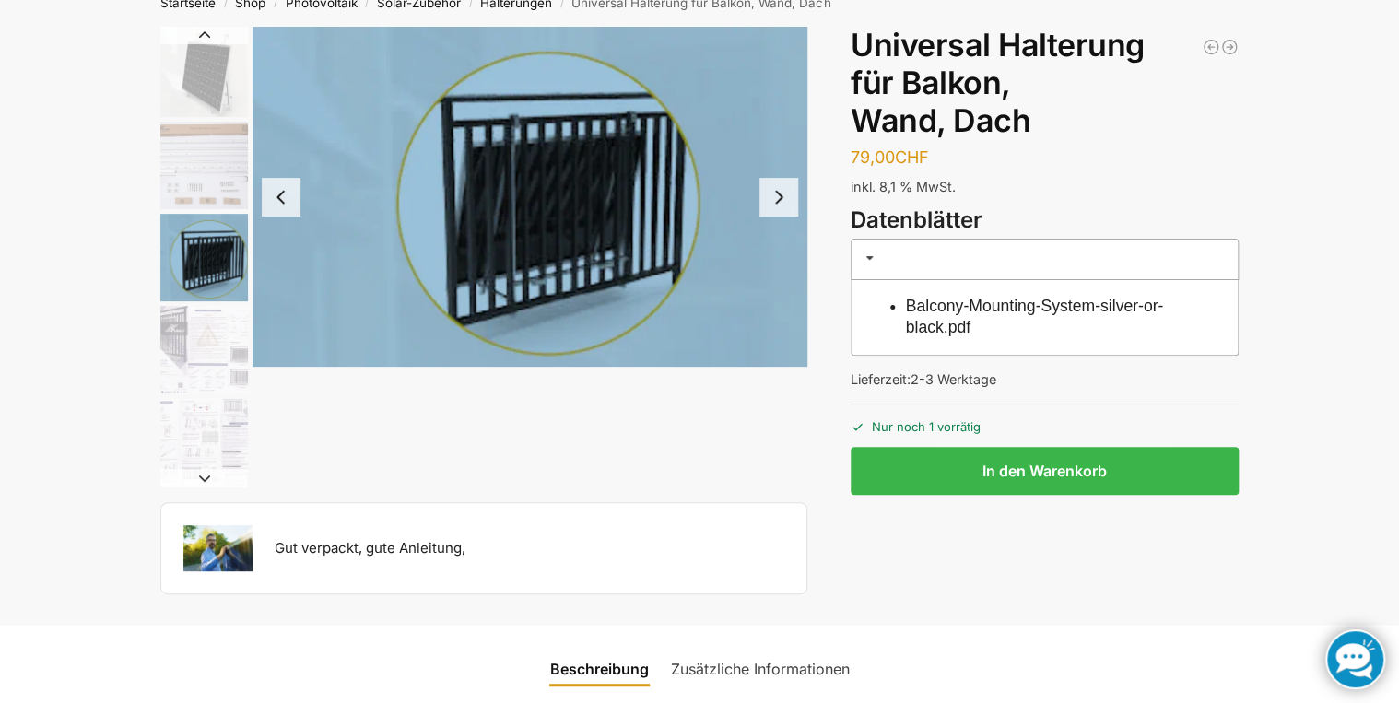
click at [193, 152] on img "2 / 5" at bounding box center [204, 166] width 88 height 88
click at [205, 100] on img "1 / 5" at bounding box center [204, 72] width 88 height 90
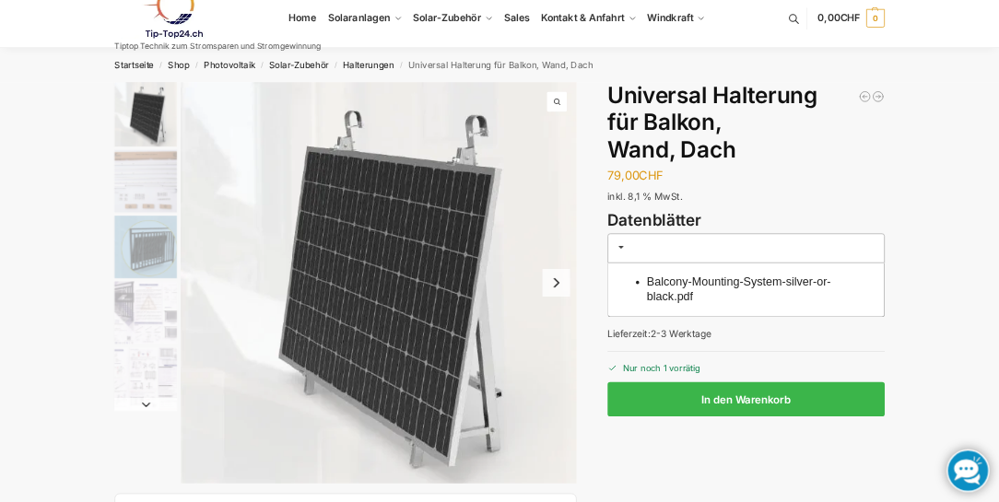
scroll to position [0, 0]
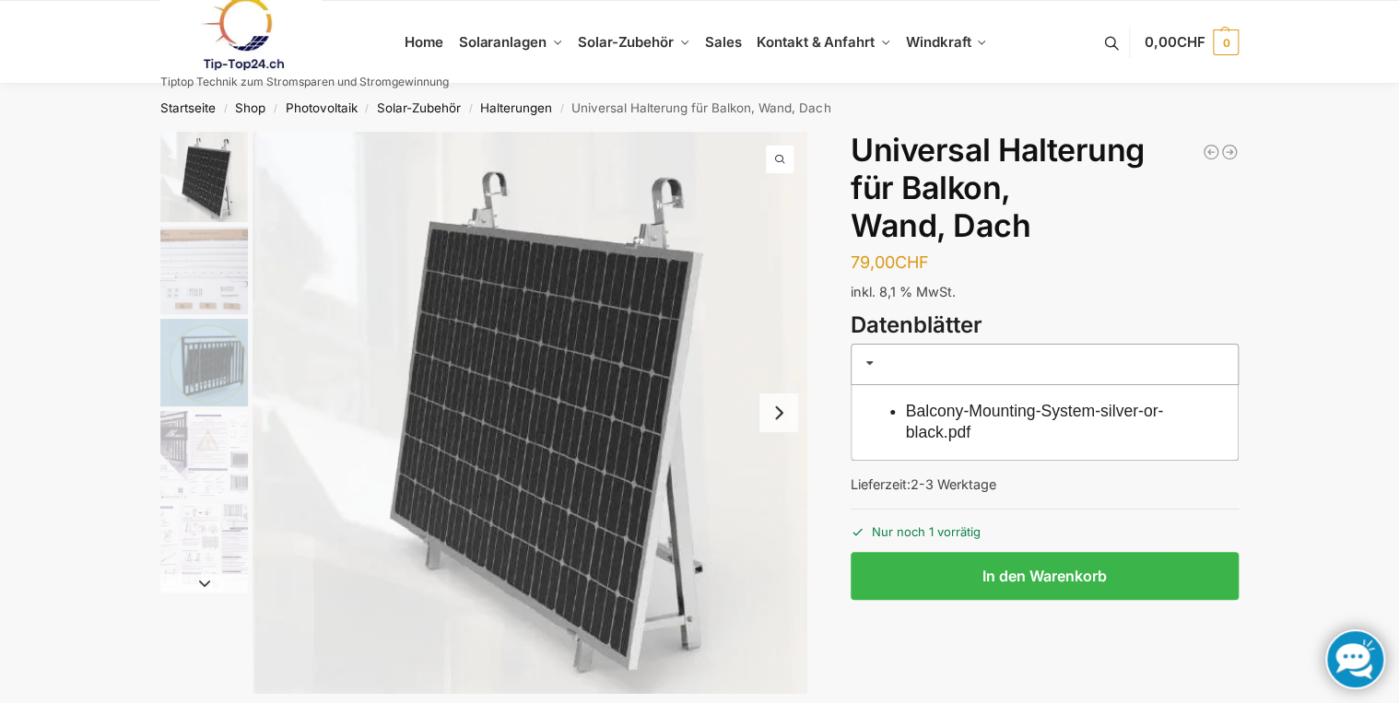
click at [204, 354] on img "3 / 5" at bounding box center [204, 363] width 88 height 88
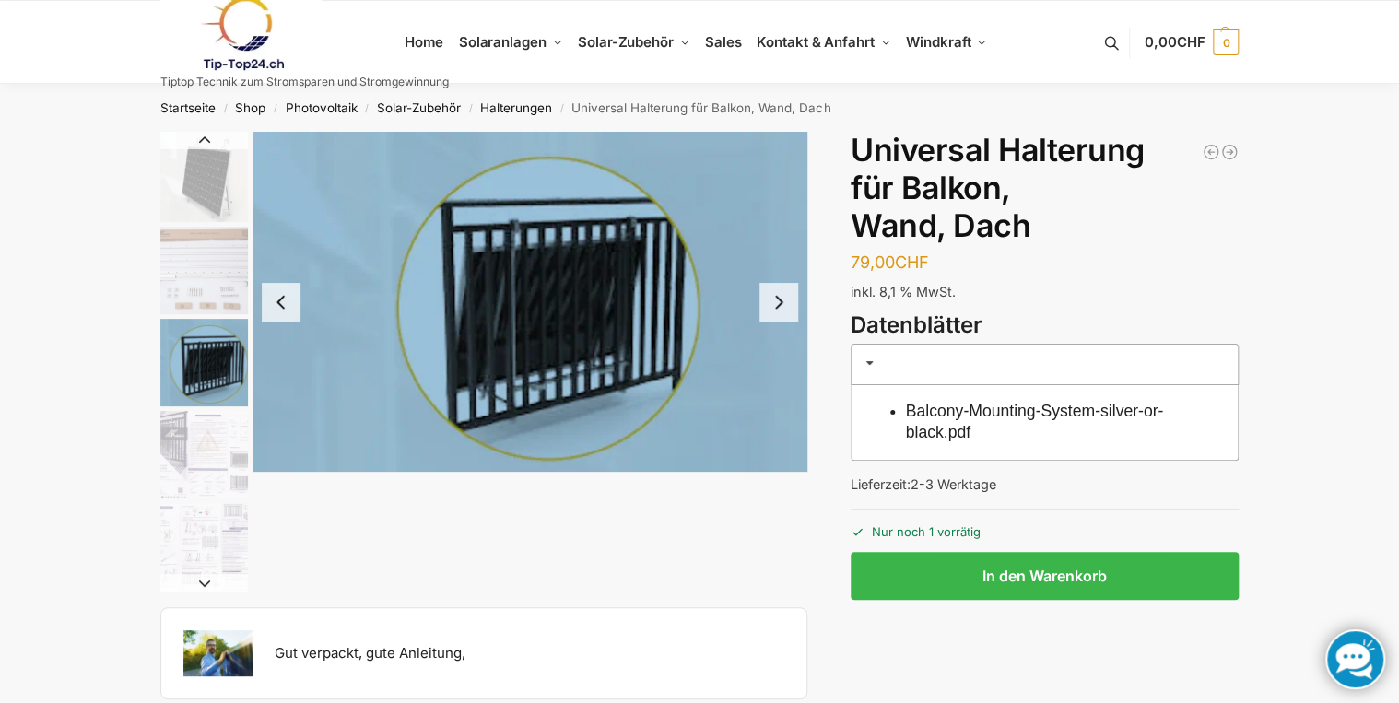
click at [205, 451] on img "4 / 5" at bounding box center [204, 455] width 88 height 88
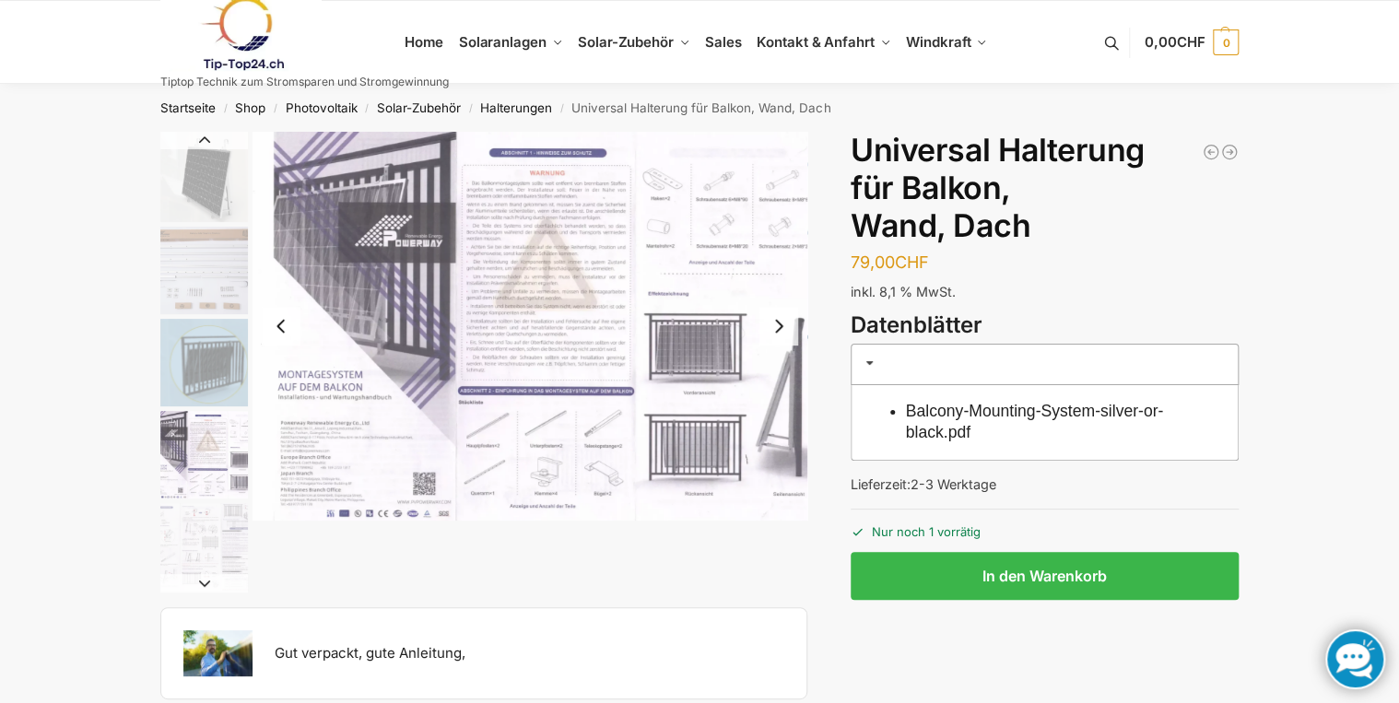
click at [773, 202] on img "4 / 5" at bounding box center [529, 326] width 555 height 389
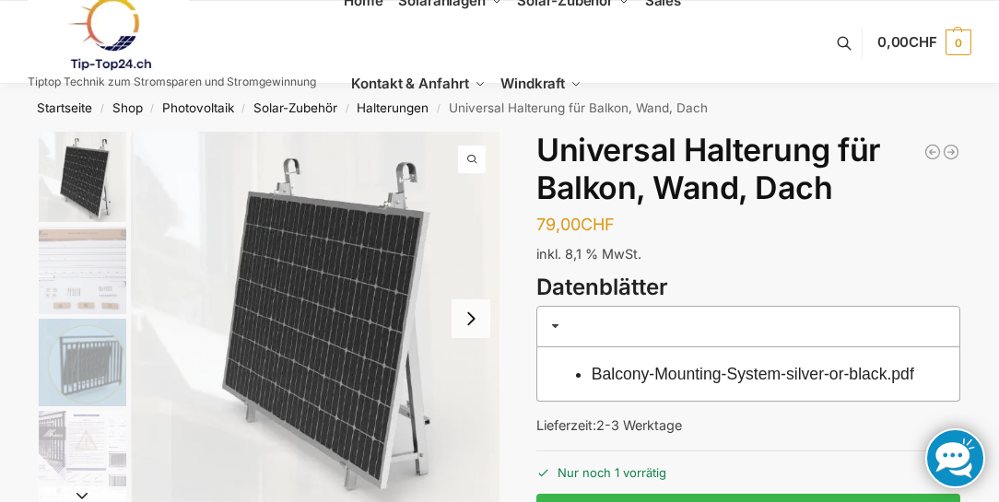
click at [75, 334] on img "3 / 5" at bounding box center [83, 363] width 88 height 88
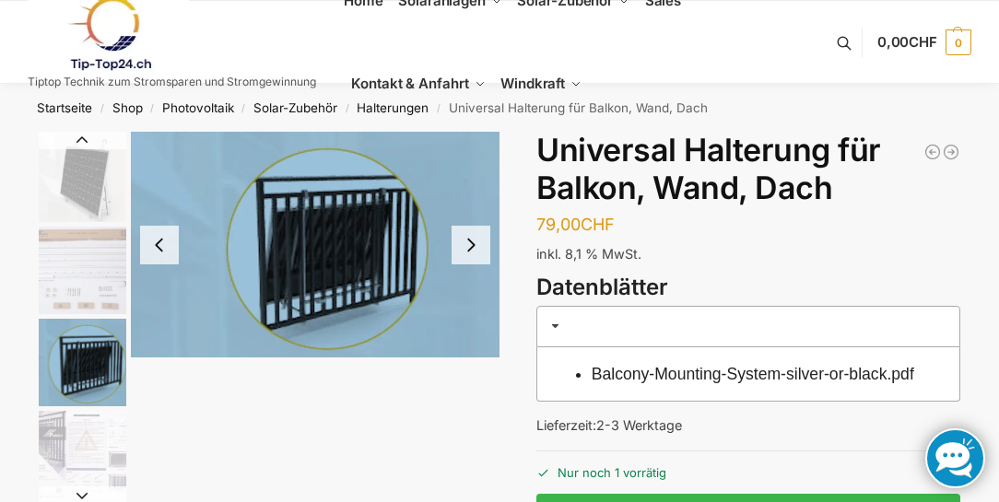
click at [78, 446] on img "4 / 5" at bounding box center [83, 455] width 88 height 88
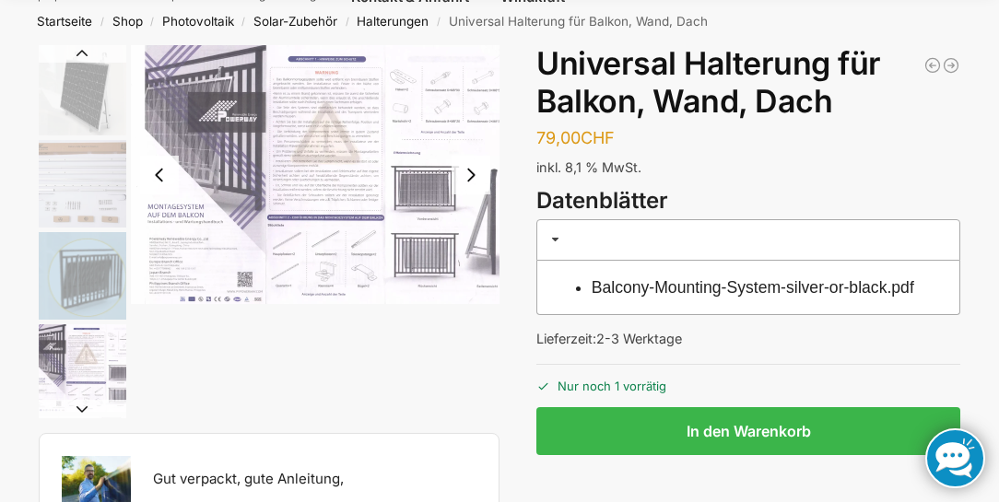
scroll to position [105, 0]
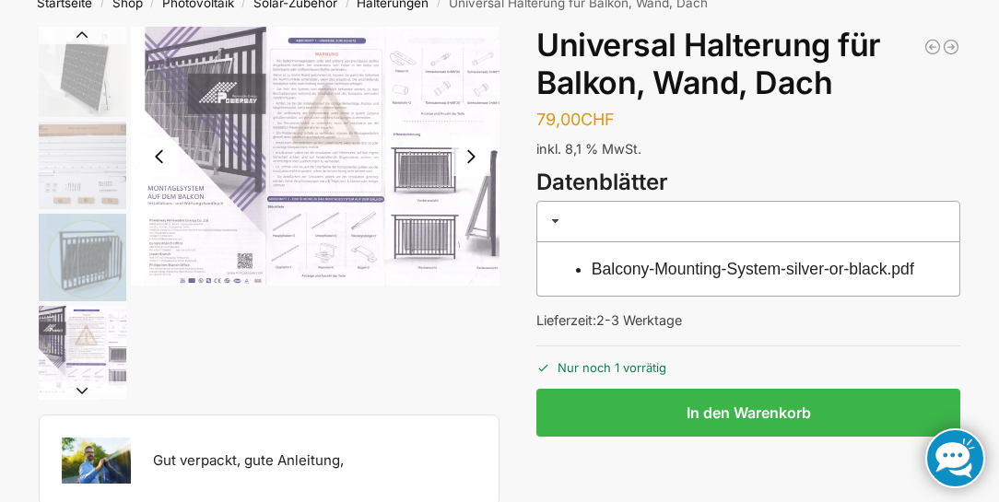
click at [213, 223] on img "4 / 5" at bounding box center [315, 156] width 369 height 259
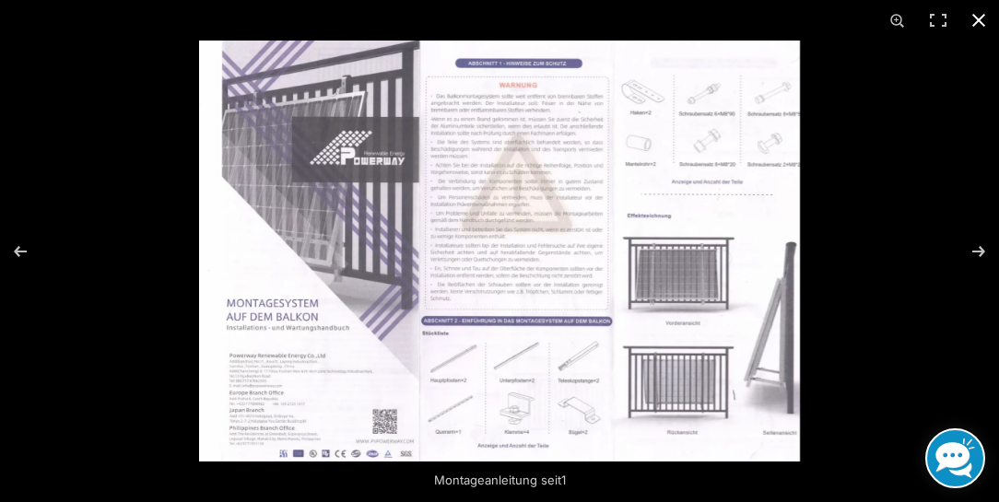
click at [97, 275] on div at bounding box center [499, 251] width 999 height 502
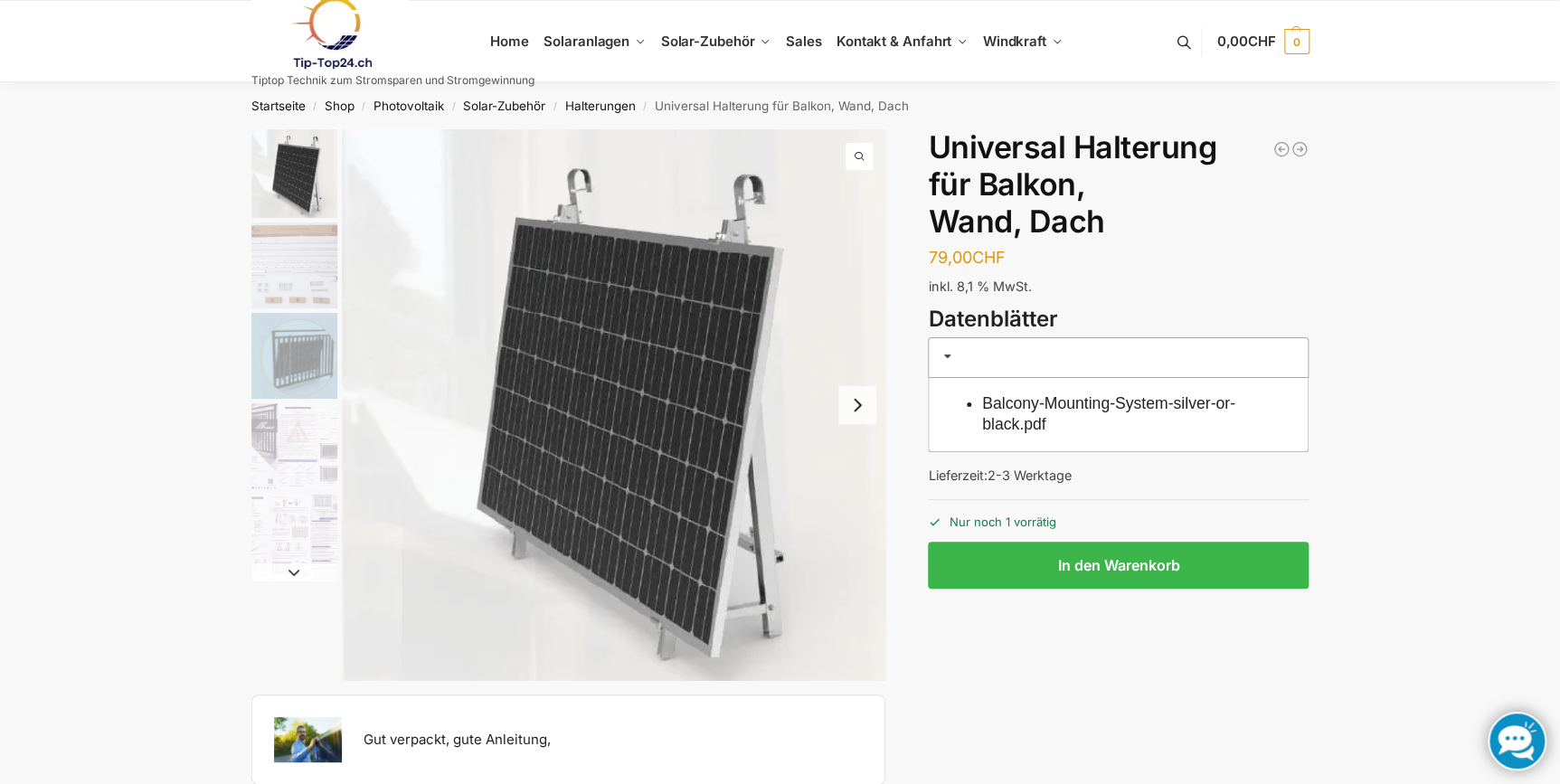
click at [293, 183] on img "1 / 5" at bounding box center [295, 174] width 86 height 88
click at [318, 262] on img "2 / 5" at bounding box center [295, 266] width 86 height 86
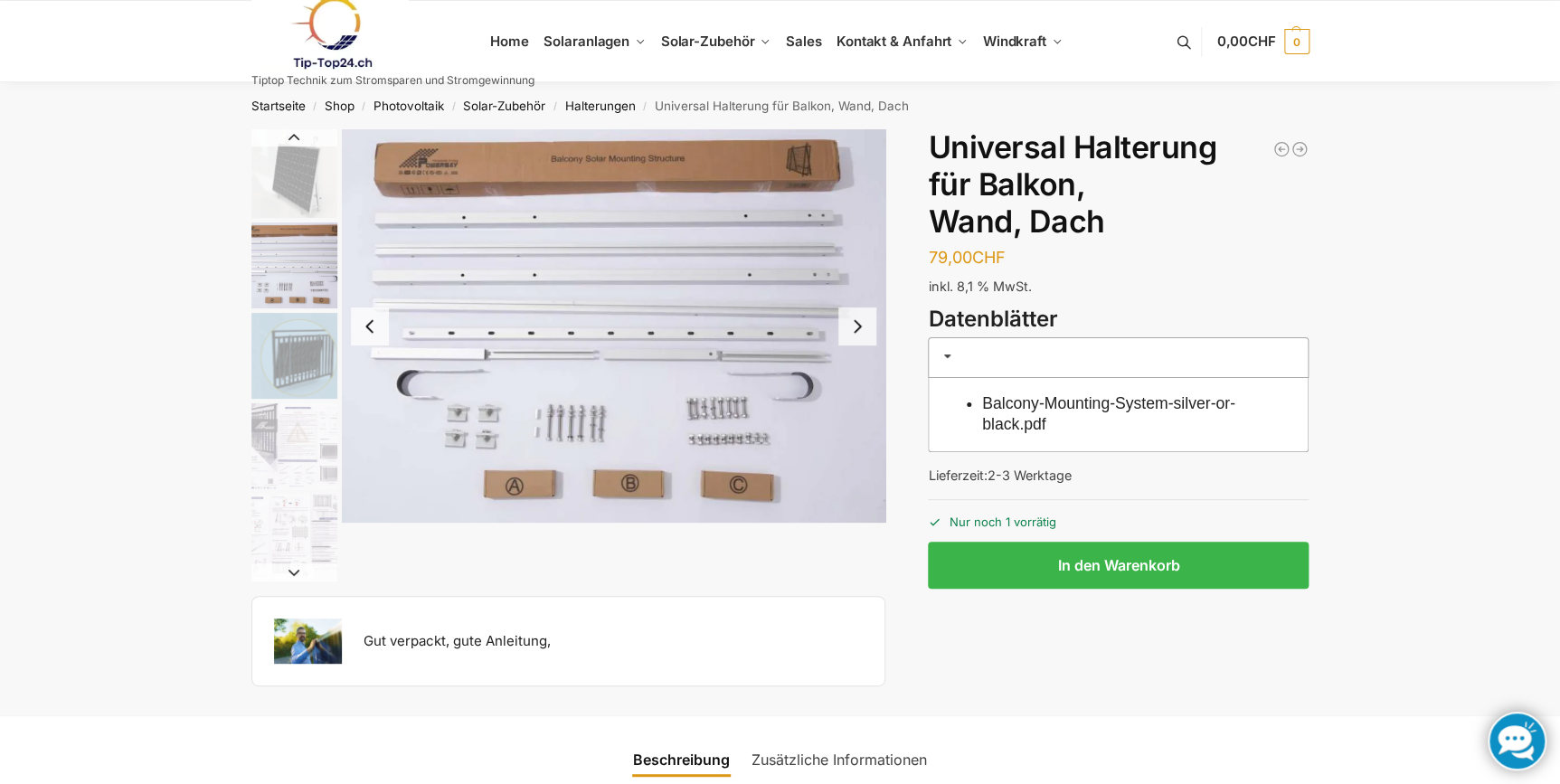
click at [512, 179] on img "2 / 5" at bounding box center [614, 326] width 545 height 393
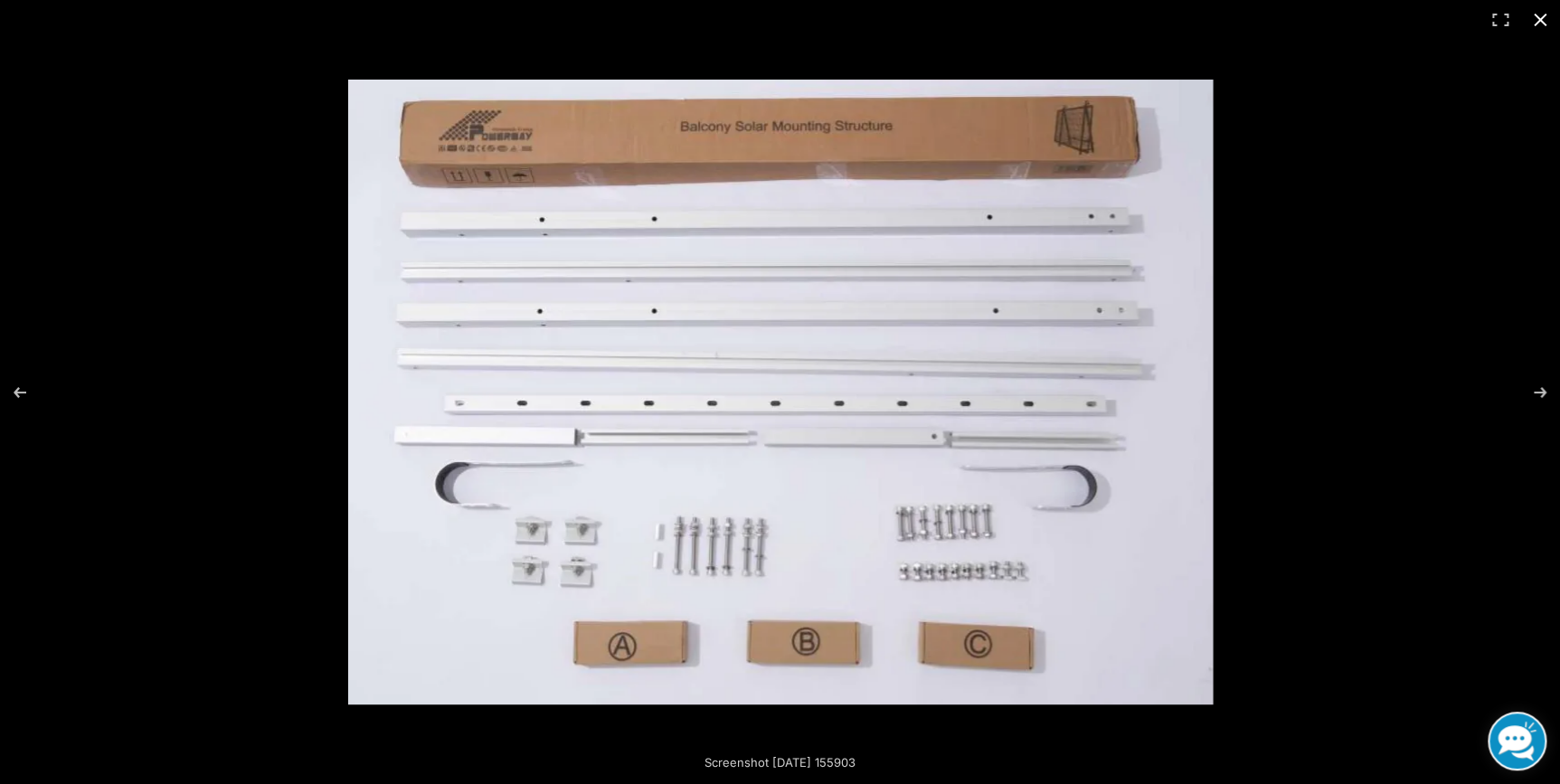
click at [155, 183] on div at bounding box center [780, 392] width 1560 height 784
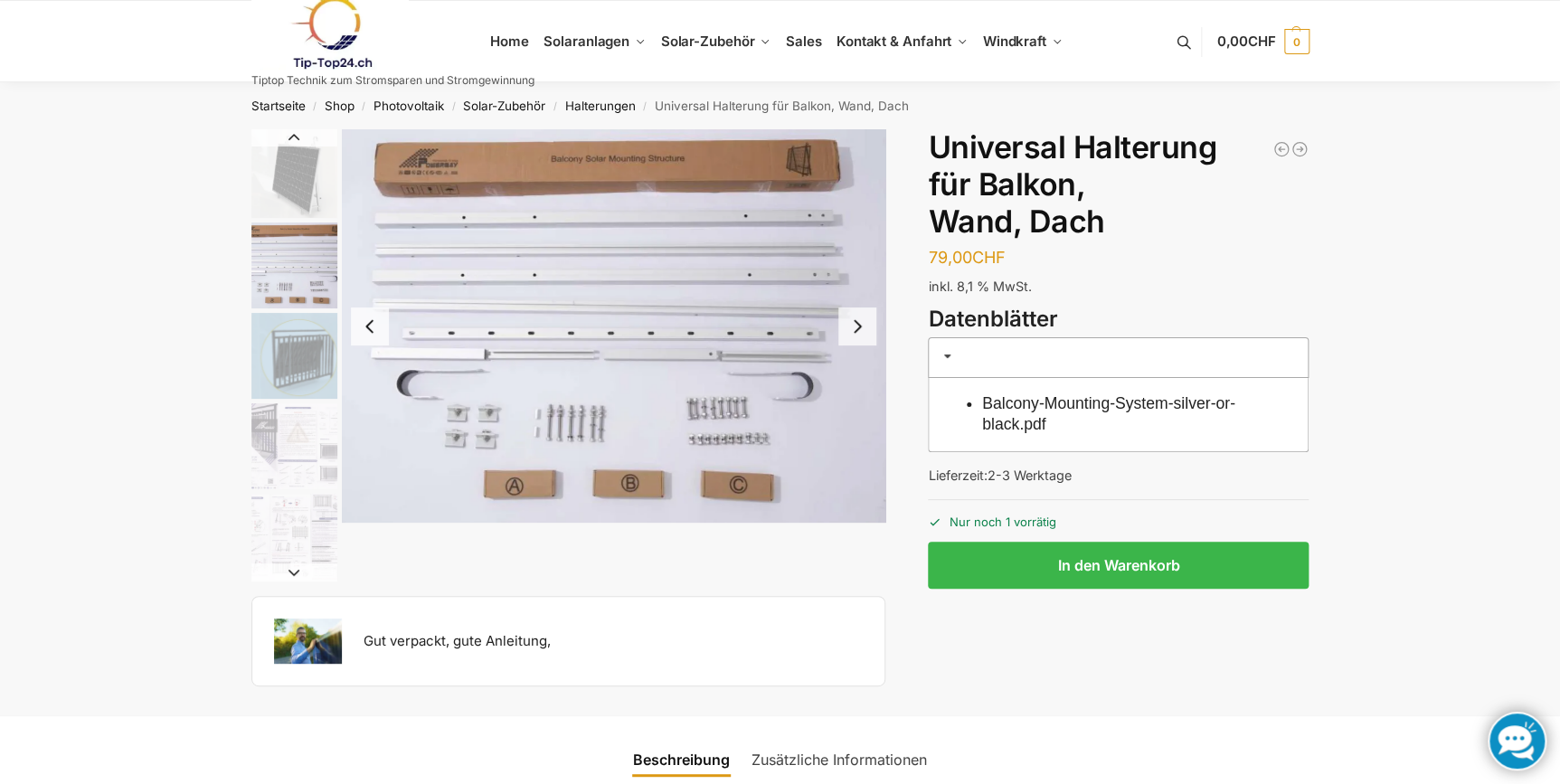
click at [259, 258] on img "2 / 5" at bounding box center [295, 266] width 86 height 86
click at [307, 371] on img "3 / 5" at bounding box center [295, 356] width 86 height 86
click at [305, 450] on img "4 / 5" at bounding box center [295, 446] width 86 height 86
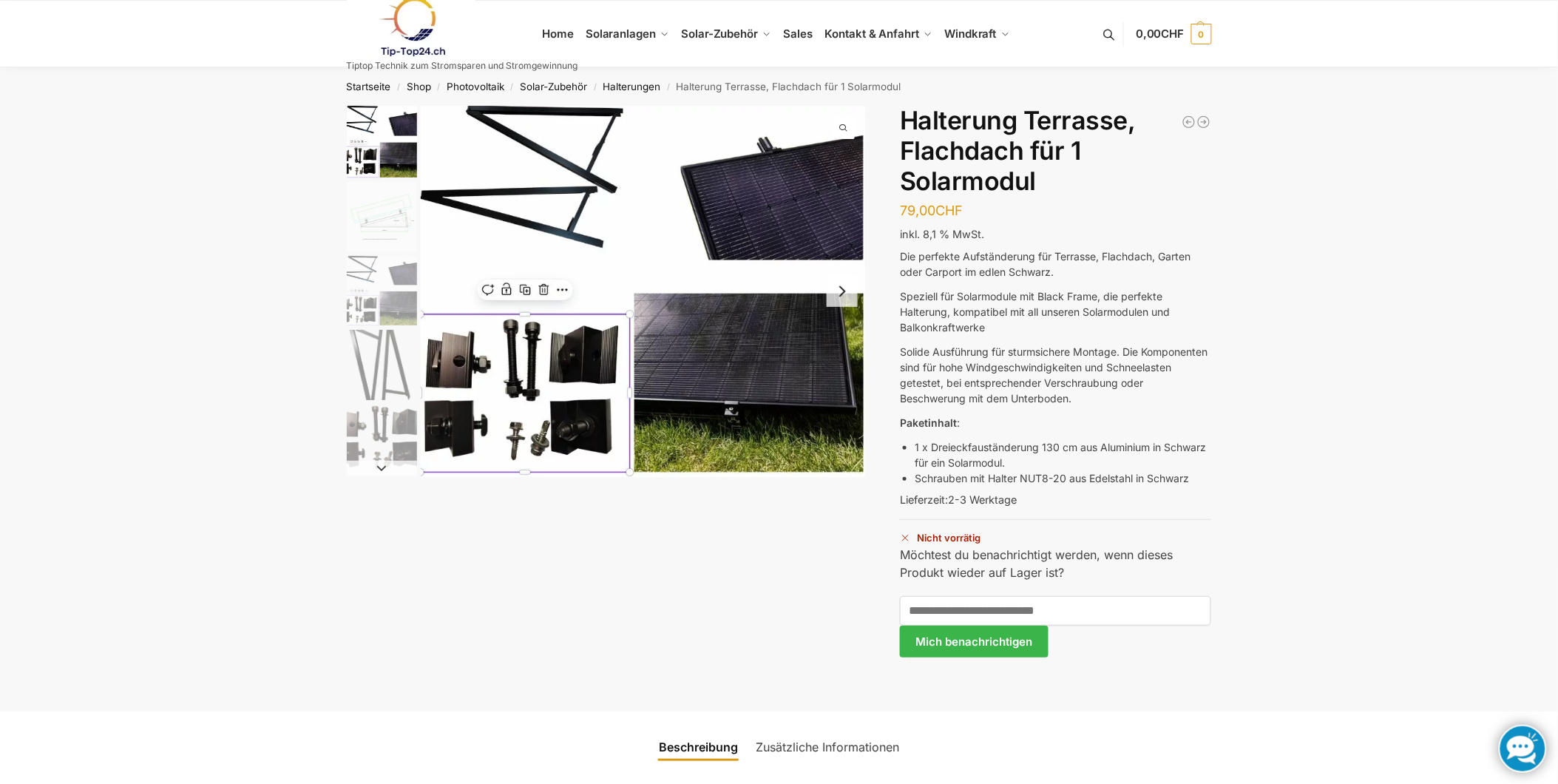
drag, startPoint x: 324, startPoint y: 327, endPoint x: 157, endPoint y: 238, distance: 189.2
click at [634, 94] on nav "Startseite / Shop / Photovoltaik / Solar-Zubehör / Halterungen / Halterung Terr…" at bounding box center [779, 87] width 917 height 39
click at [644, 79] on nav "Startseite / Shop / Photovoltaik / Solar-Zubehör / Halterungen / Halterung Terr…" at bounding box center [779, 87] width 917 height 39
click at [642, 81] on link "Halterungen" at bounding box center [633, 86] width 58 height 12
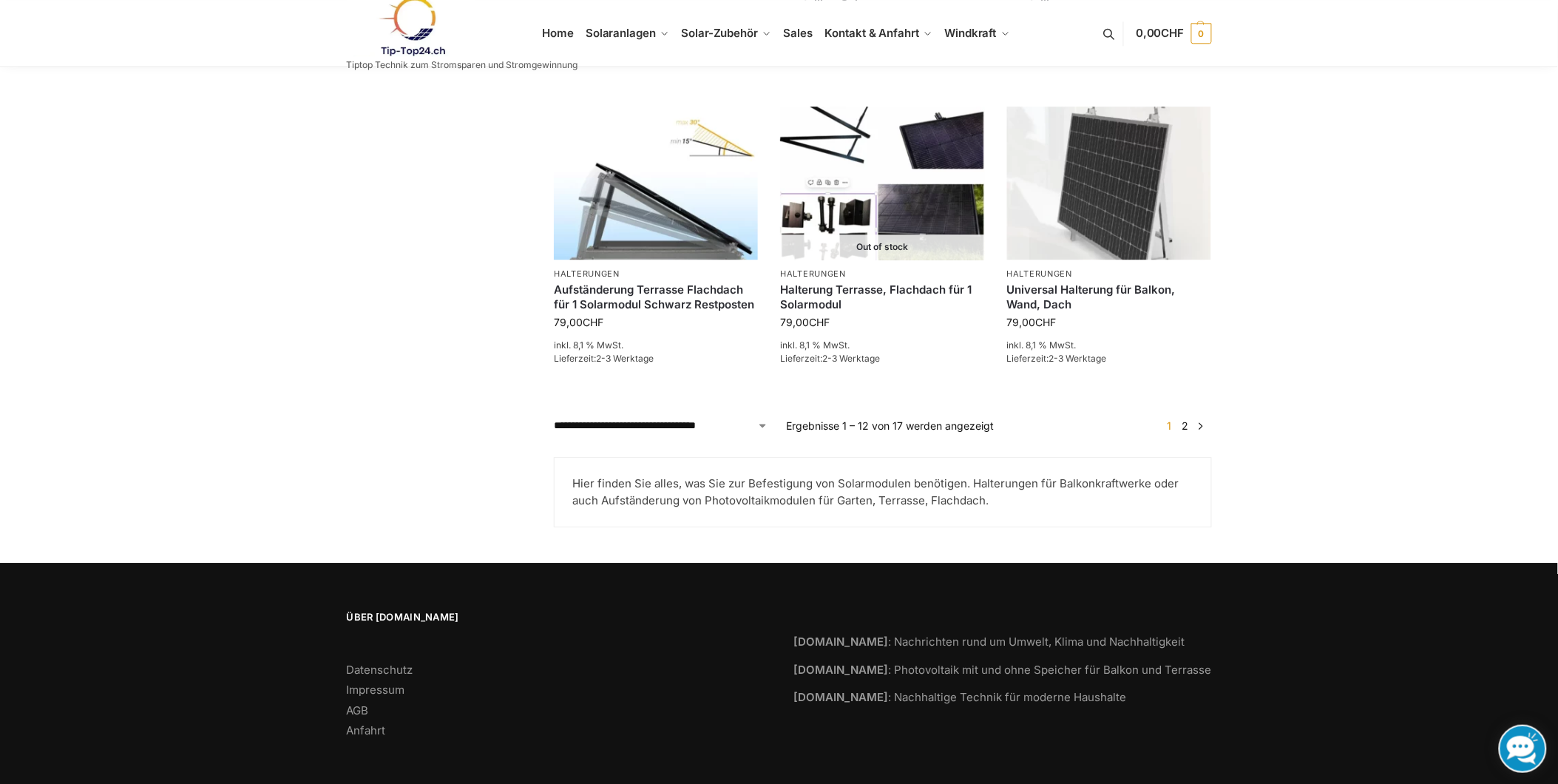
scroll to position [1312, 0]
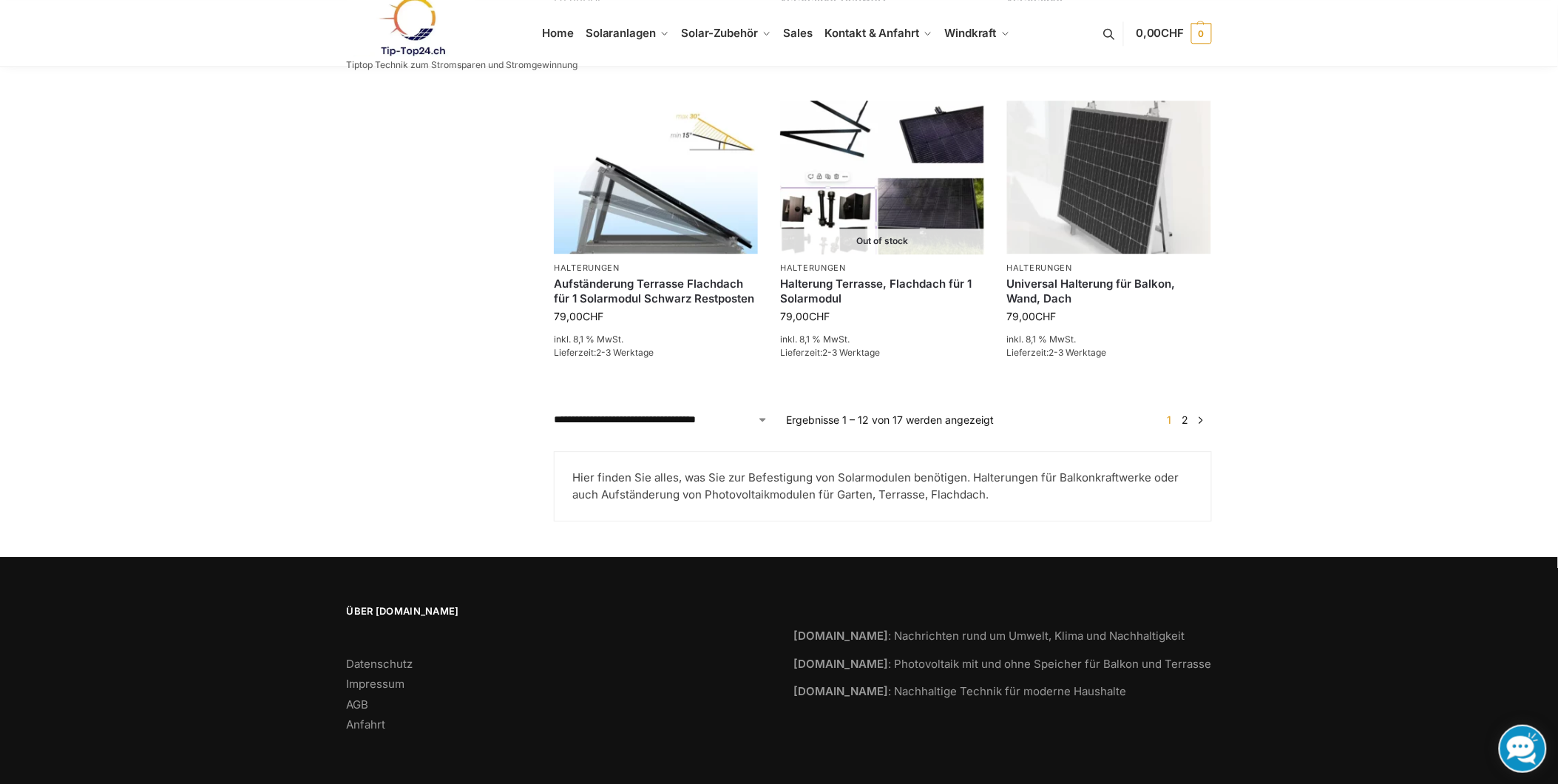
click at [1186, 419] on link "2" at bounding box center [1186, 420] width 14 height 13
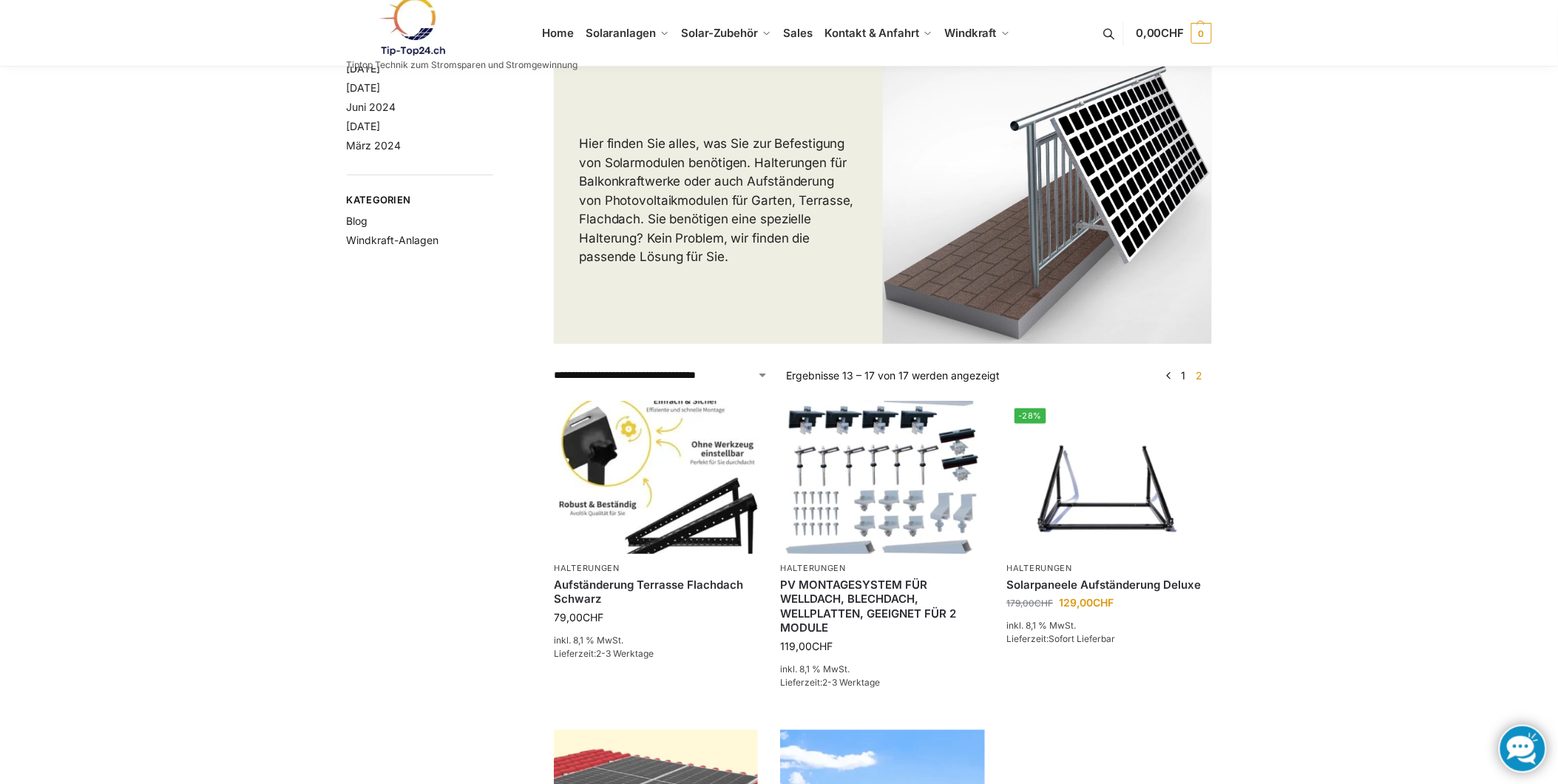
scroll to position [76, 0]
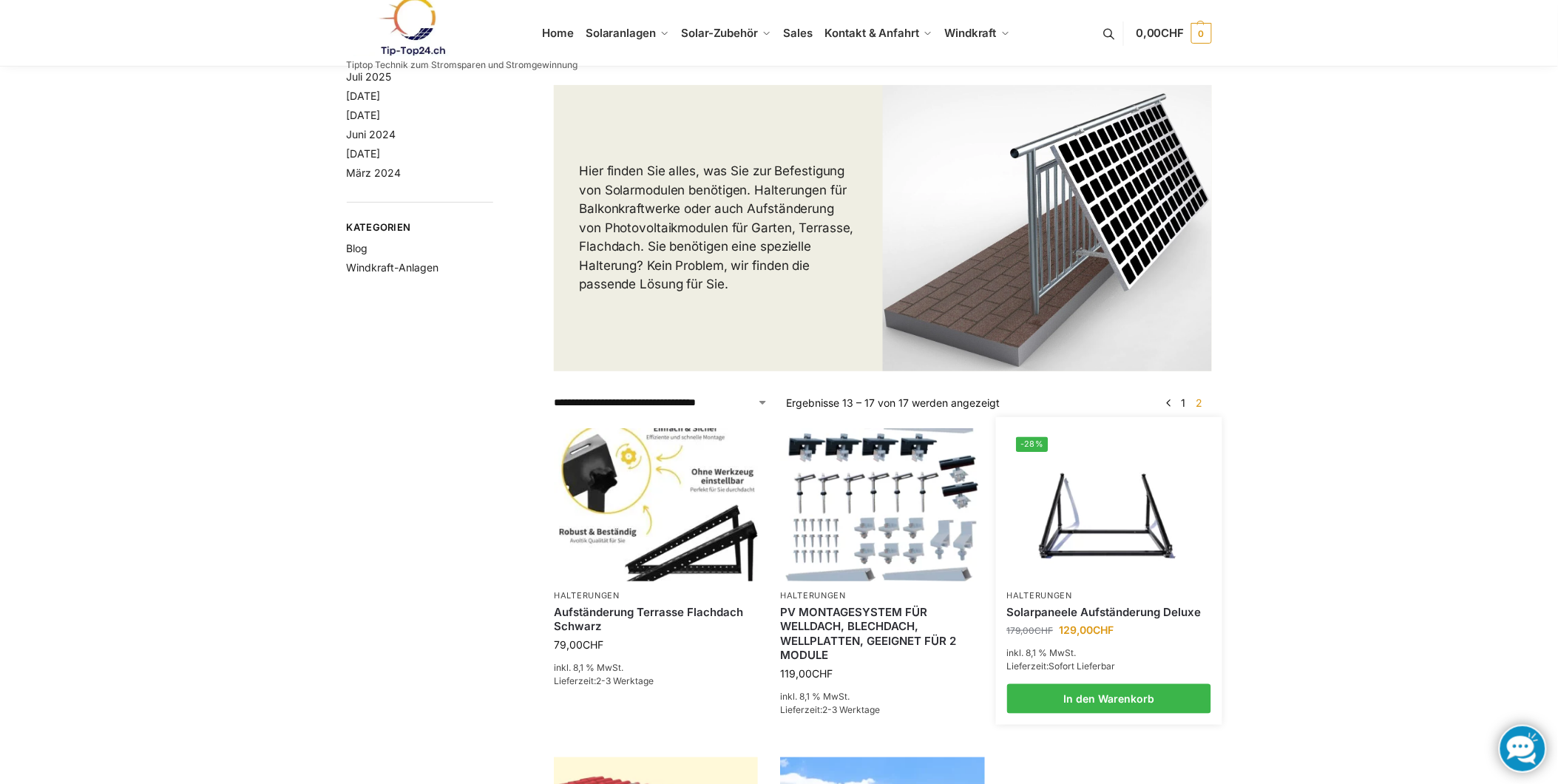
click at [1108, 494] on img at bounding box center [1109, 504] width 201 height 150
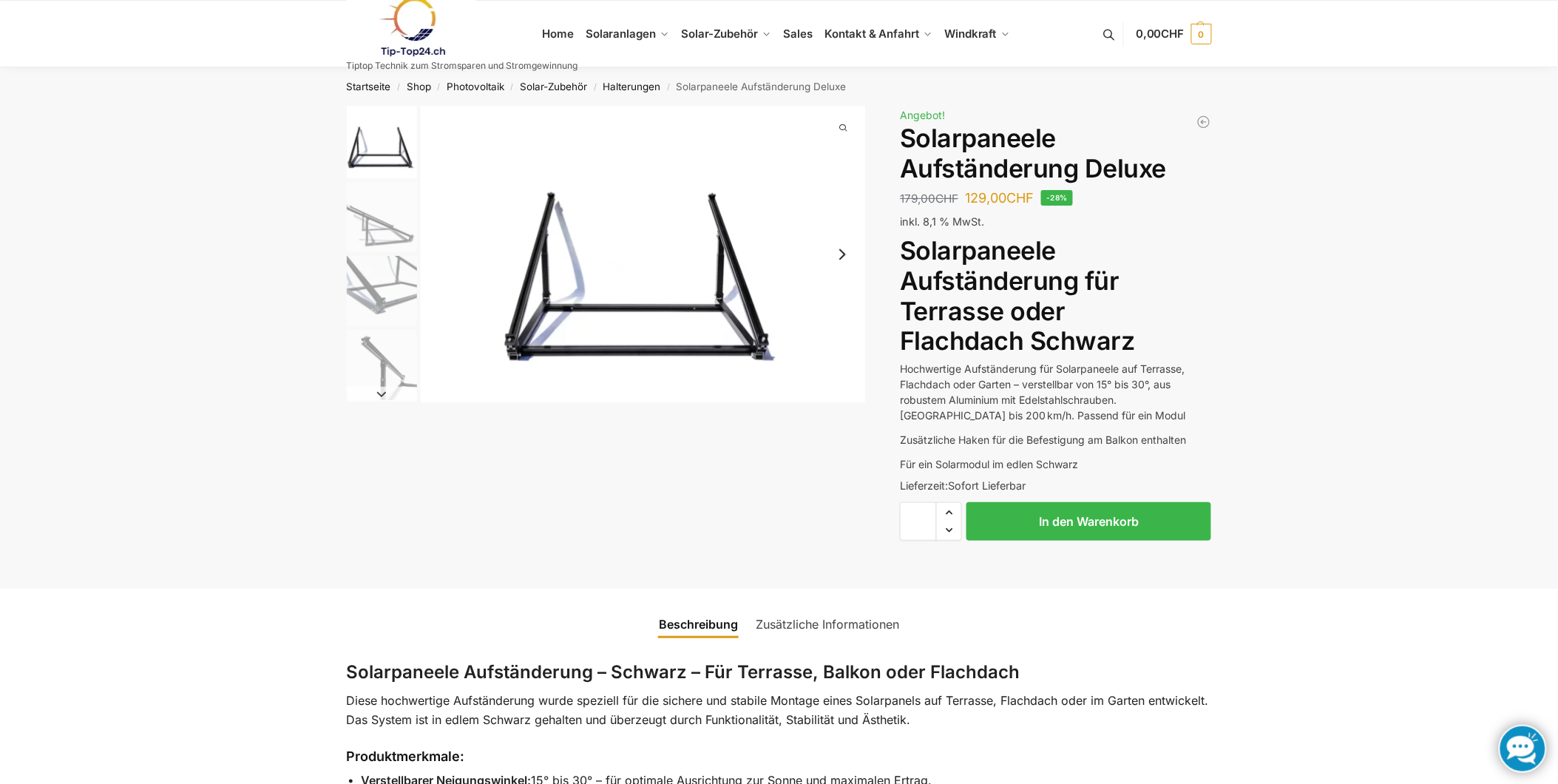
click at [373, 215] on img "2 / 4" at bounding box center [382, 217] width 71 height 71
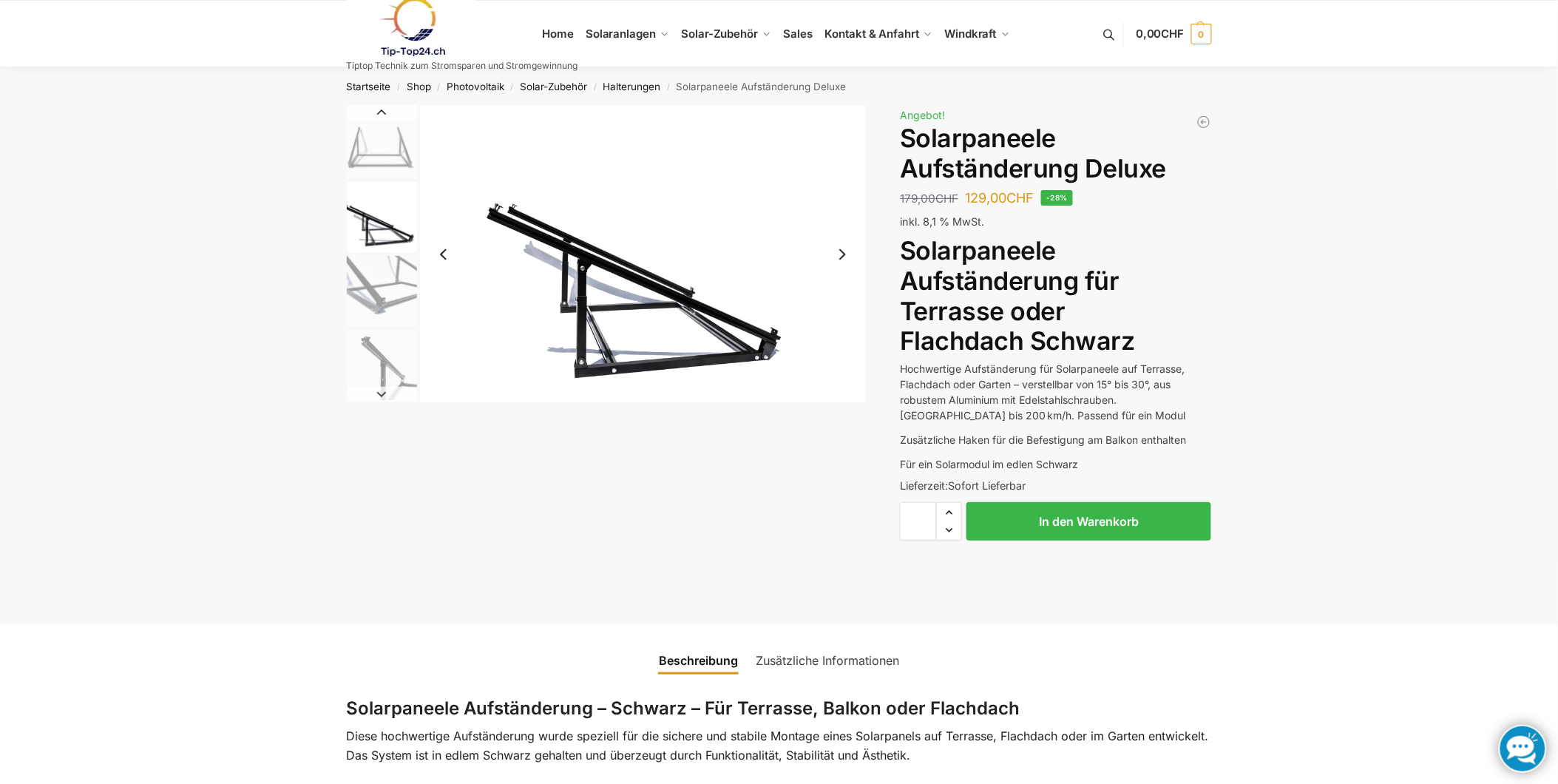
click at [376, 240] on img "2 / 4" at bounding box center [382, 217] width 71 height 71
click at [363, 299] on img "3 / 4" at bounding box center [382, 291] width 71 height 71
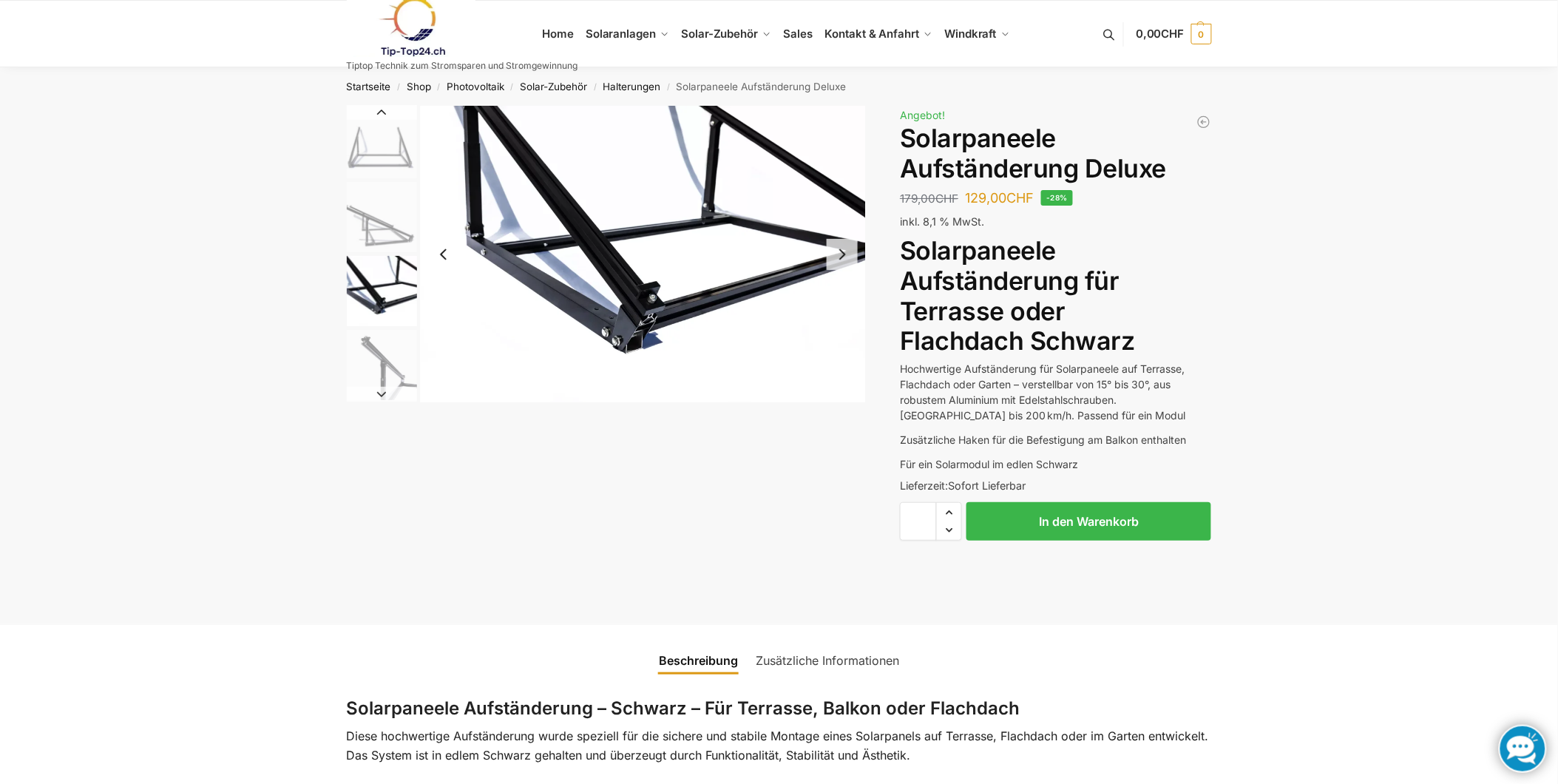
click at [364, 368] on img "4 / 4" at bounding box center [382, 365] width 71 height 71
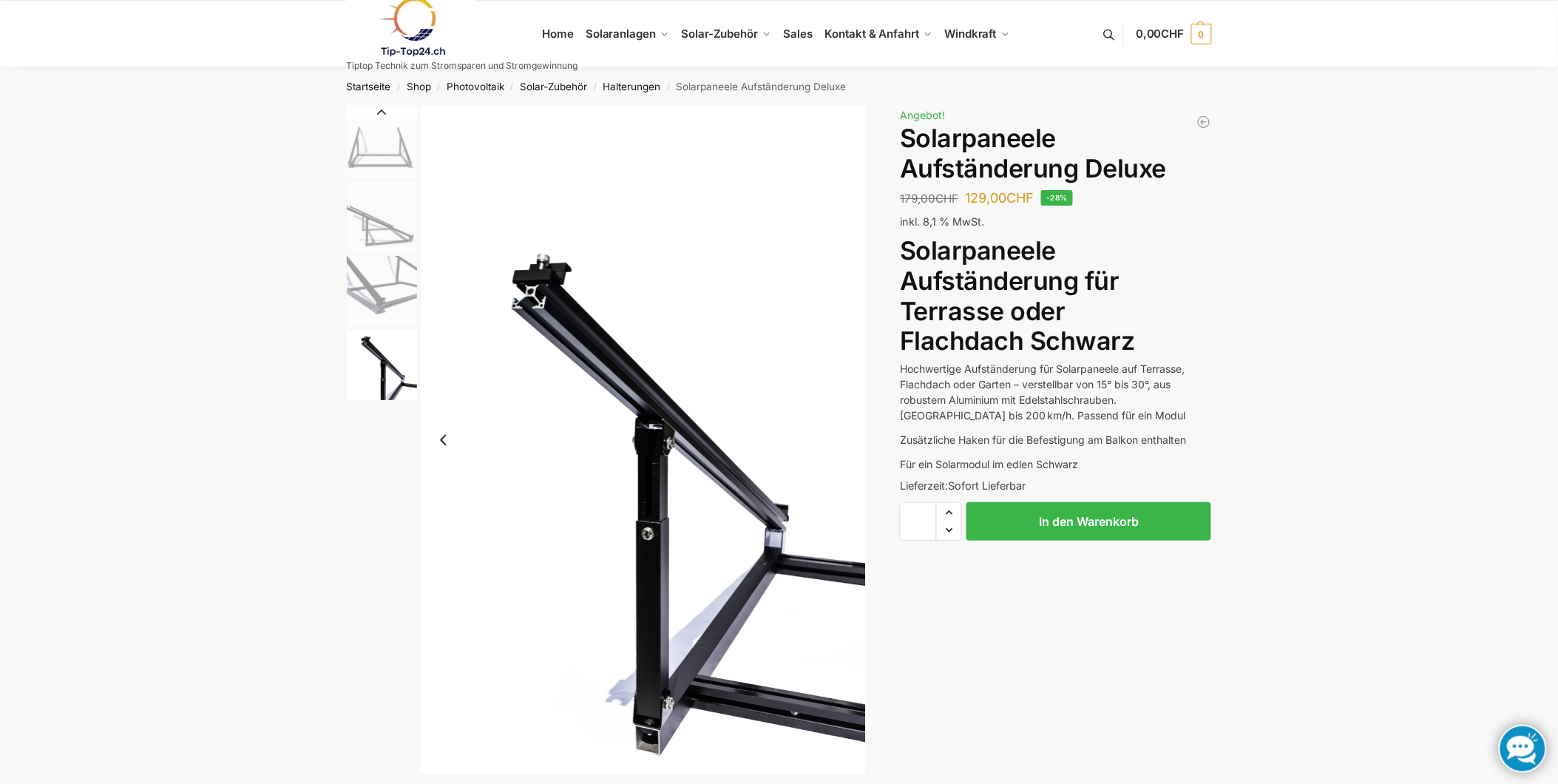
click at [380, 290] on img "3 / 4" at bounding box center [382, 291] width 71 height 71
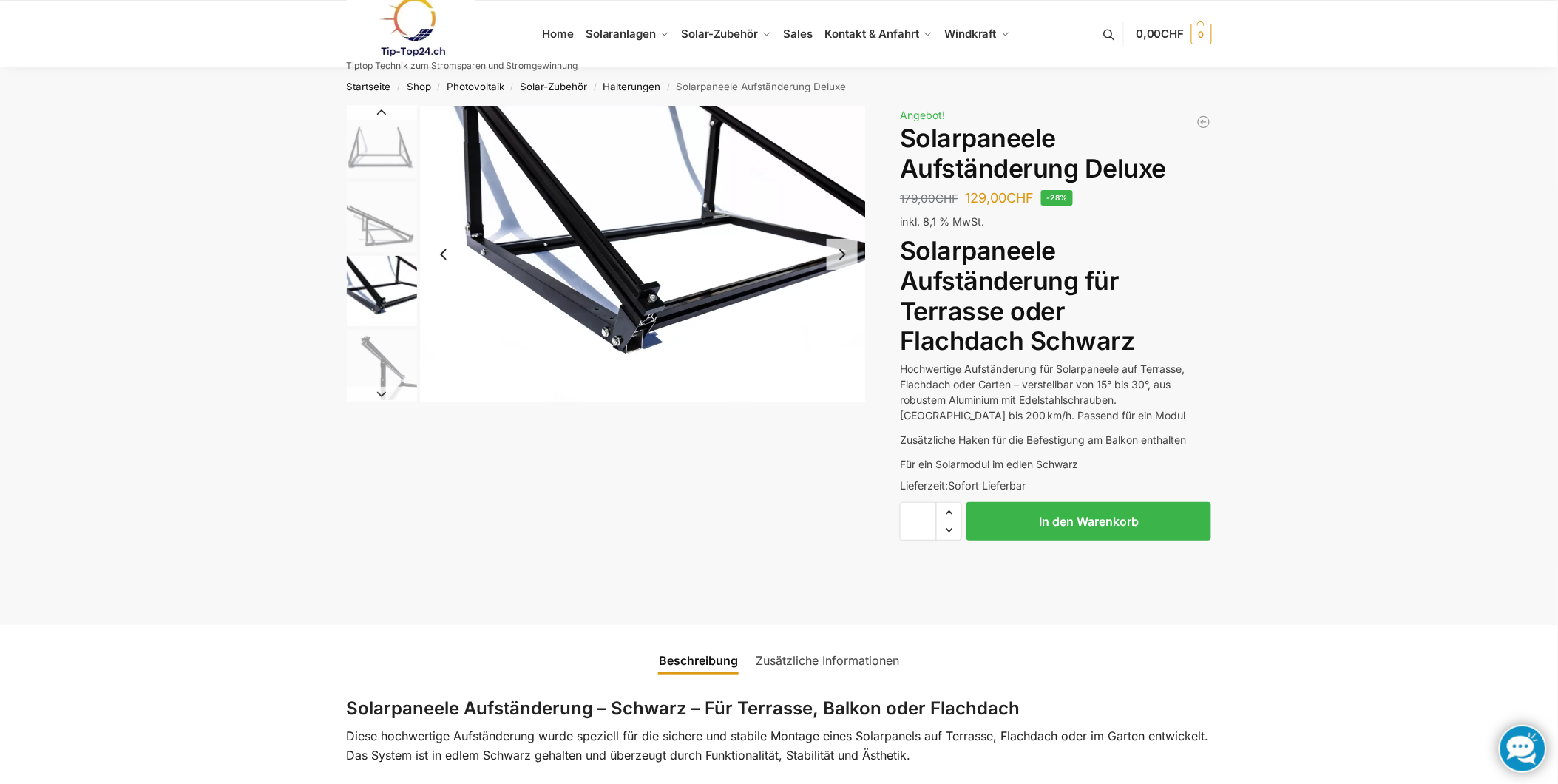
click at [384, 202] on img "2 / 4" at bounding box center [382, 217] width 71 height 71
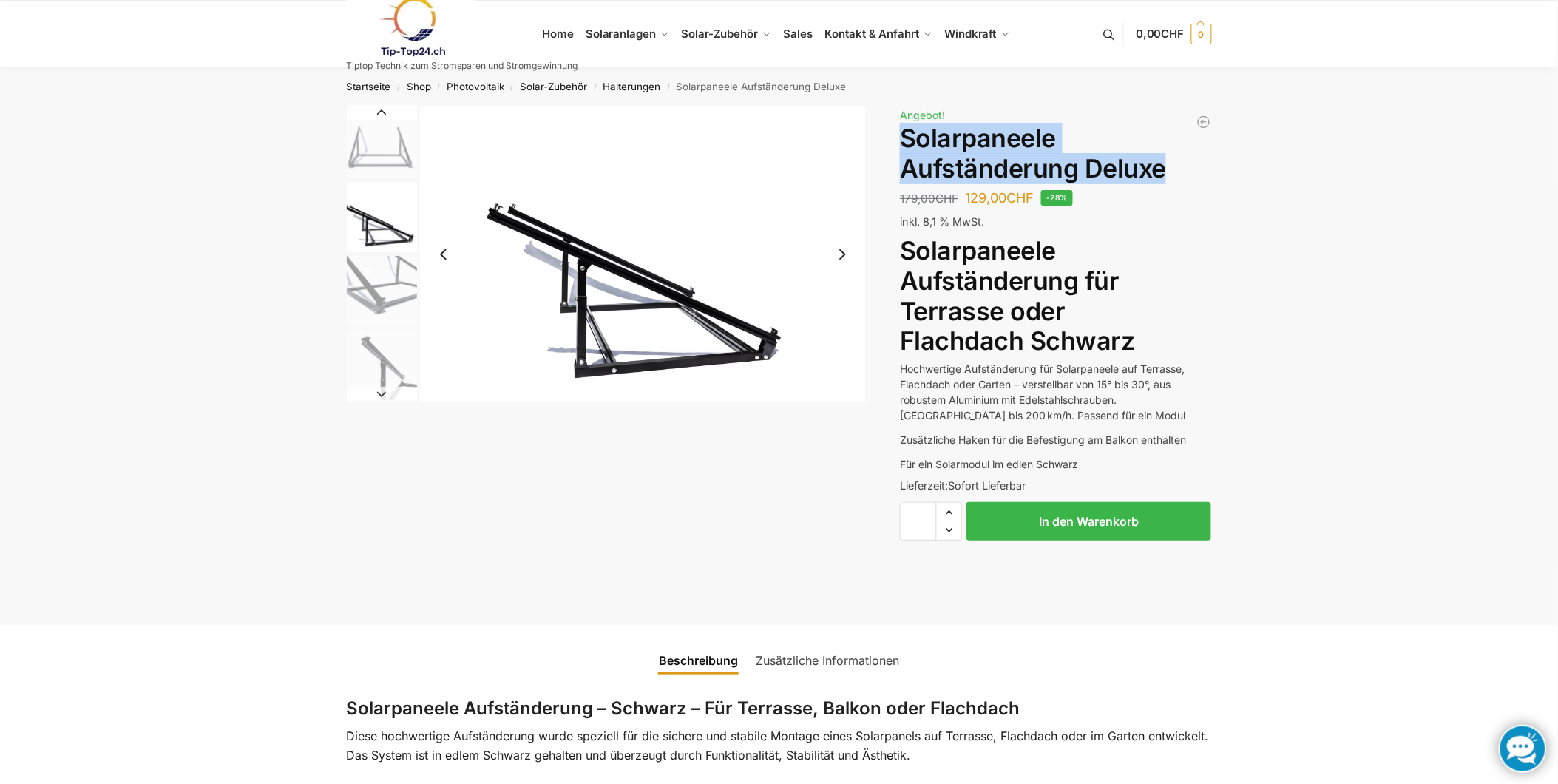
drag, startPoint x: 904, startPoint y: 139, endPoint x: 1189, endPoint y: 166, distance: 286.3
click at [1189, 166] on h1 "Solarpaneele Aufständerung Deluxe" at bounding box center [1056, 154] width 311 height 61
copy h1 "Solarpaneele Aufständerung Deluxe"
